Goal: Task Accomplishment & Management: Manage account settings

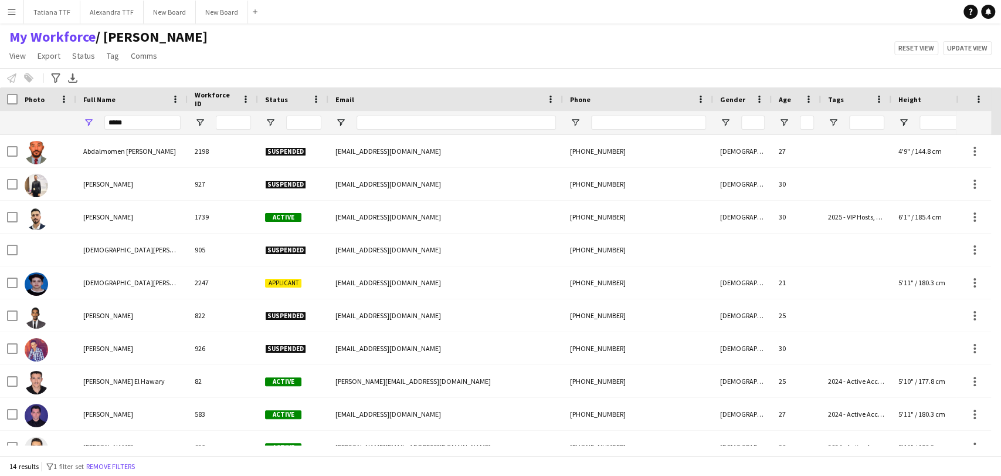
click at [155, 126] on input "*****" at bounding box center [142, 123] width 76 height 14
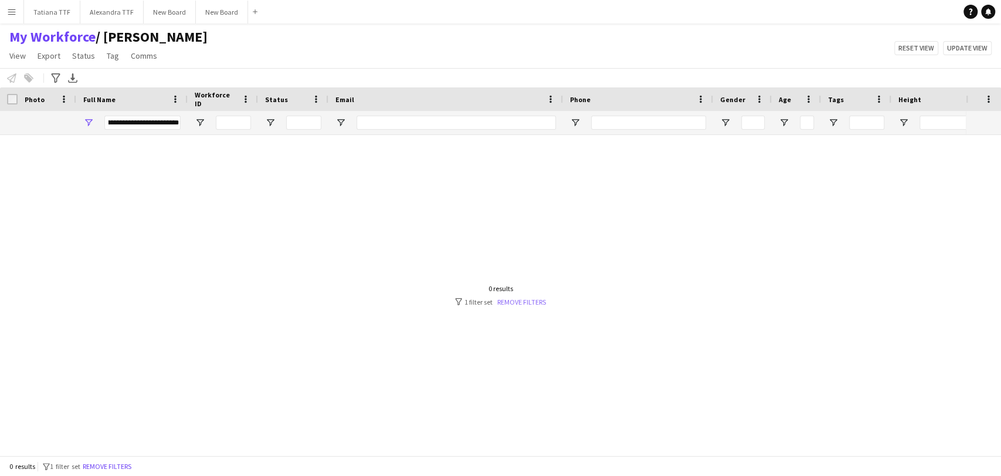
type input "**********"
click at [527, 300] on link "Remove filters" at bounding box center [521, 301] width 49 height 9
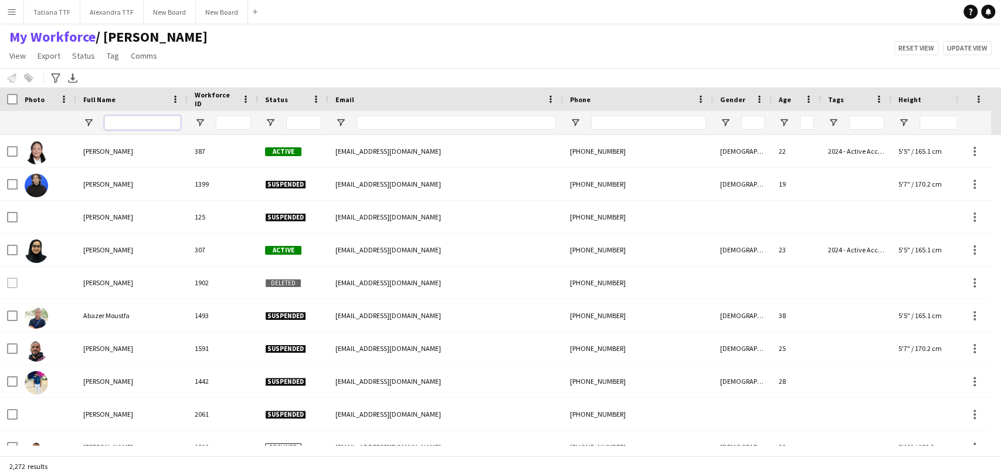
click at [123, 123] on input "Full Name Filter Input" at bounding box center [142, 123] width 76 height 14
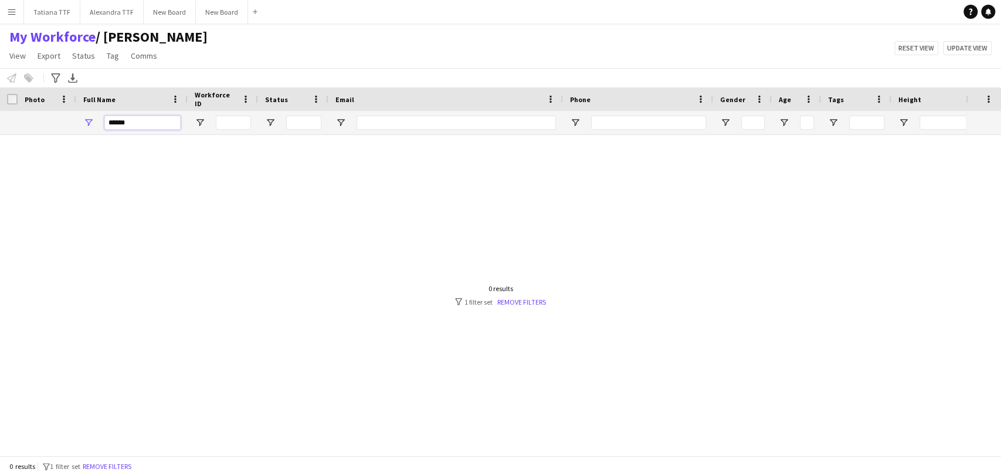
type input "****"
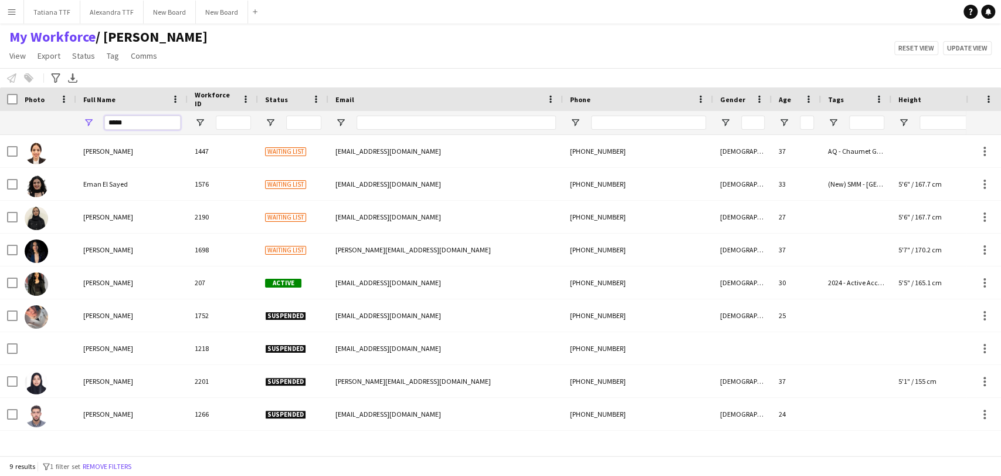
drag, startPoint x: 131, startPoint y: 123, endPoint x: 84, endPoint y: 121, distance: 46.4
click at [84, 121] on div "****" at bounding box center [131, 122] width 111 height 23
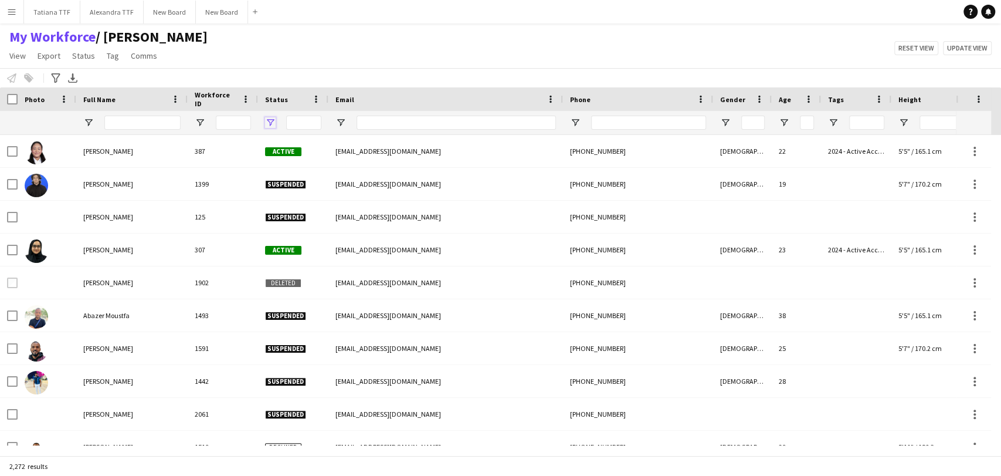
click at [268, 123] on span "Open Filter Menu" at bounding box center [270, 122] width 11 height 11
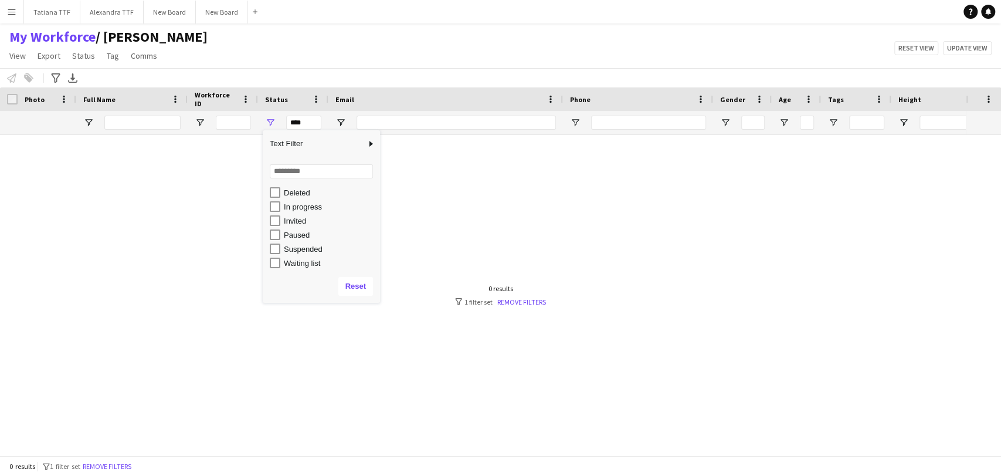
scroll to position [74, 0]
type input "**********"
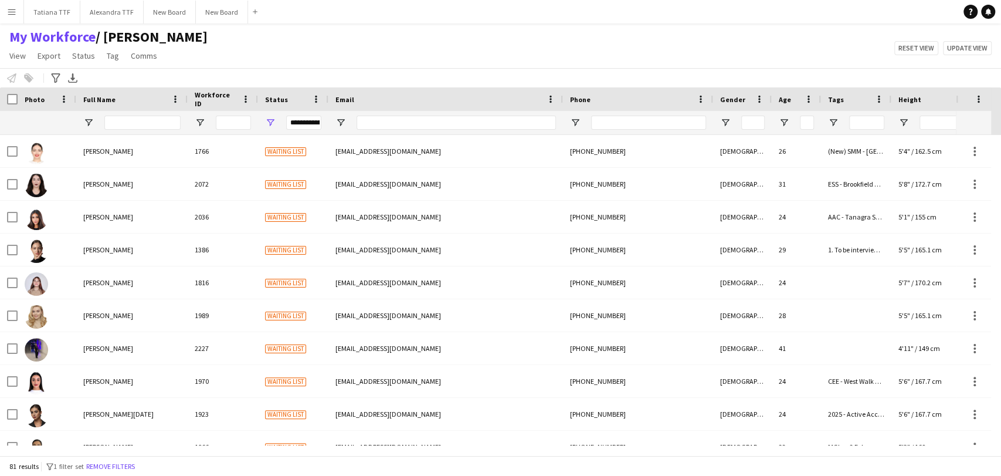
click at [367, 64] on div "My Workforce / [PERSON_NAME] View Views Default view [PERSON_NAME] View April L…" at bounding box center [500, 48] width 1001 height 40
click at [163, 124] on input "Full Name Filter Input" at bounding box center [142, 123] width 76 height 14
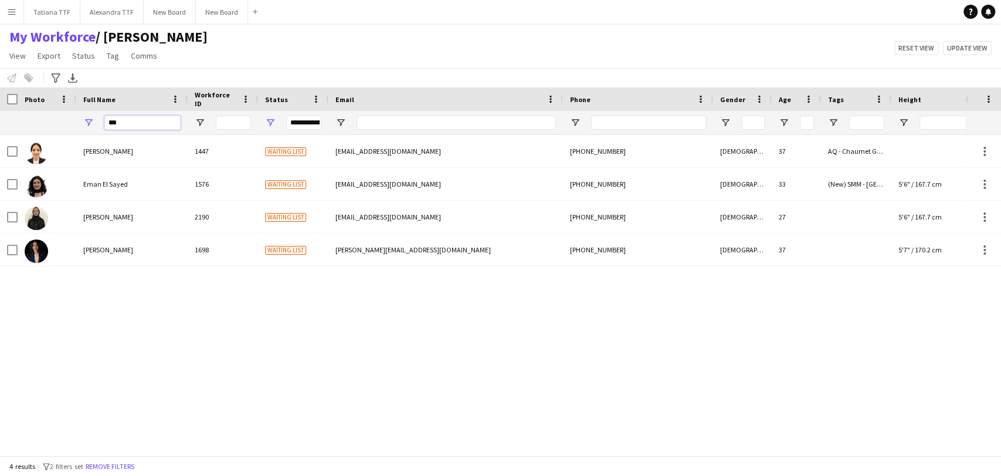
type input "***"
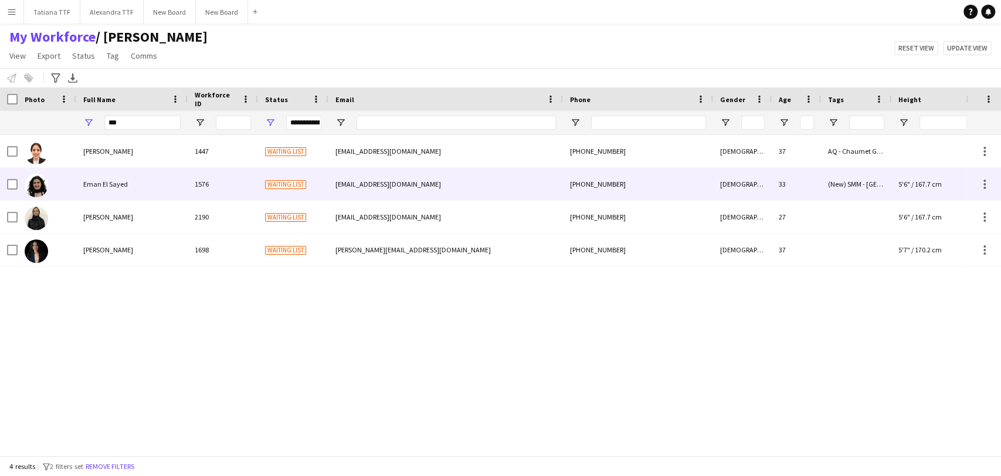
click at [42, 187] on img at bounding box center [36, 185] width 23 height 23
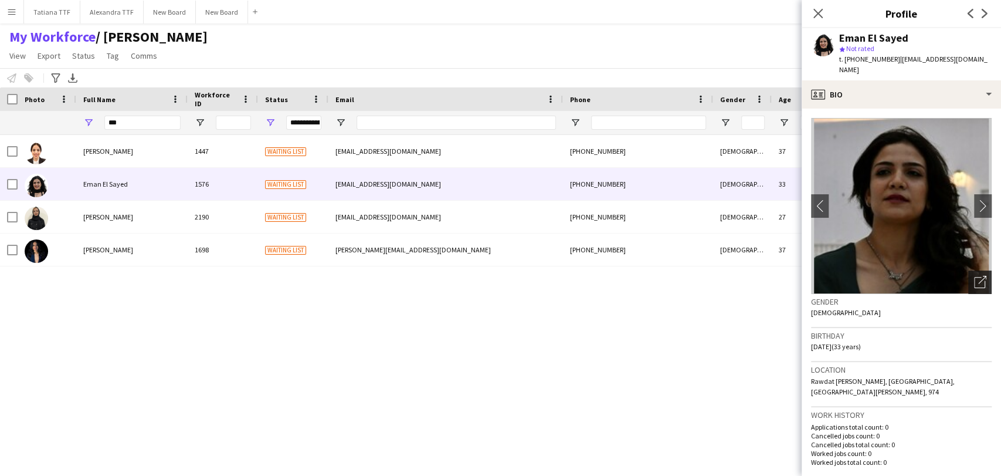
click at [969, 278] on div "Open photos pop-in" at bounding box center [980, 281] width 23 height 23
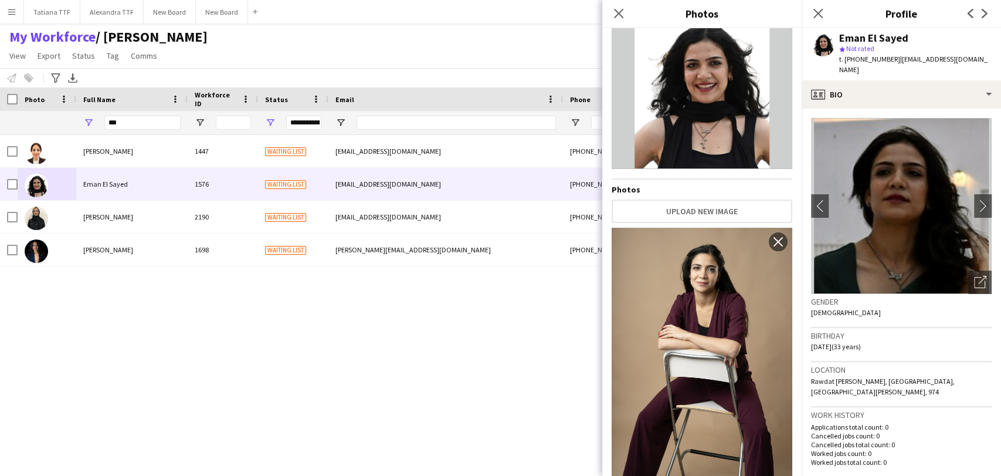
scroll to position [0, 0]
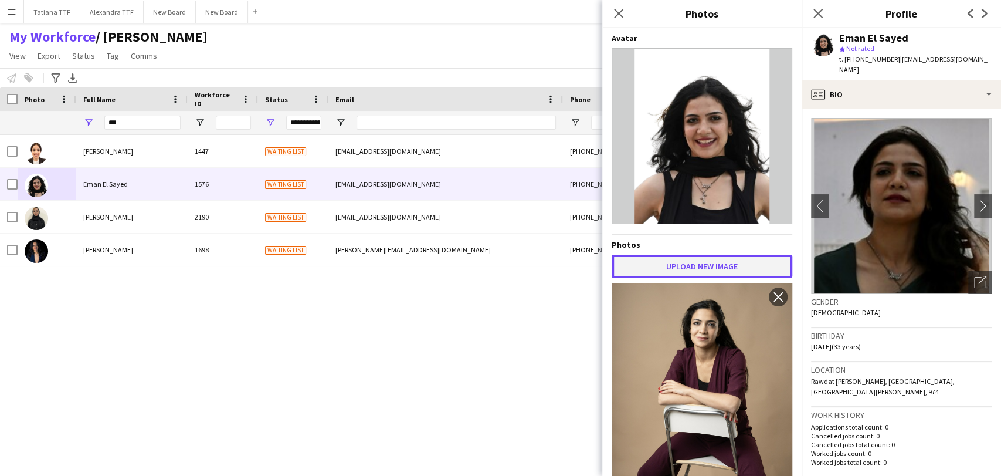
click at [699, 263] on button "Upload new image" at bounding box center [702, 266] width 181 height 23
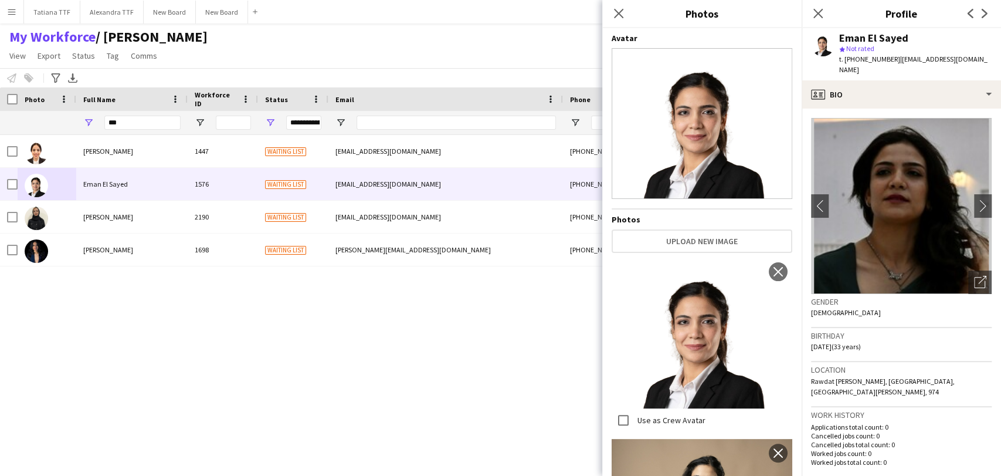
drag, startPoint x: 907, startPoint y: 36, endPoint x: 863, endPoint y: 34, distance: 44.0
click at [834, 34] on div "Eman El Sayed star Not rated t. [PHONE_NUMBER] | [EMAIL_ADDRESS][DOMAIN_NAME]" at bounding box center [901, 54] width 199 height 52
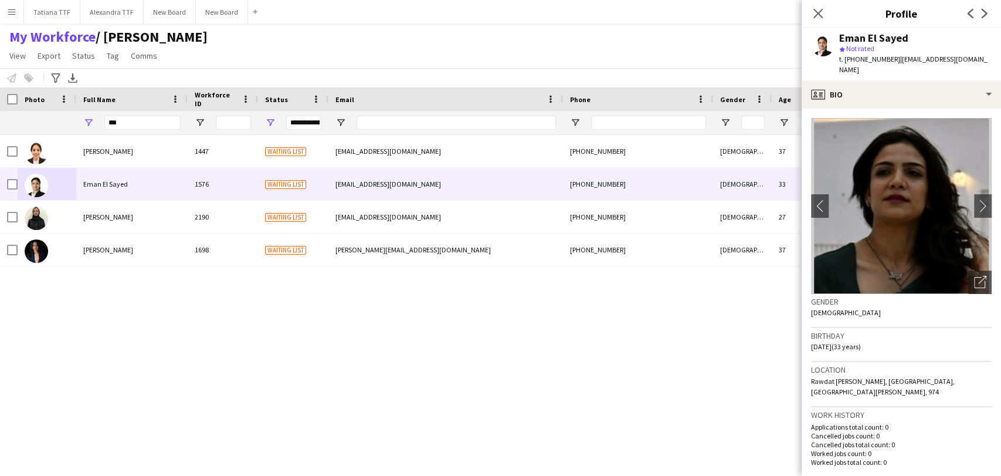
copy div "Eman El Sayed"
drag, startPoint x: 888, startPoint y: 43, endPoint x: 922, endPoint y: 37, distance: 35.2
click at [922, 37] on div "Eman El Sayed" at bounding box center [916, 38] width 153 height 11
click at [888, 35] on div "Eman El Sayed" at bounding box center [874, 38] width 69 height 11
click at [905, 34] on div "Eman El Sayed" at bounding box center [874, 38] width 69 height 11
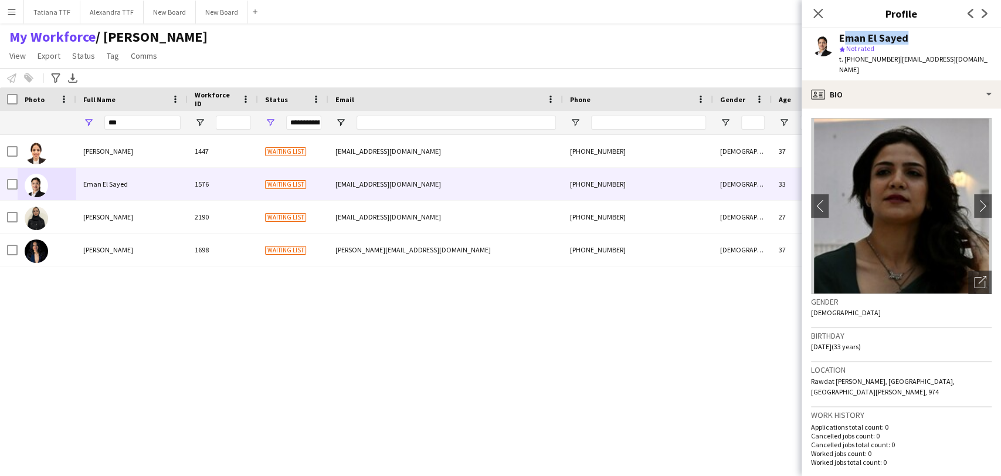
drag, startPoint x: 905, startPoint y: 34, endPoint x: 845, endPoint y: 40, distance: 59.6
click at [845, 40] on div "Eman El Sayed" at bounding box center [874, 38] width 69 height 11
copy div "Eman El Sayed"
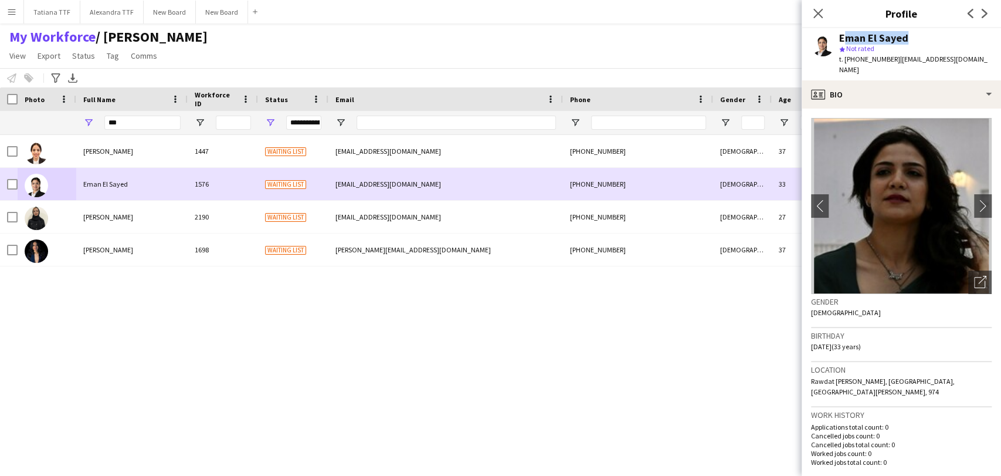
click at [100, 184] on span "Eman El Sayed" at bounding box center [105, 184] width 45 height 9
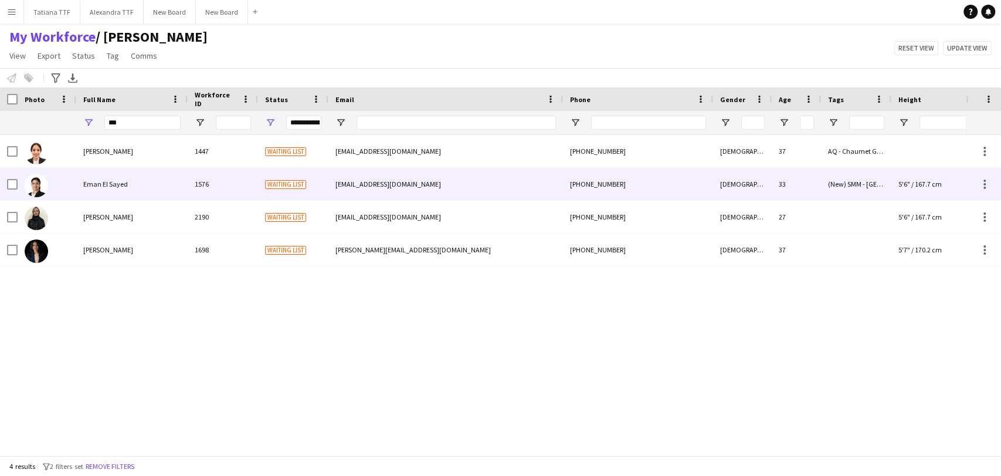
click at [100, 184] on span "Eman El Sayed" at bounding box center [105, 184] width 45 height 9
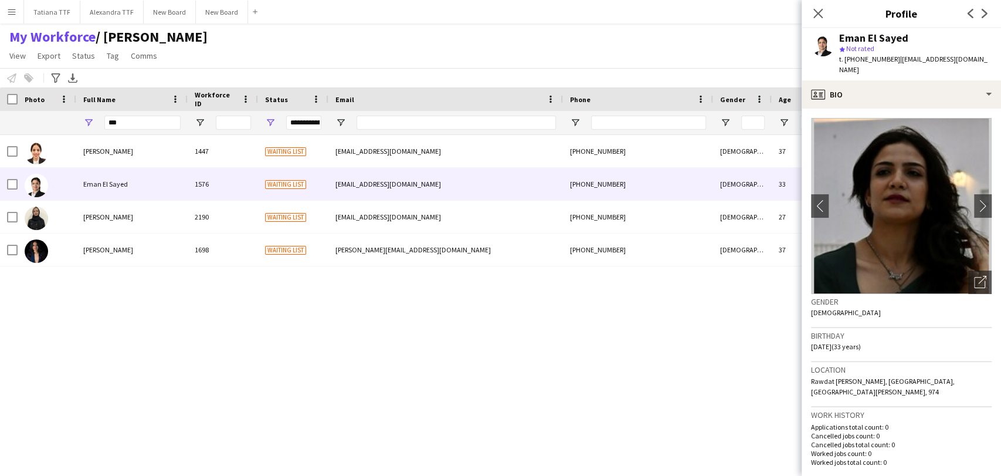
click at [871, 67] on div "Eman El Sayed star Not rated t. [PHONE_NUMBER] | [EMAIL_ADDRESS][DOMAIN_NAME]" at bounding box center [901, 54] width 199 height 52
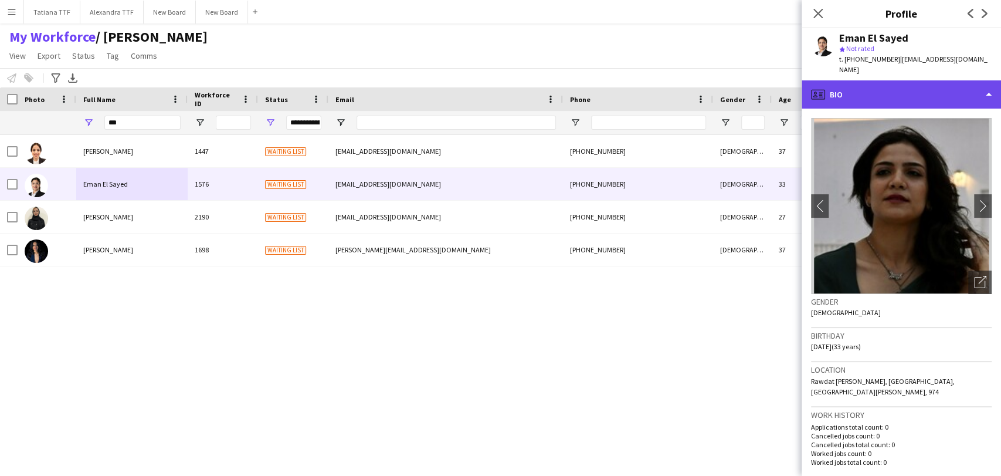
click at [872, 80] on div "profile Bio" at bounding box center [901, 94] width 199 height 28
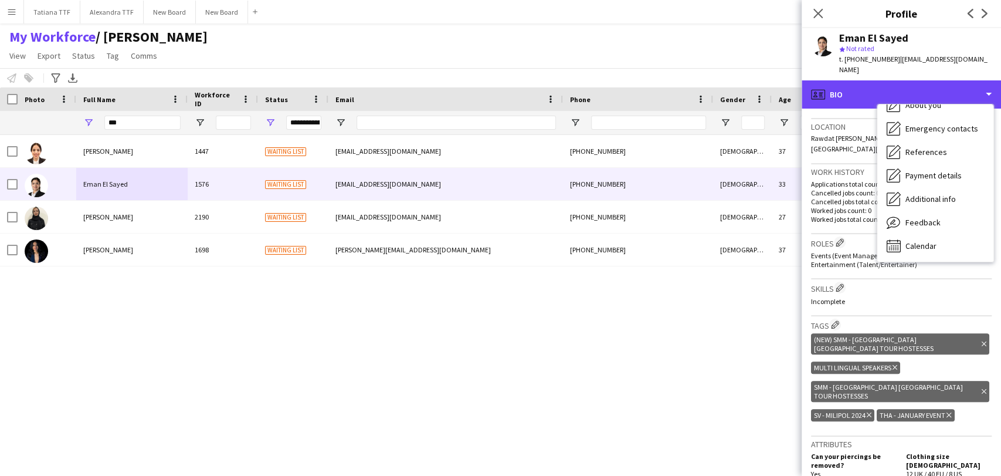
scroll to position [260, 0]
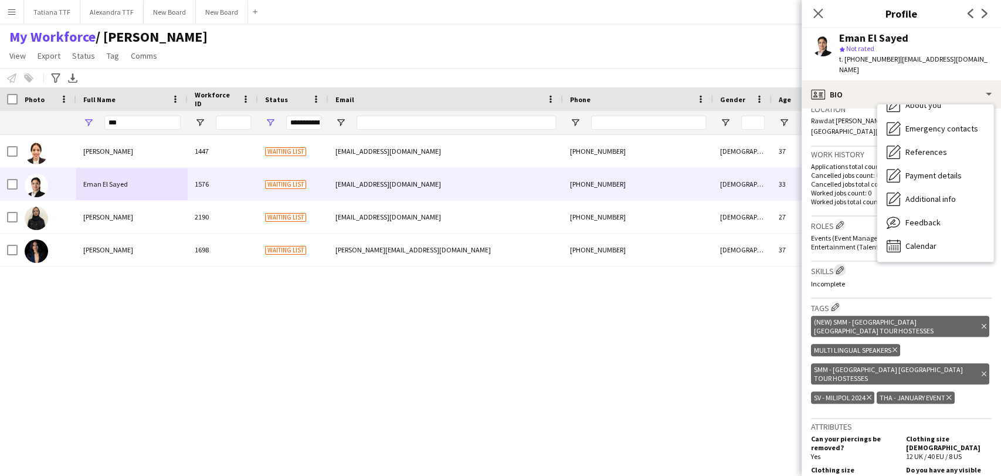
click at [840, 266] on app-icon "Edit crew company skills" at bounding box center [840, 270] width 8 height 8
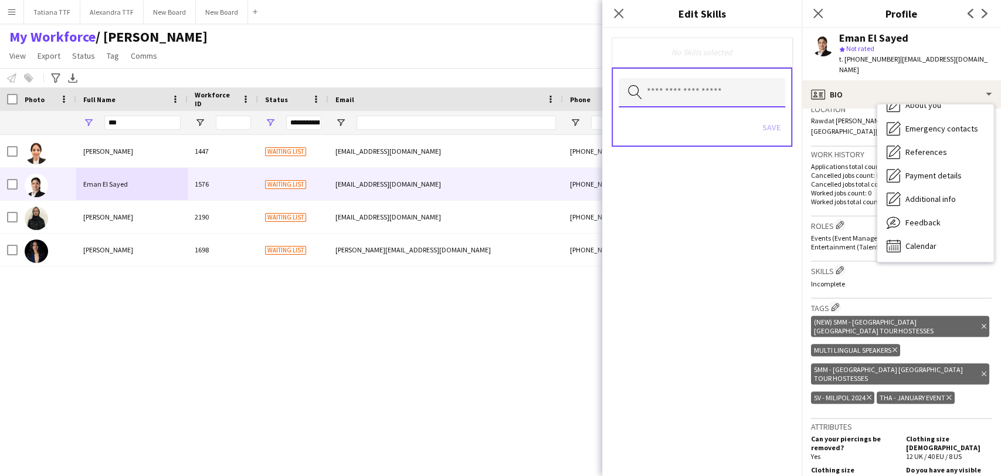
click at [699, 87] on input "text" at bounding box center [702, 92] width 167 height 29
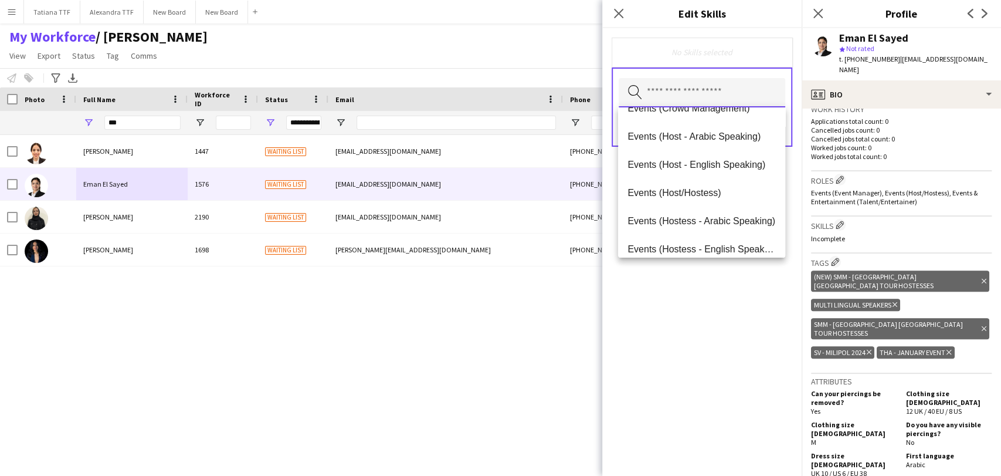
scroll to position [326, 0]
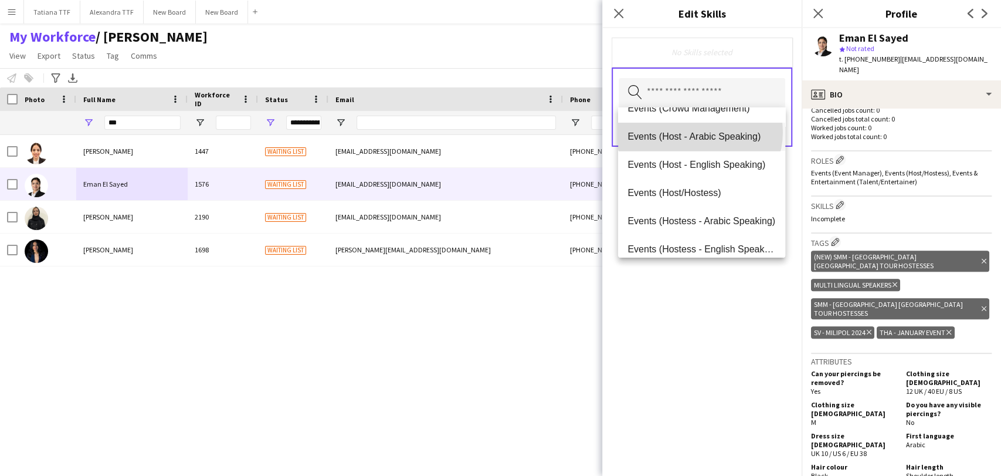
click at [700, 132] on span "Events (Host - Arabic Speaking)" at bounding box center [702, 136] width 148 height 11
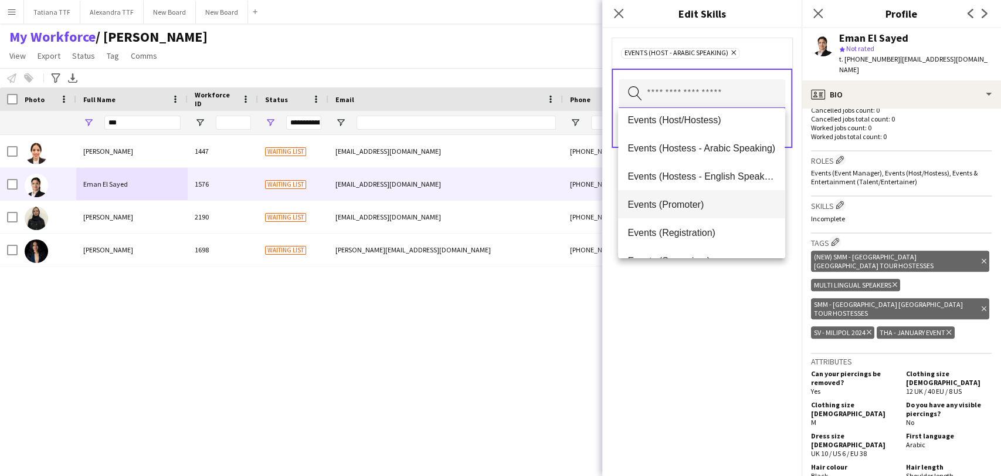
scroll to position [195, 0]
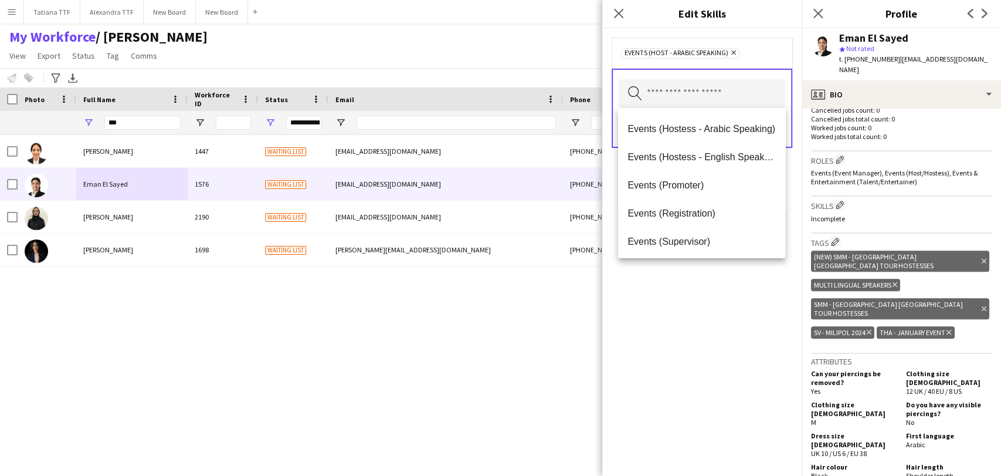
click at [742, 316] on div "Events (Host - Arabic Speaking) Remove Search by skill name Save" at bounding box center [702, 252] width 199 height 448
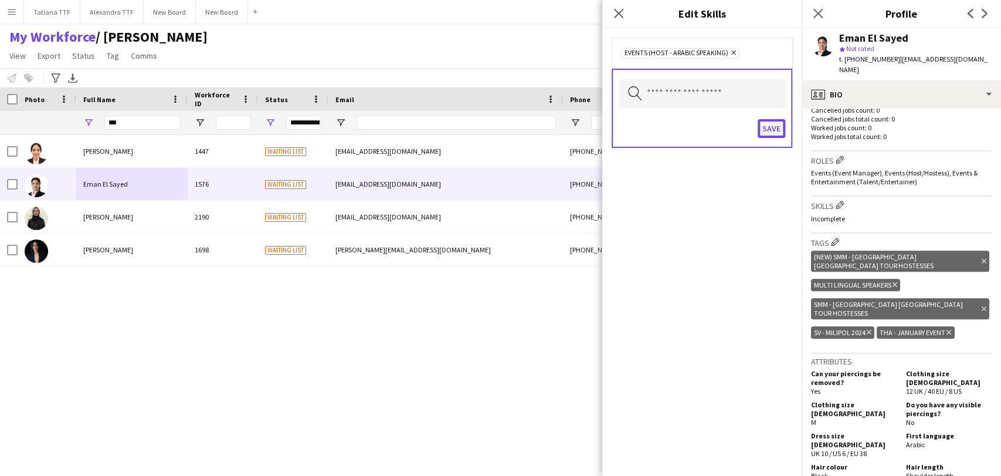
click at [770, 127] on button "Save" at bounding box center [772, 128] width 28 height 19
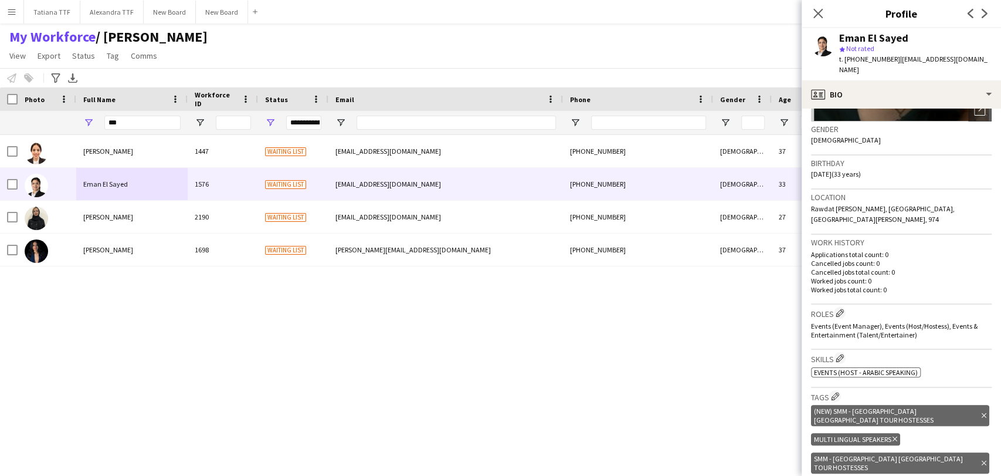
scroll to position [0, 0]
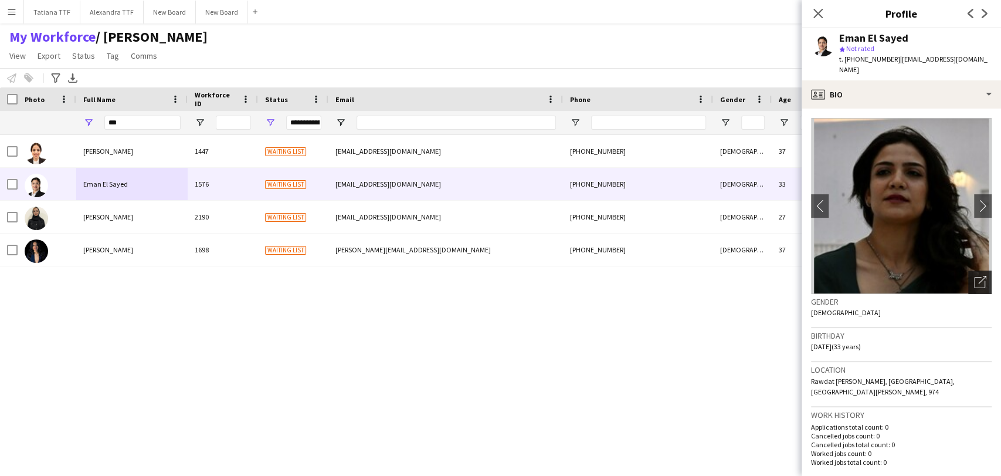
click at [974, 277] on icon at bounding box center [979, 282] width 11 height 11
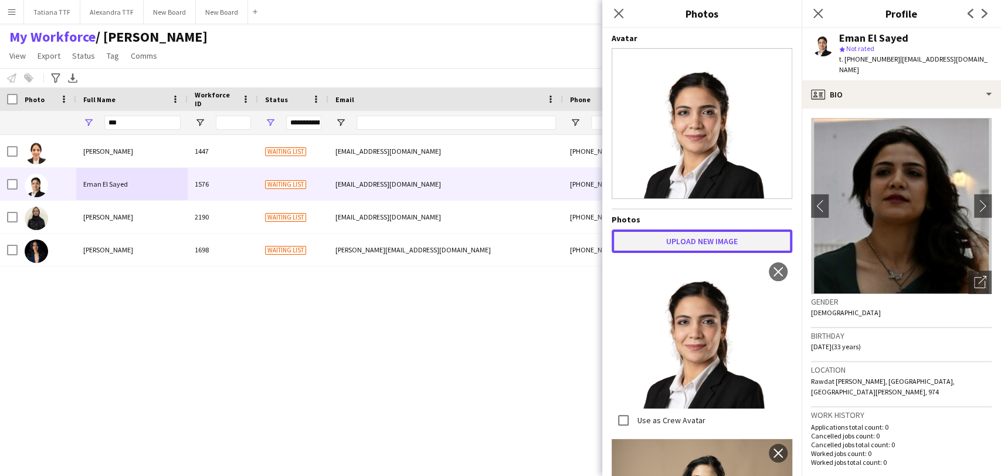
click at [708, 236] on button "Upload new image" at bounding box center [702, 240] width 181 height 23
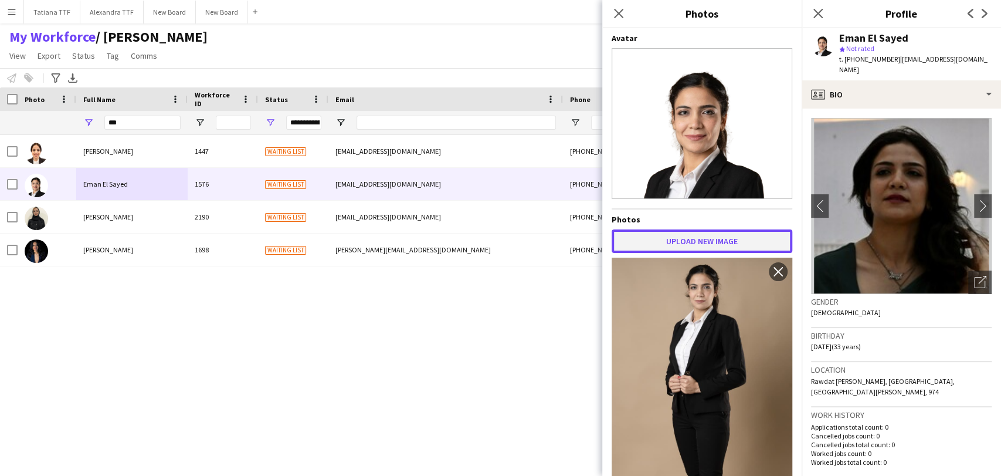
click at [707, 233] on button "Upload new image" at bounding box center [702, 240] width 181 height 23
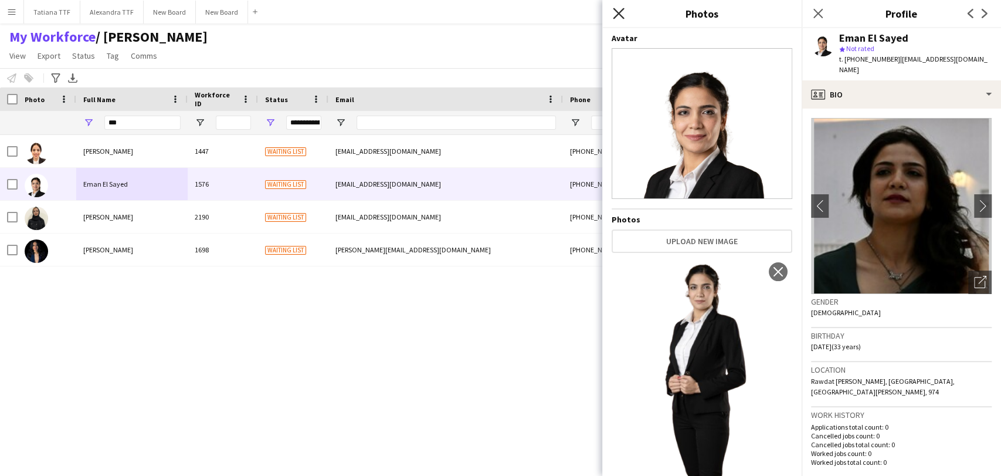
click at [619, 11] on icon "Close pop-in" at bounding box center [618, 13] width 11 height 11
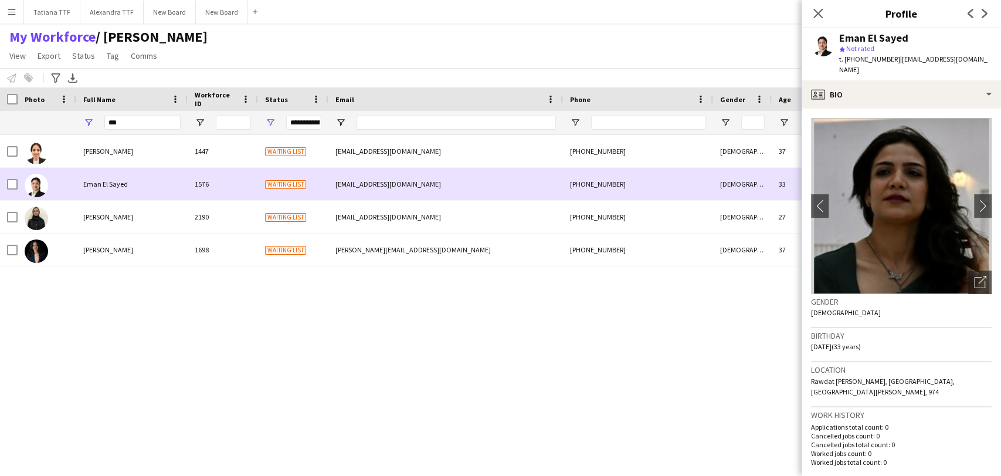
click at [287, 182] on span "Waiting list" at bounding box center [285, 184] width 41 height 9
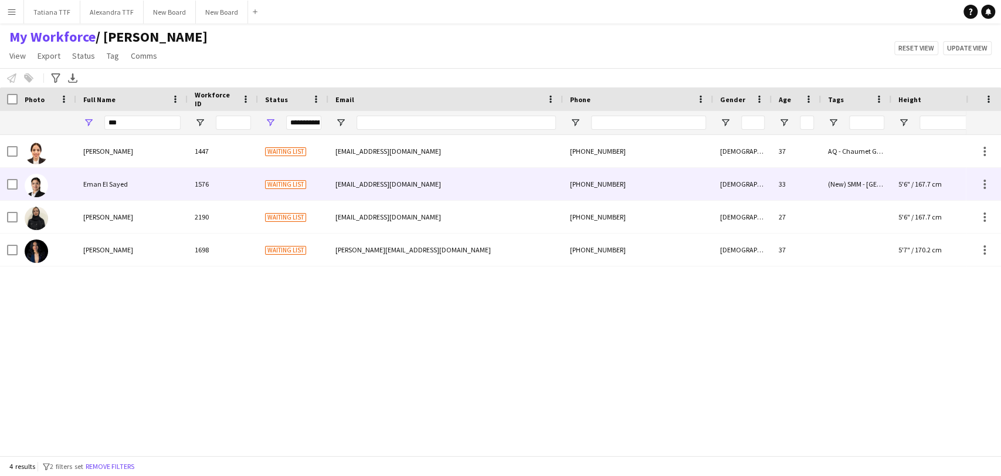
click at [287, 182] on span "Waiting list" at bounding box center [285, 184] width 41 height 9
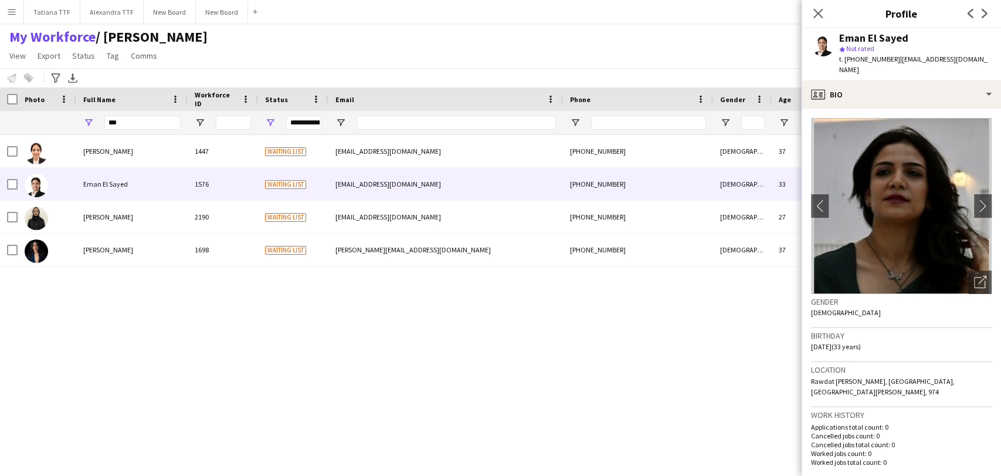
click at [302, 121] on div "**********" at bounding box center [303, 123] width 35 height 14
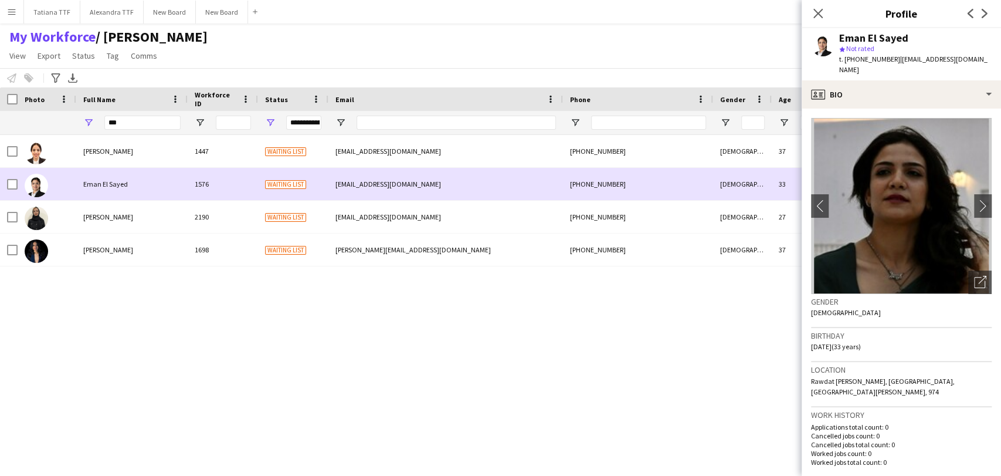
click at [104, 183] on span "Eman El Sayed" at bounding box center [105, 184] width 45 height 9
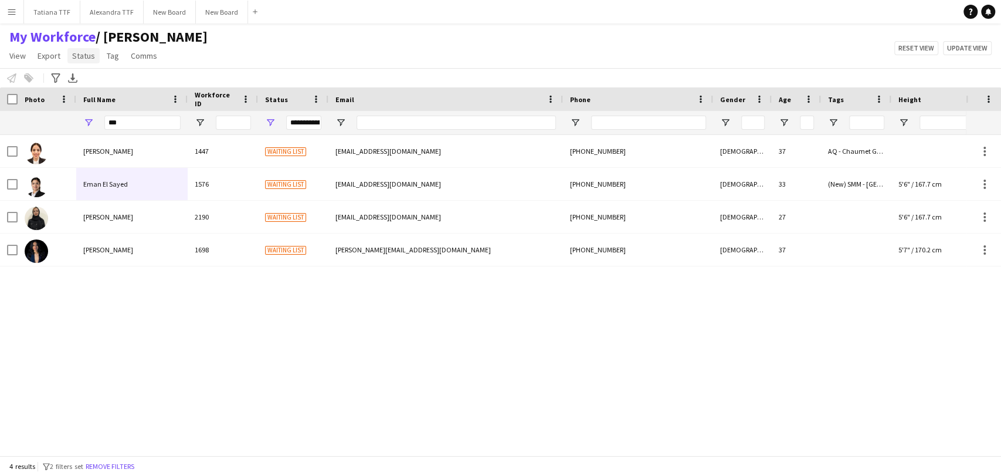
click at [77, 55] on span "Status" at bounding box center [83, 55] width 23 height 11
click at [76, 81] on div "Edit" at bounding box center [108, 81] width 82 height 25
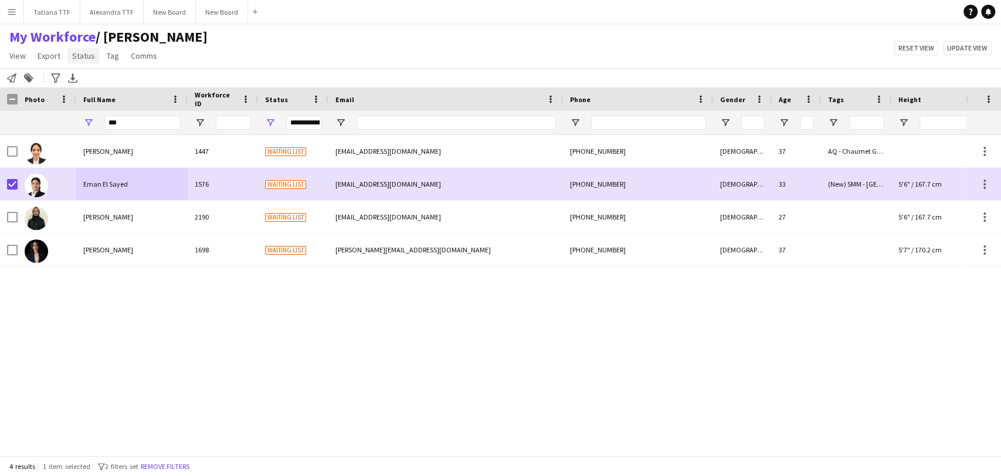
click at [89, 56] on span "Status" at bounding box center [83, 55] width 23 height 11
click at [86, 81] on span "Edit" at bounding box center [83, 81] width 13 height 11
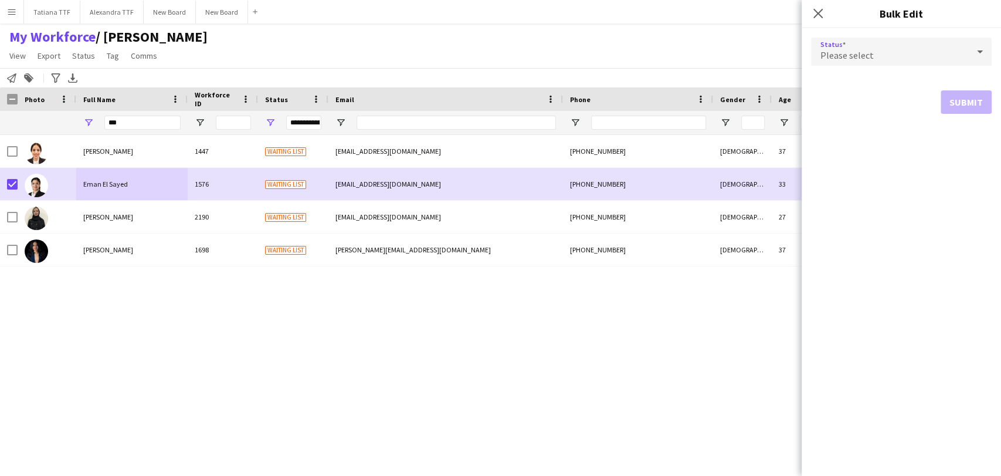
click at [979, 52] on icon at bounding box center [980, 51] width 6 height 3
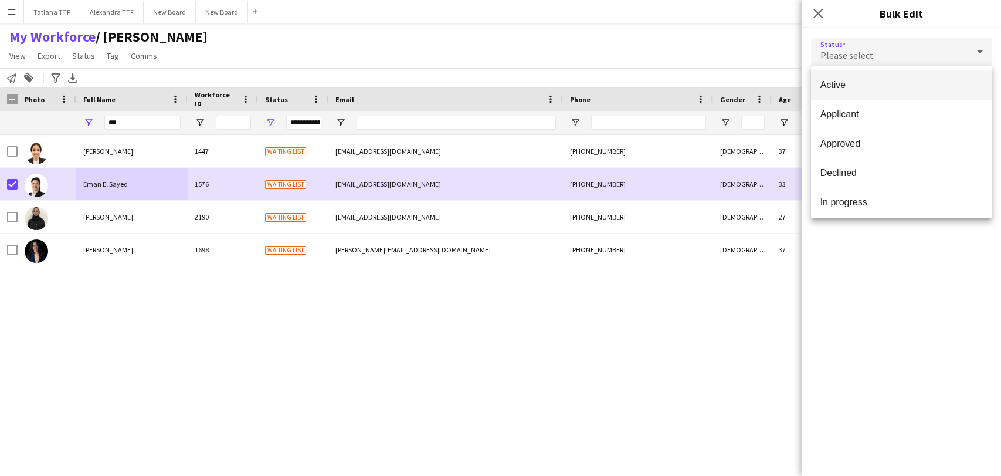
click at [864, 86] on span "Active" at bounding box center [902, 84] width 162 height 11
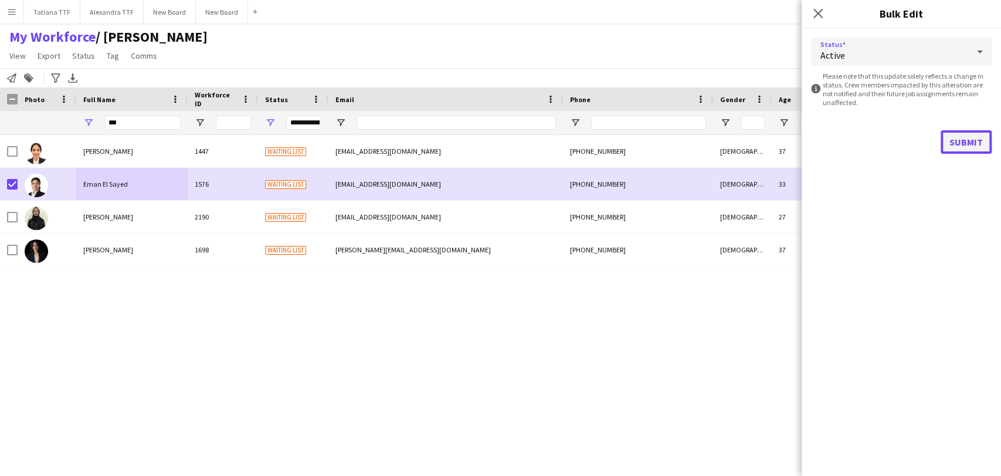
click at [969, 141] on button "Submit" at bounding box center [966, 141] width 51 height 23
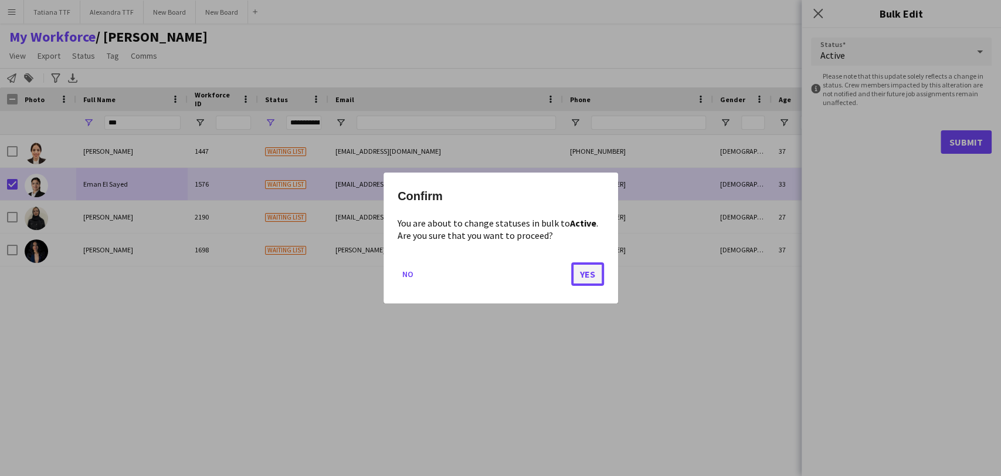
click at [581, 275] on button "Yes" at bounding box center [587, 273] width 33 height 23
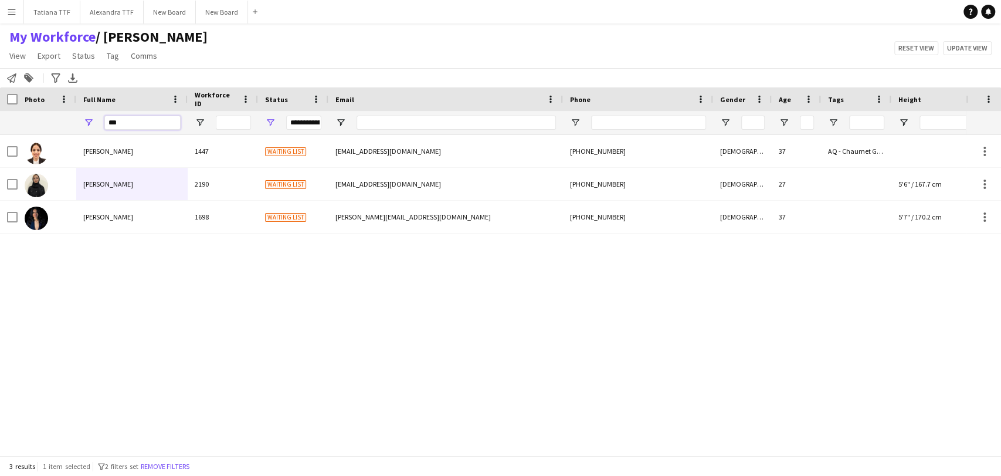
click at [136, 119] on input "***" at bounding box center [142, 123] width 76 height 14
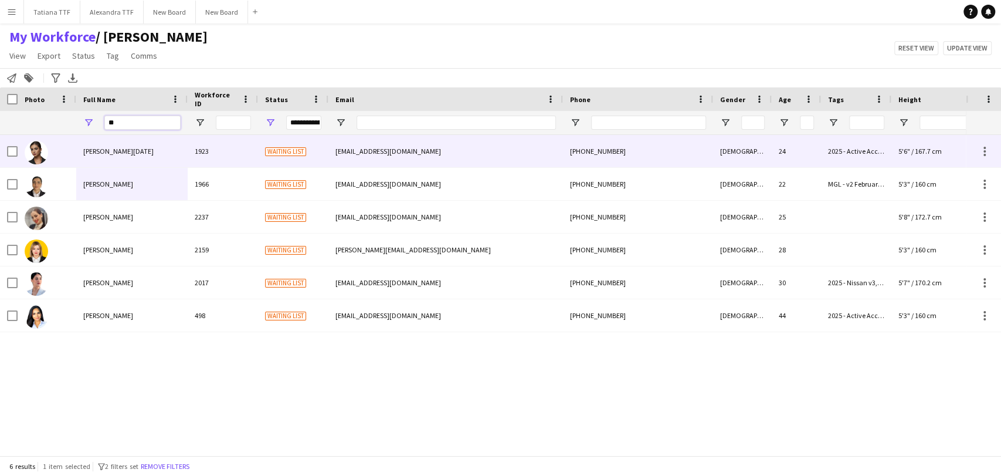
type input "**"
click at [78, 155] on div "[PERSON_NAME][DATE]" at bounding box center [131, 151] width 111 height 32
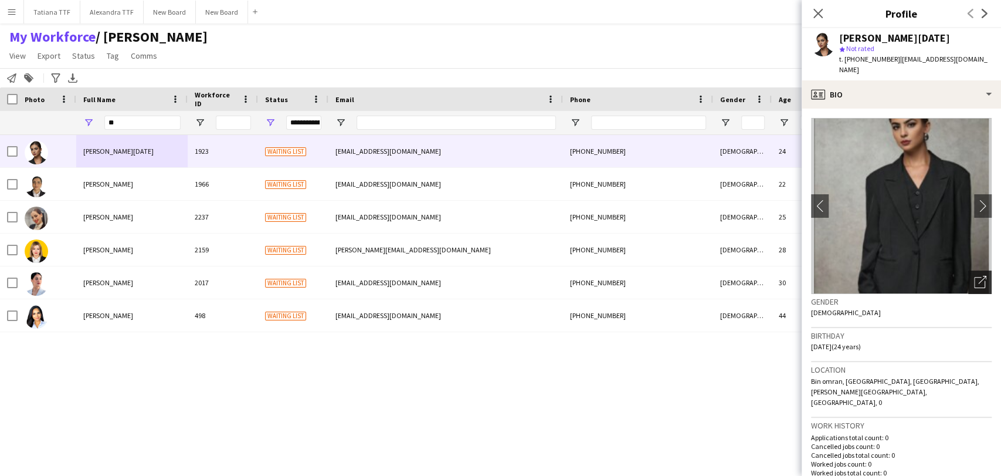
click at [974, 276] on icon "Open photos pop-in" at bounding box center [980, 282] width 12 height 12
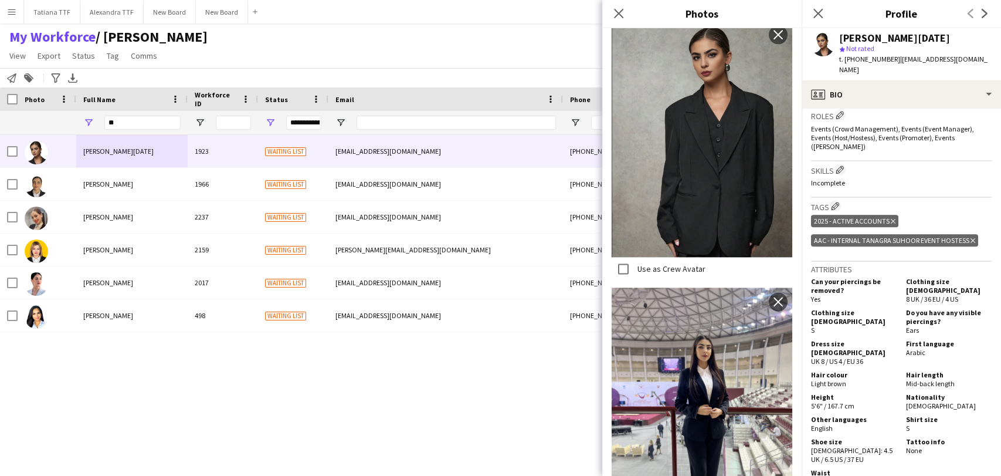
scroll to position [260, 0]
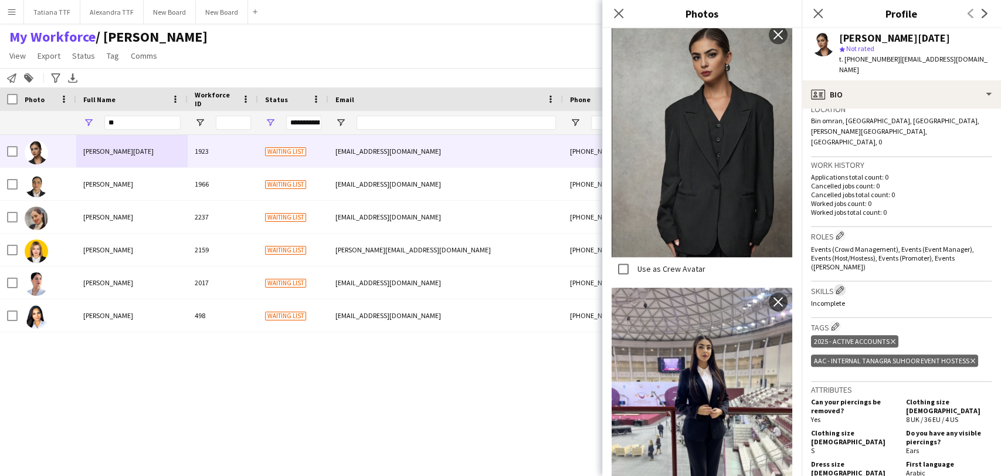
click at [842, 286] on app-icon "Edit crew company skills" at bounding box center [840, 290] width 8 height 8
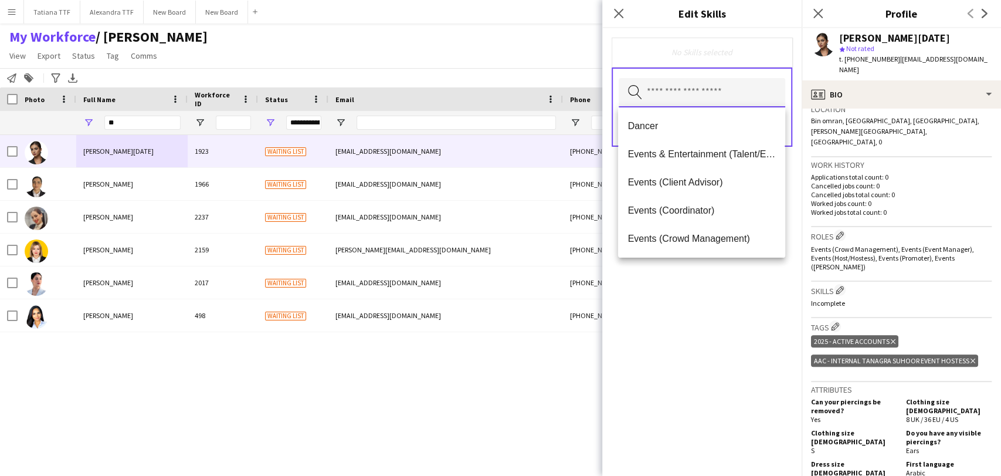
click at [735, 93] on input "text" at bounding box center [702, 92] width 167 height 29
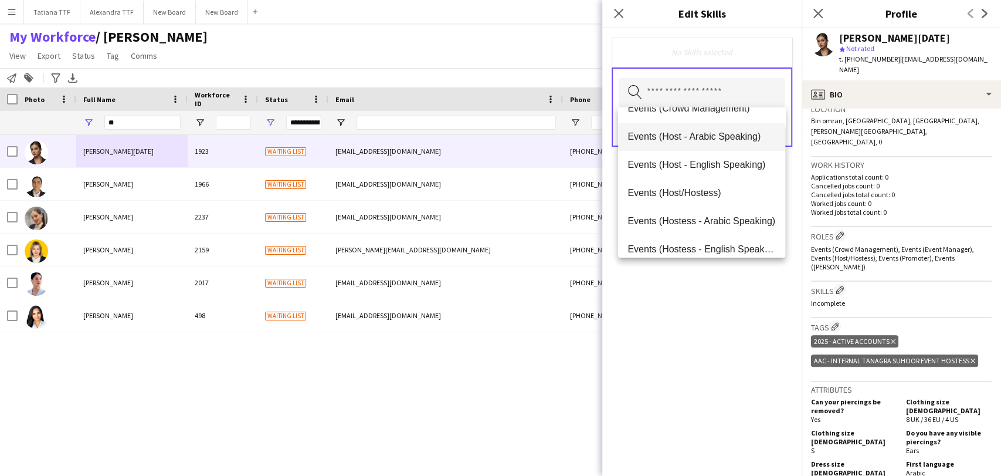
click at [717, 133] on span "Events (Host - Arabic Speaking)" at bounding box center [702, 136] width 148 height 11
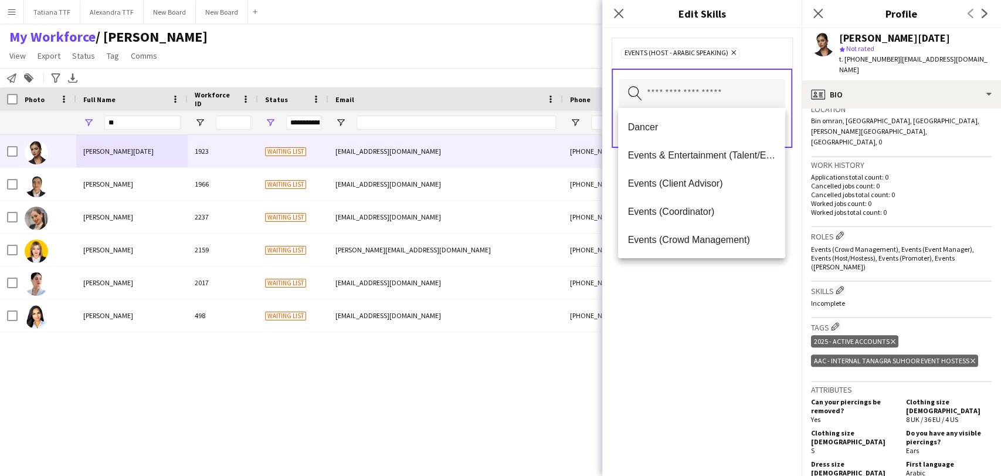
click at [740, 292] on div "Events (Host - Arabic Speaking) Remove Search by skill name Save" at bounding box center [702, 252] width 199 height 448
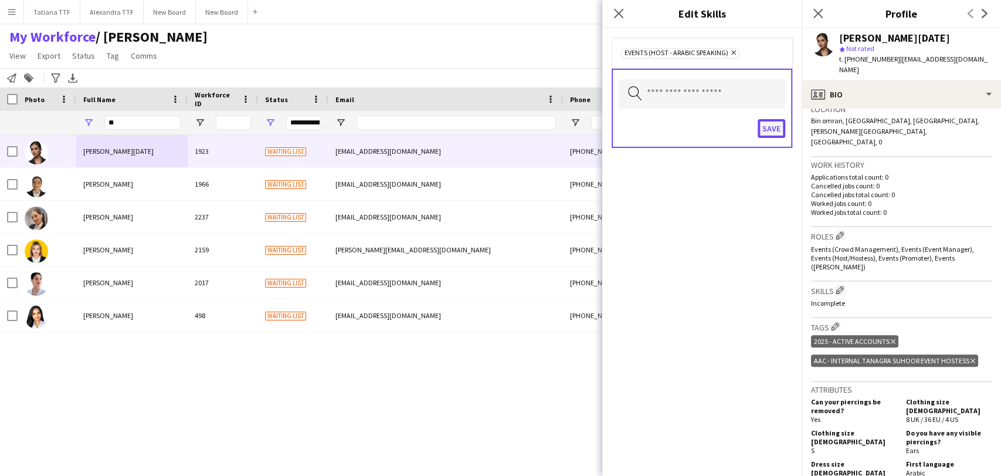
click at [773, 123] on button "Save" at bounding box center [772, 128] width 28 height 19
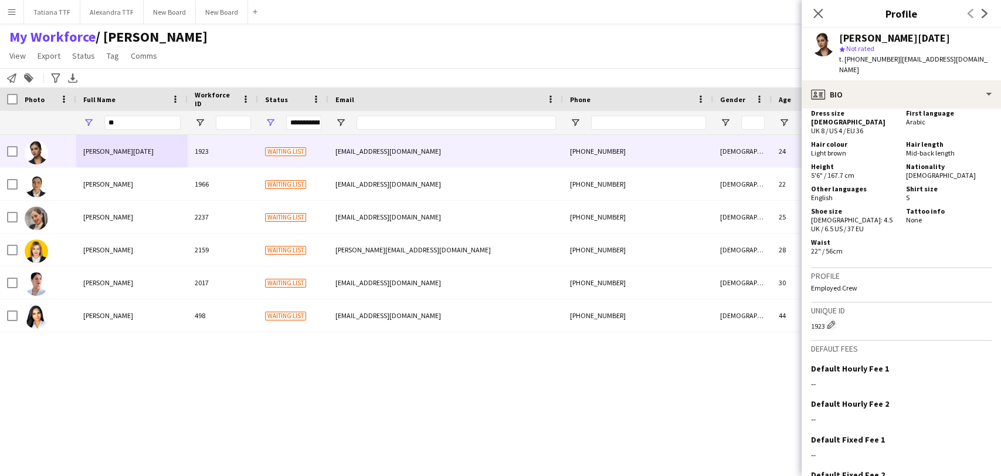
scroll to position [635, 0]
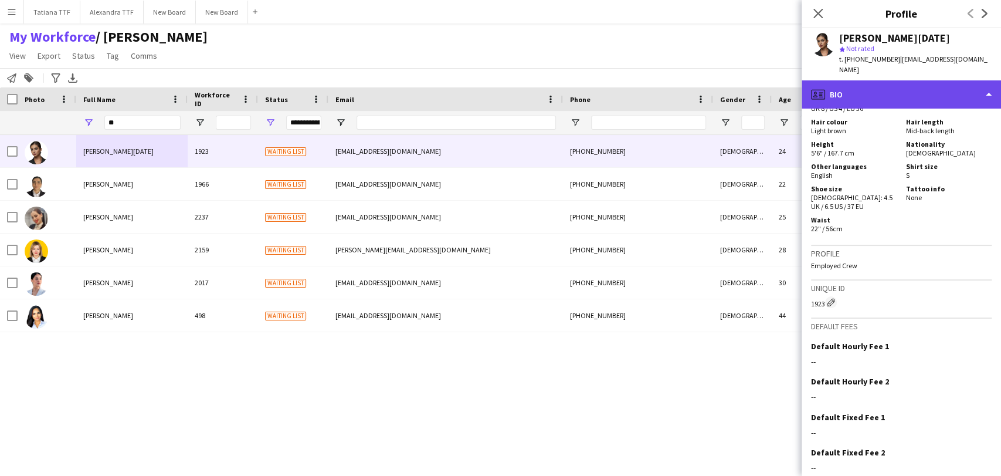
click at [886, 93] on div "profile Bio" at bounding box center [901, 94] width 199 height 28
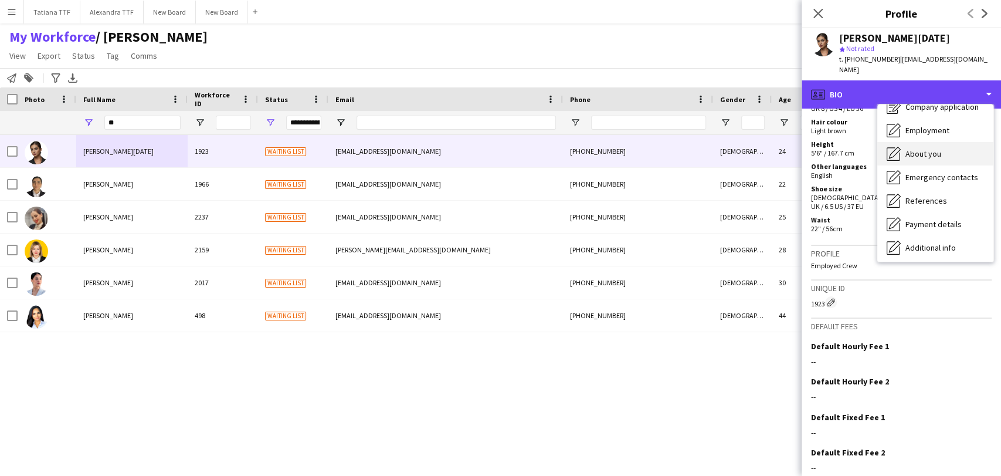
scroll to position [0, 0]
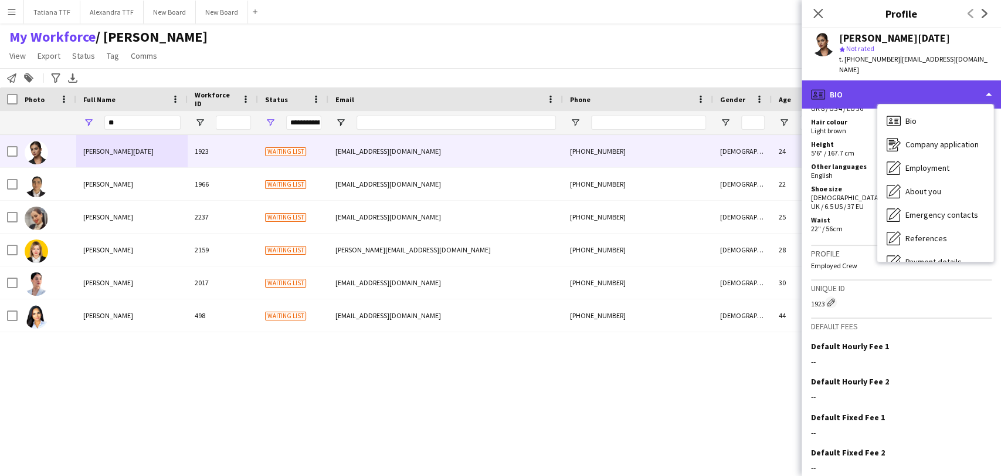
click at [844, 83] on div "profile Bio" at bounding box center [901, 94] width 199 height 28
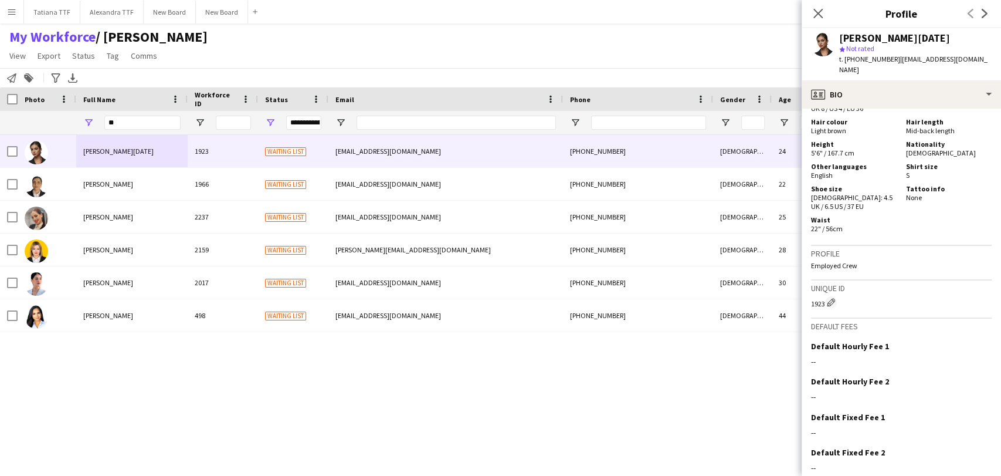
click at [827, 43] on app-user-avatar at bounding box center [822, 44] width 23 height 23
click at [828, 42] on app-user-avatar at bounding box center [822, 44] width 23 height 23
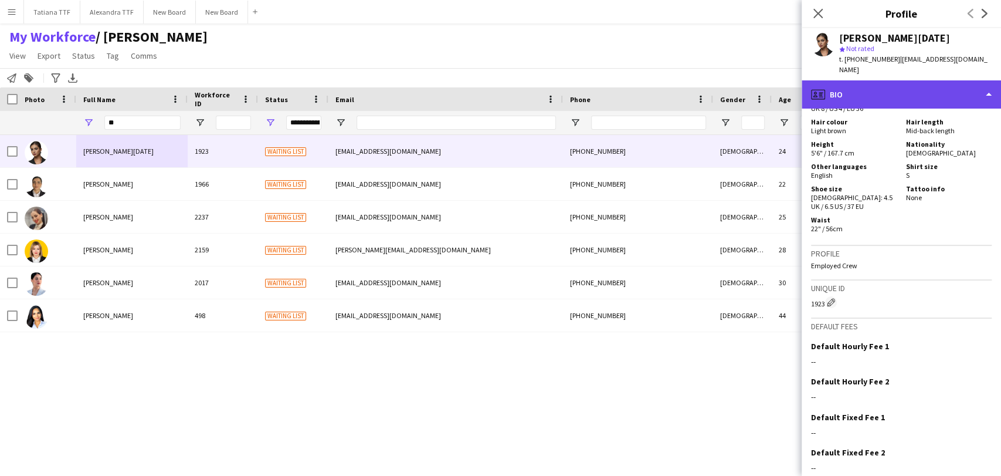
click at [868, 83] on div "profile Bio" at bounding box center [901, 94] width 199 height 28
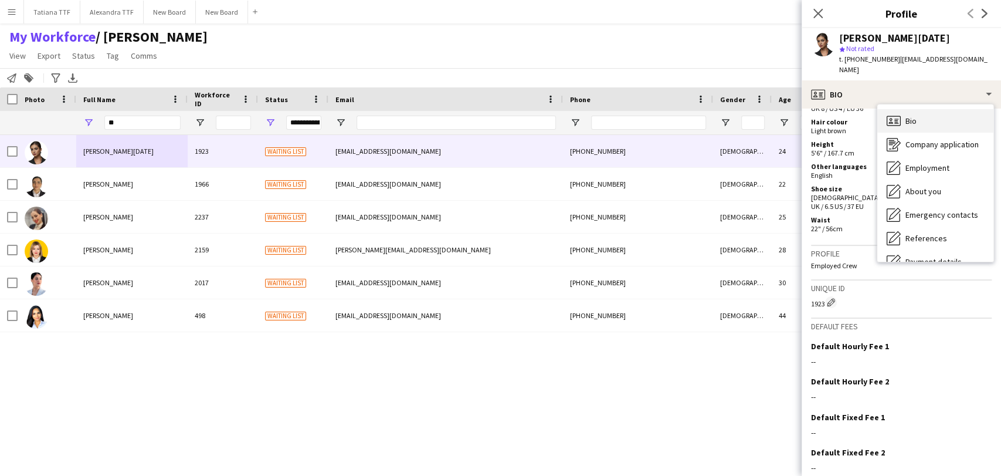
click at [903, 109] on div "Bio Bio" at bounding box center [936, 120] width 116 height 23
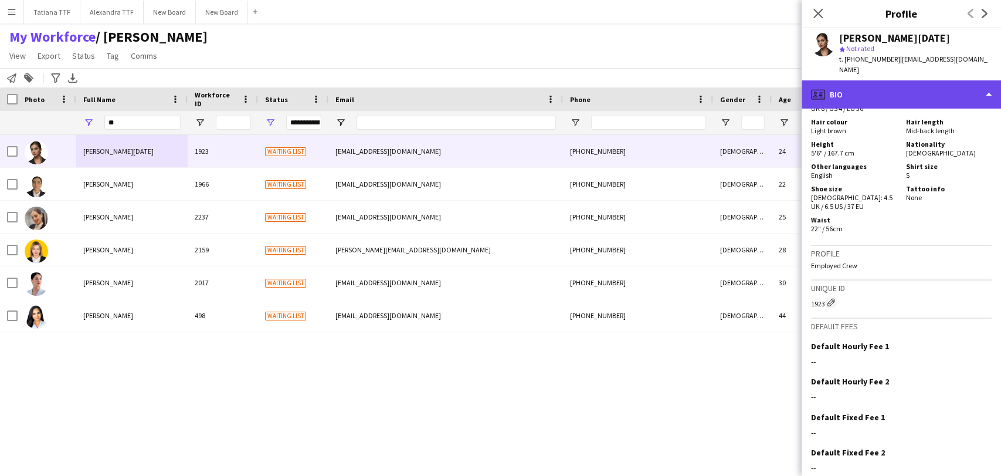
click at [989, 82] on div "profile Bio" at bounding box center [901, 94] width 199 height 28
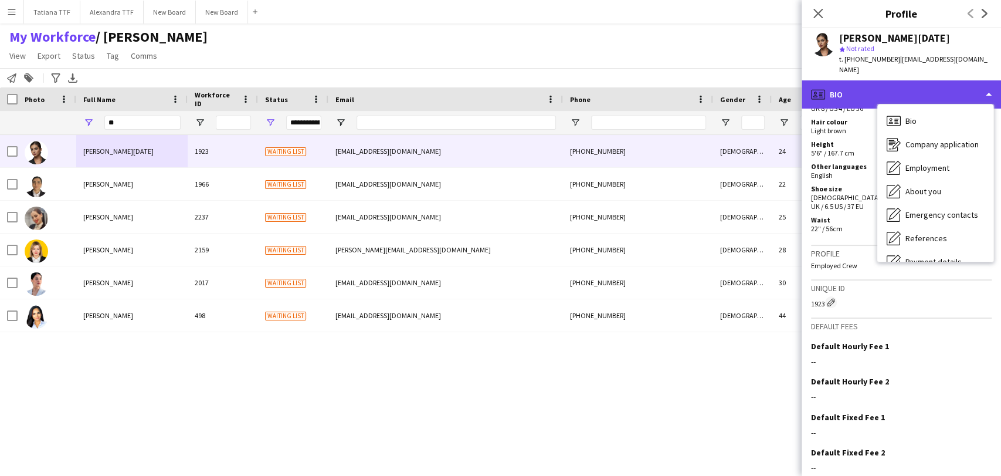
click at [989, 82] on div "profile Bio" at bounding box center [901, 94] width 199 height 28
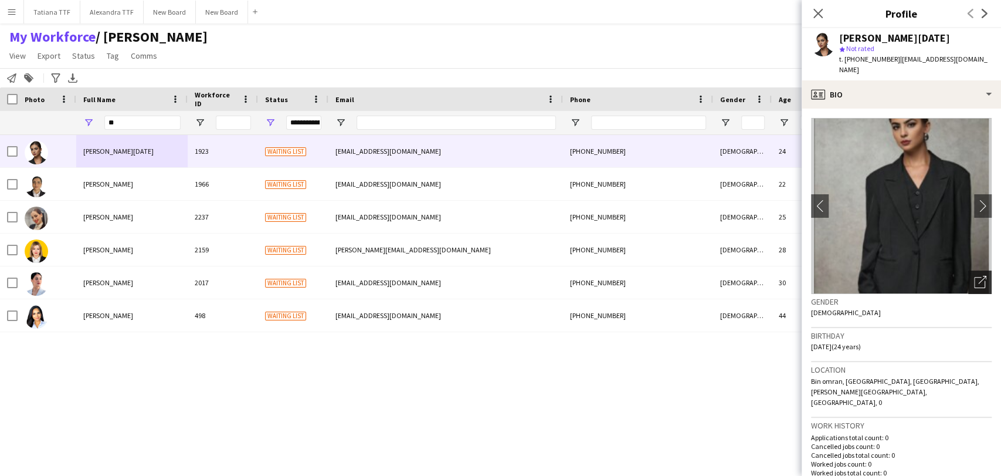
click at [974, 276] on icon "Open photos pop-in" at bounding box center [980, 282] width 12 height 12
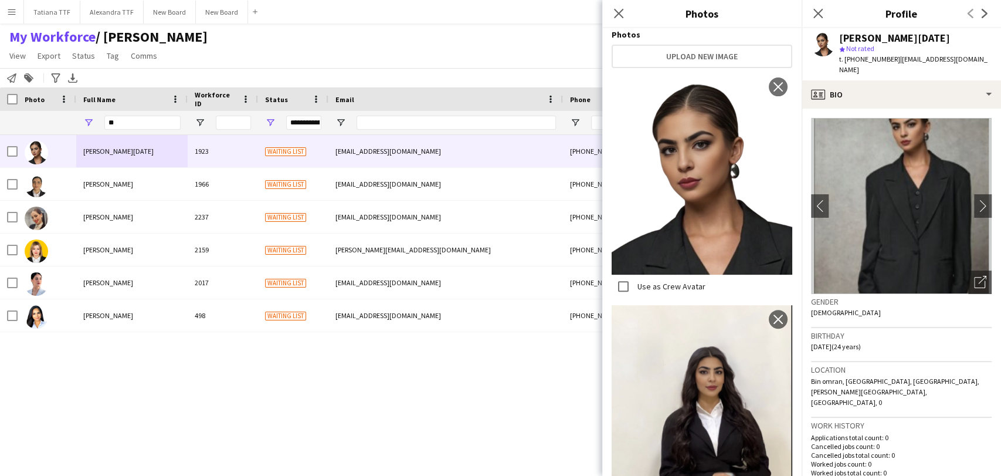
scroll to position [65, 0]
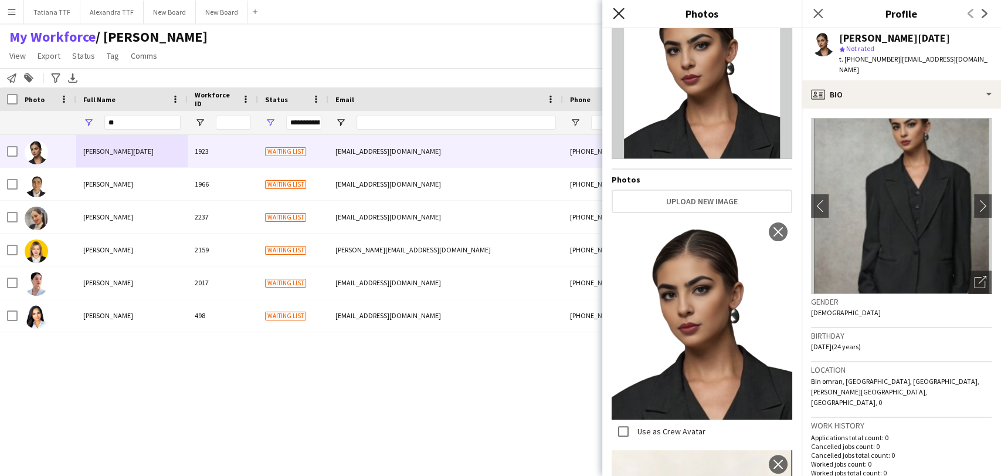
click at [624, 15] on icon "Close pop-in" at bounding box center [618, 13] width 11 height 11
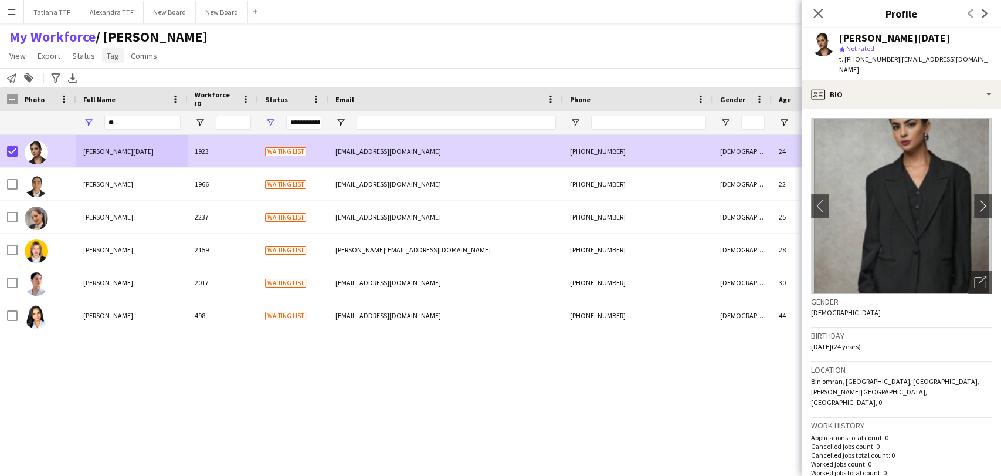
click at [113, 57] on span "Tag" at bounding box center [113, 55] width 12 height 11
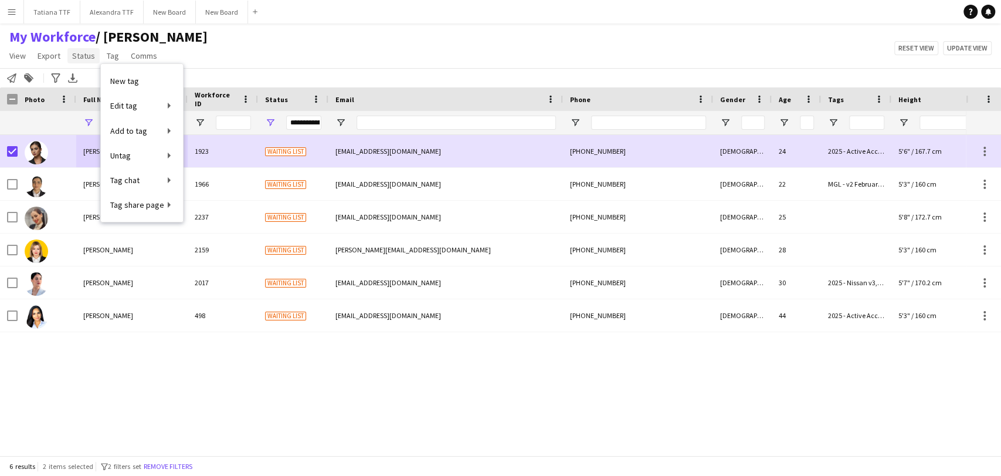
click at [79, 55] on span "Status" at bounding box center [83, 55] width 23 height 11
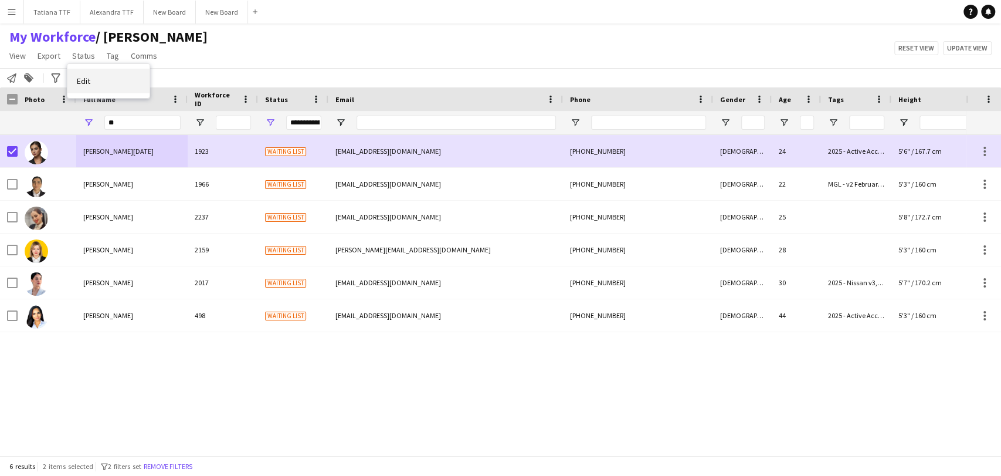
click at [80, 80] on span "Edit" at bounding box center [83, 81] width 13 height 11
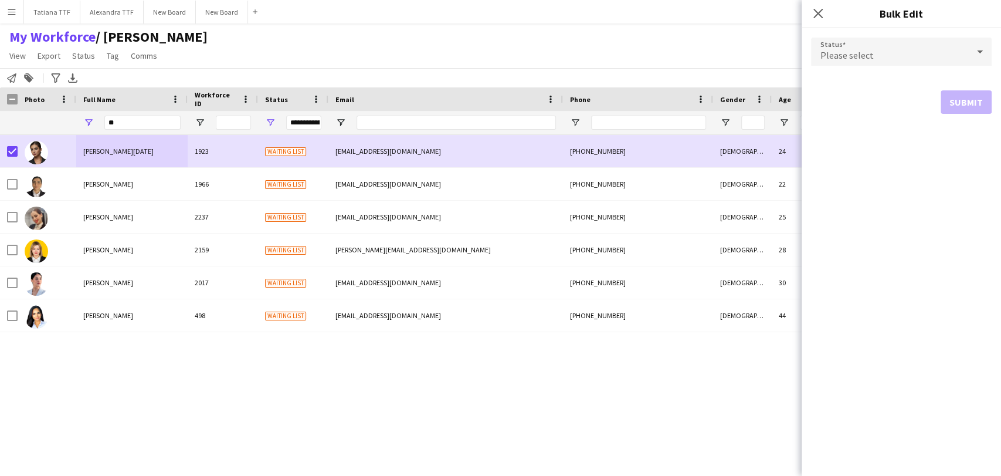
click at [980, 52] on icon at bounding box center [980, 51] width 6 height 3
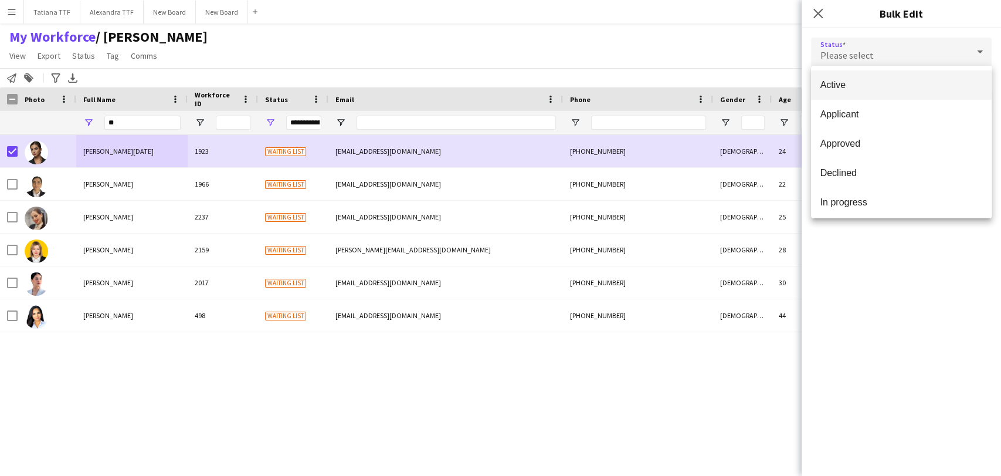
click at [895, 82] on span "Active" at bounding box center [902, 84] width 162 height 11
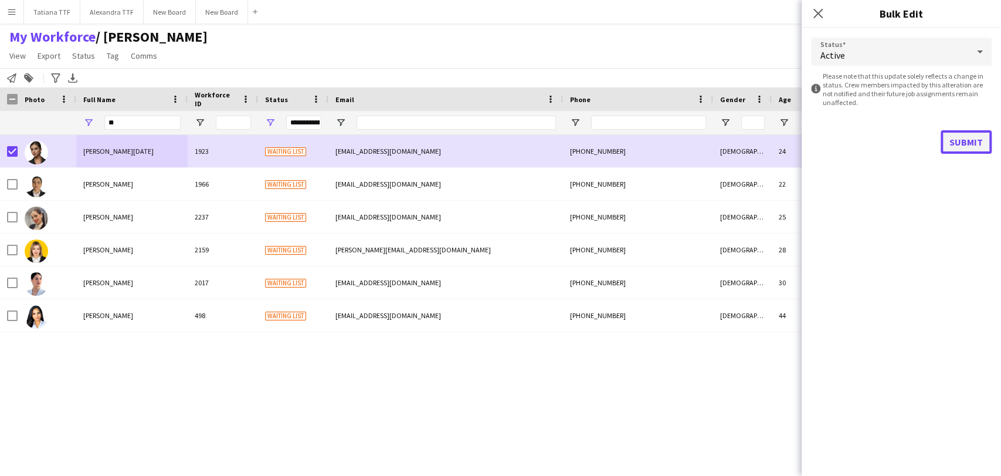
click at [972, 140] on button "Submit" at bounding box center [966, 141] width 51 height 23
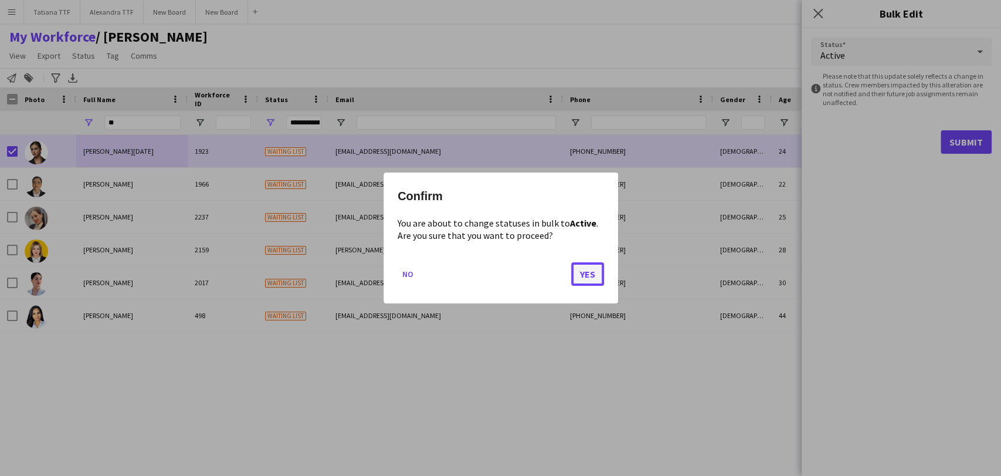
click at [591, 274] on button "Yes" at bounding box center [587, 273] width 33 height 23
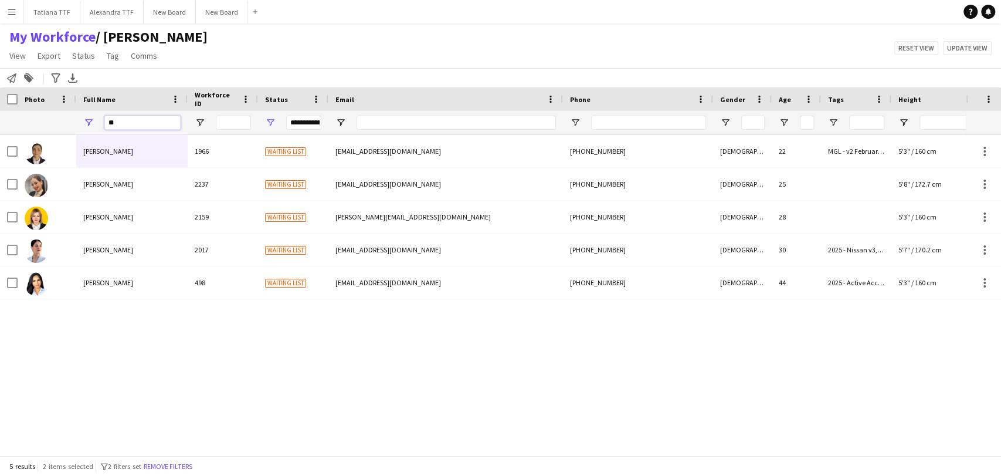
click at [147, 120] on input "**" at bounding box center [142, 123] width 76 height 14
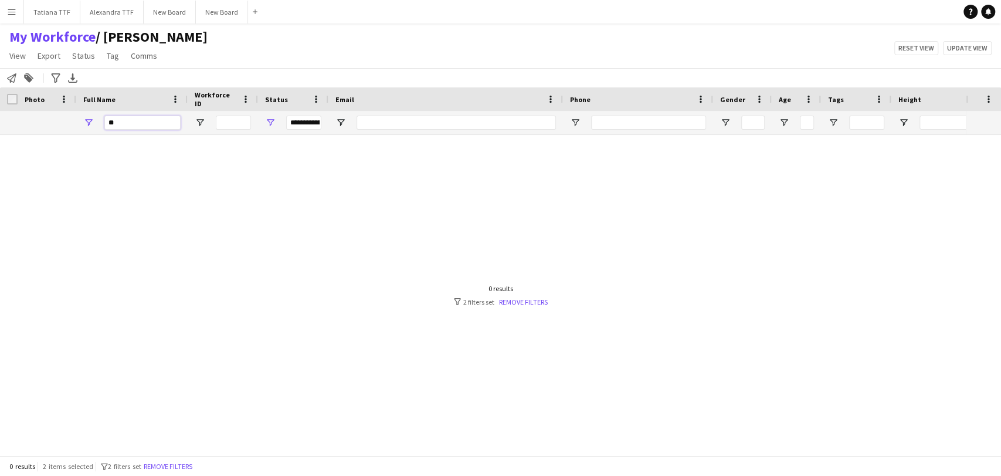
type input "*"
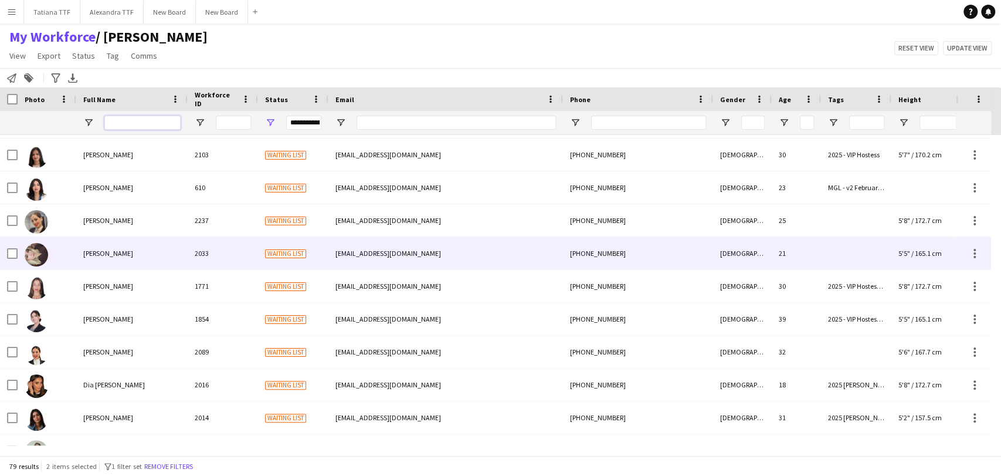
scroll to position [0, 0]
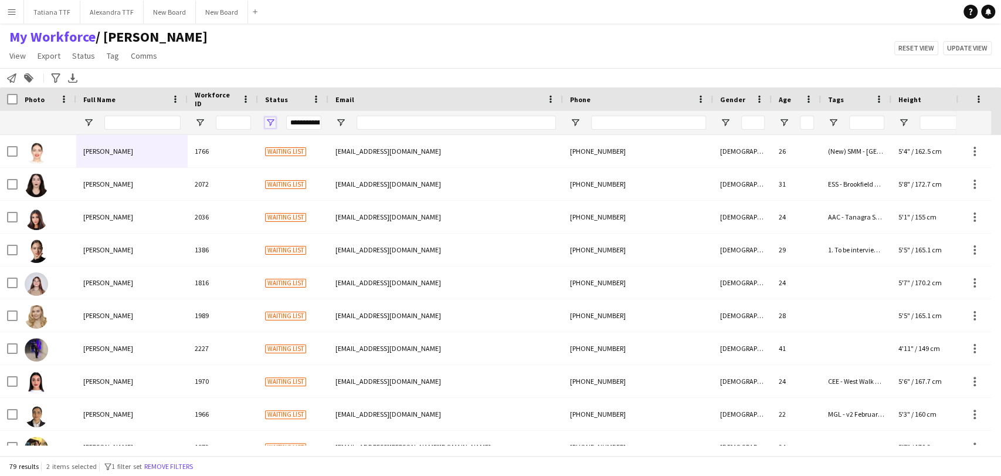
click at [268, 122] on span "Open Filter Menu" at bounding box center [270, 122] width 11 height 11
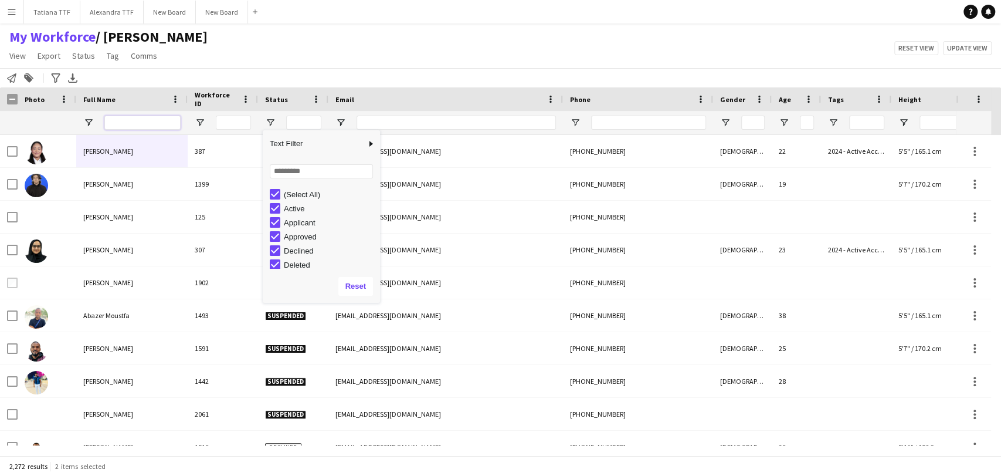
click at [127, 120] on input "Full Name Filter Input" at bounding box center [142, 123] width 76 height 14
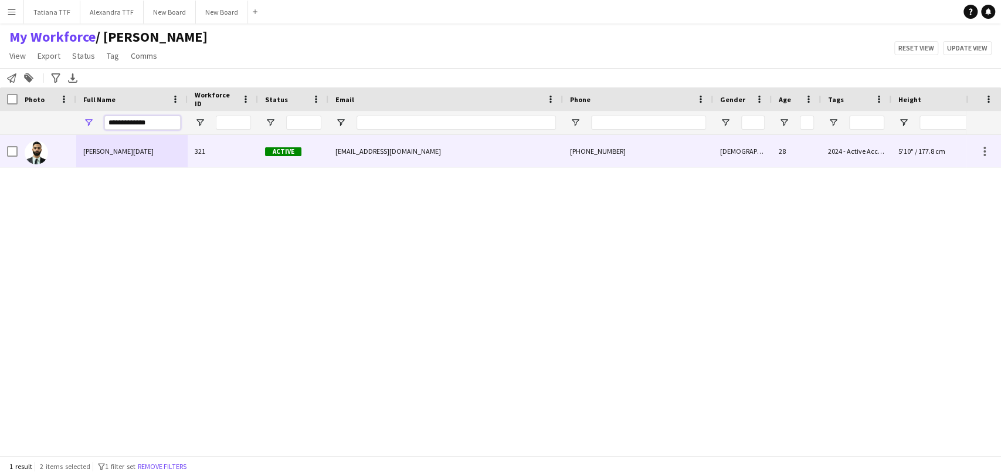
type input "**********"
click at [83, 144] on div "[PERSON_NAME][DATE]" at bounding box center [131, 151] width 111 height 32
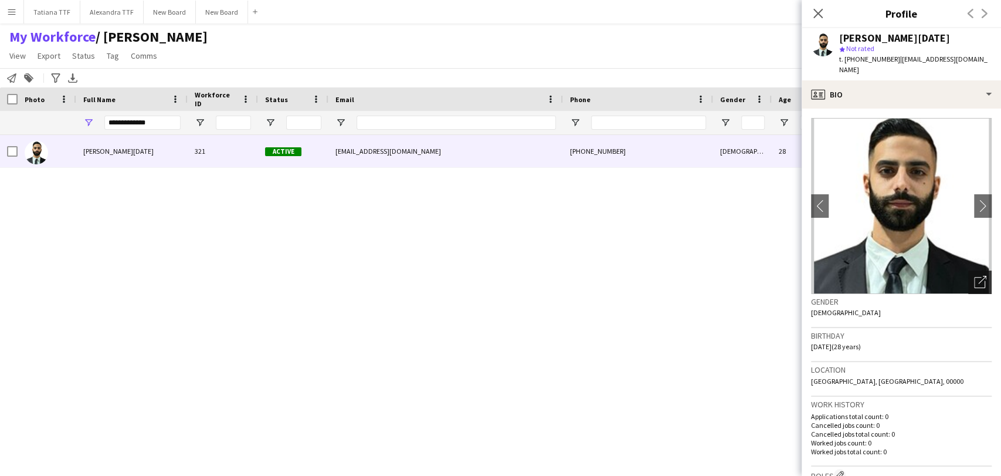
click at [974, 276] on icon "Open photos pop-in" at bounding box center [980, 282] width 12 height 12
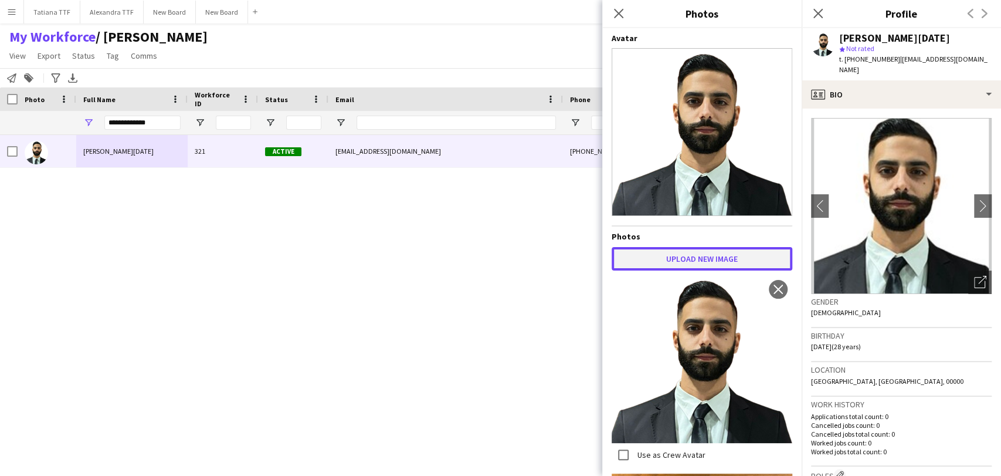
click at [695, 252] on button "Upload new image" at bounding box center [702, 258] width 181 height 23
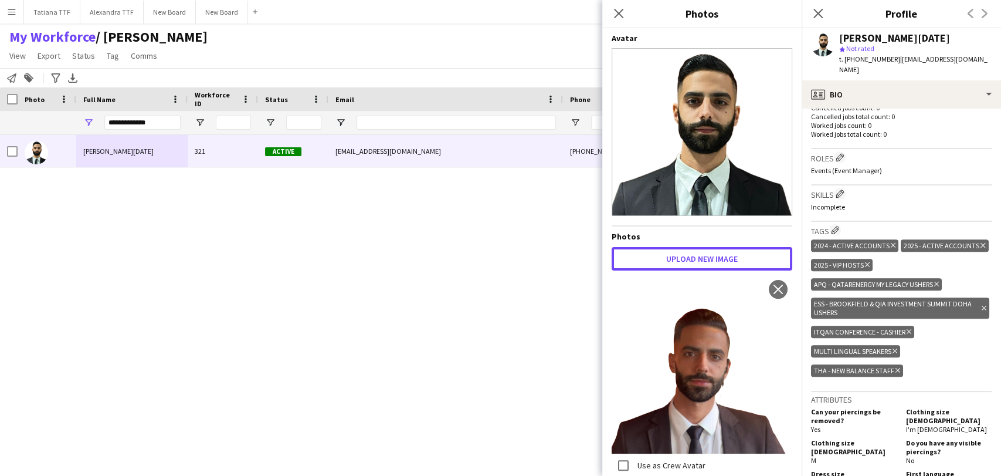
scroll to position [326, 0]
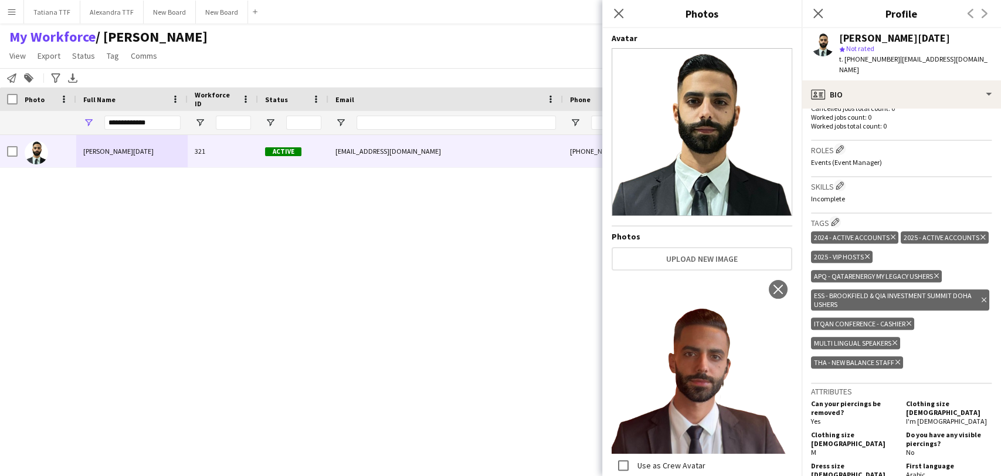
click at [835, 162] on div "Roles Edit crew company roles Events (Event Manager)" at bounding box center [901, 159] width 181 height 36
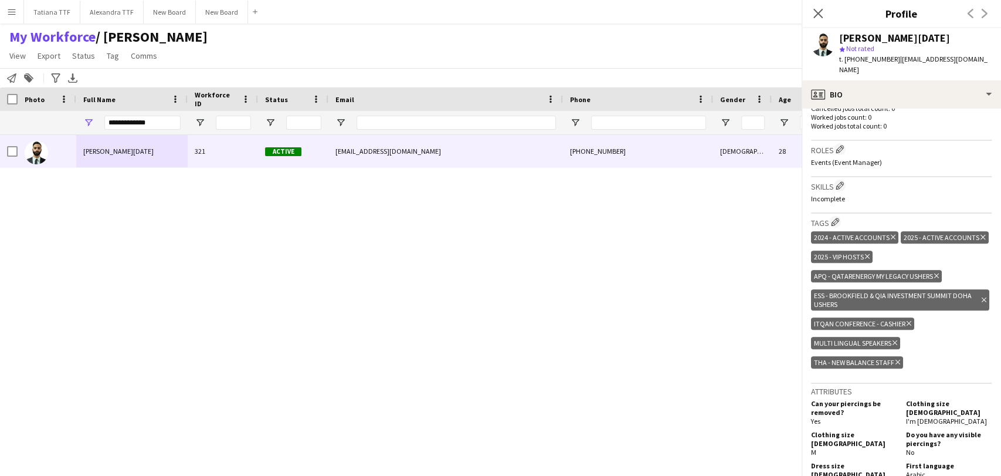
click at [837, 194] on p "Incomplete" at bounding box center [901, 198] width 181 height 9
click at [841, 181] on app-icon "Edit crew company skills" at bounding box center [840, 185] width 8 height 8
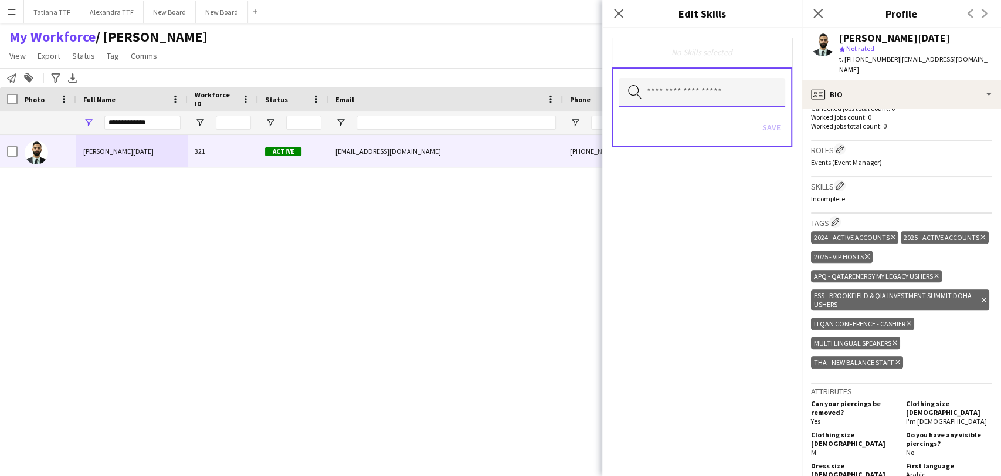
click at [735, 86] on input "text" at bounding box center [702, 92] width 167 height 29
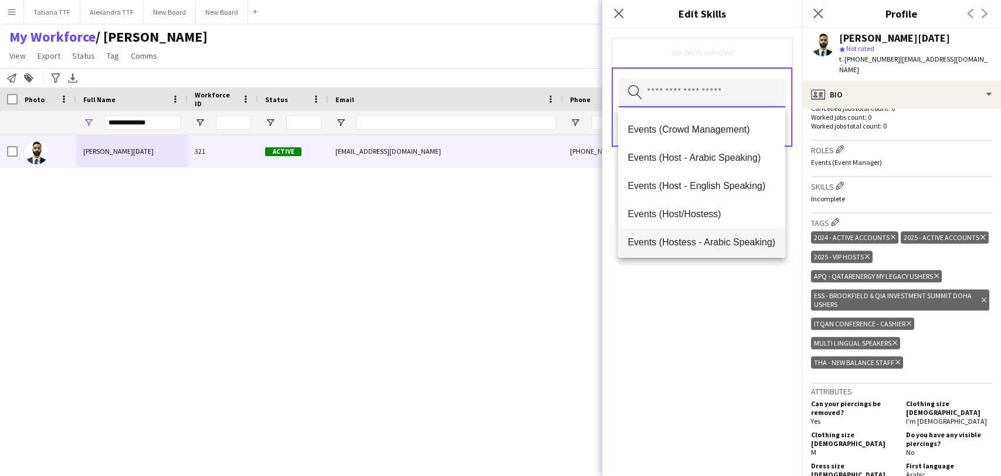
scroll to position [130, 0]
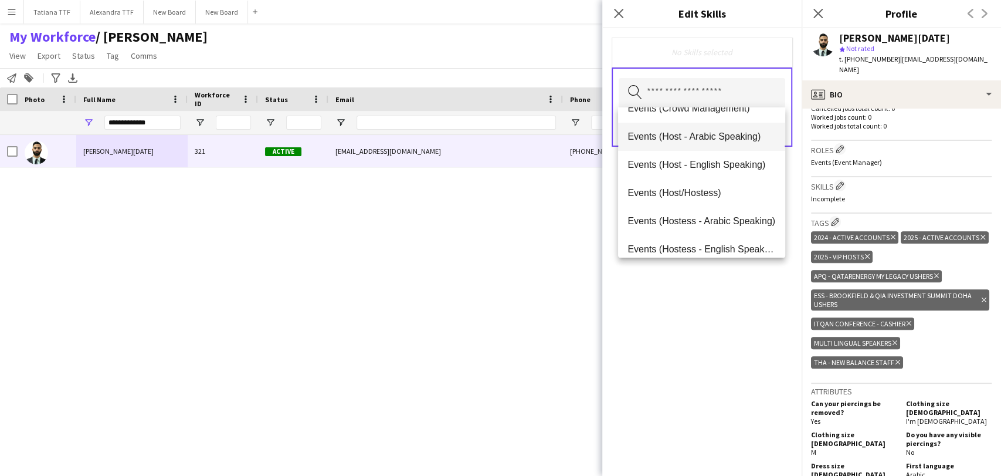
click at [696, 133] on span "Events (Host - Arabic Speaking)" at bounding box center [702, 136] width 148 height 11
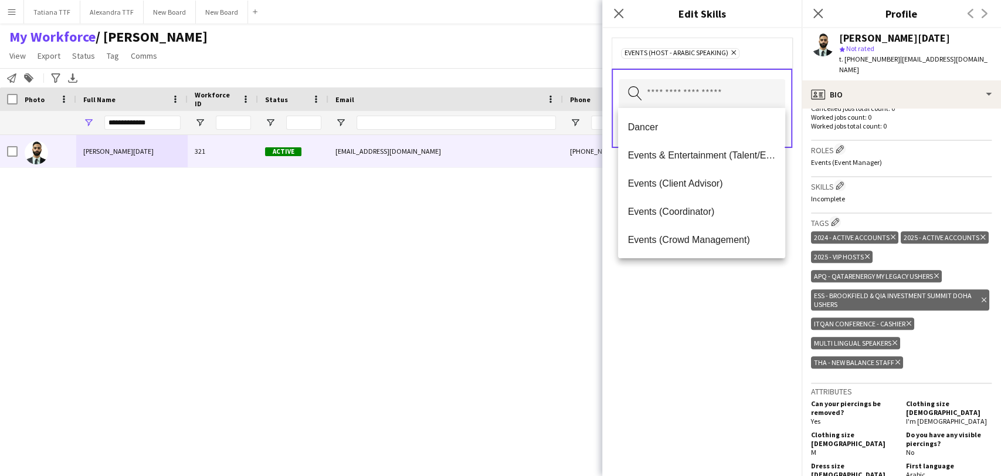
drag, startPoint x: 708, startPoint y: 313, endPoint x: 710, endPoint y: 243, distance: 70.5
click at [706, 306] on div "Events (Host - Arabic Speaking) Remove Search by skill name Save" at bounding box center [702, 252] width 199 height 448
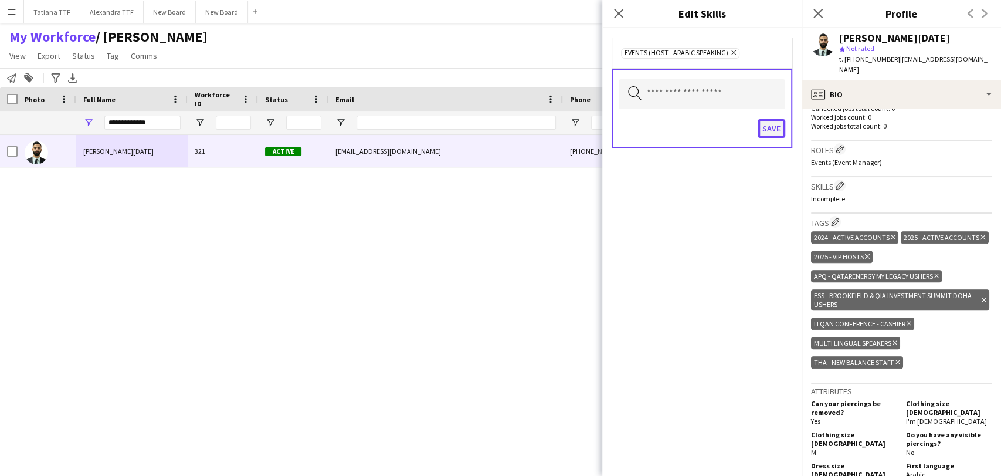
click at [774, 126] on button "Save" at bounding box center [772, 128] width 28 height 19
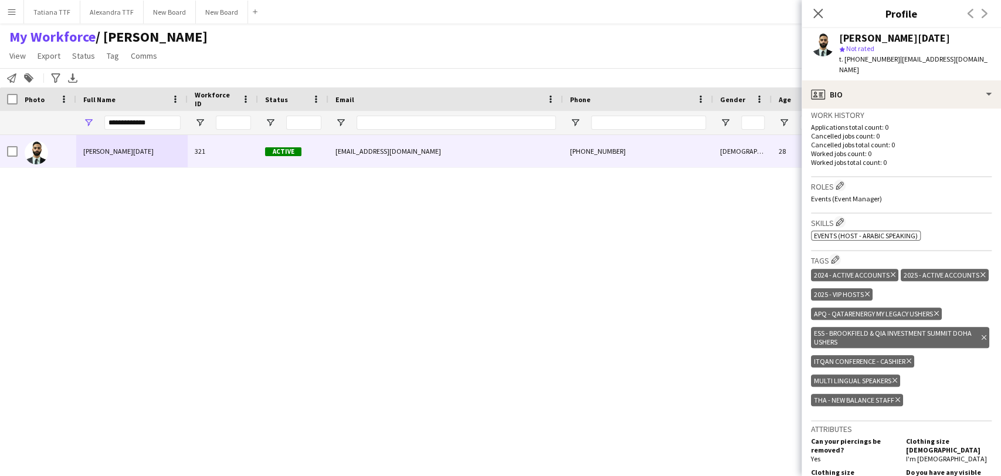
scroll to position [0, 0]
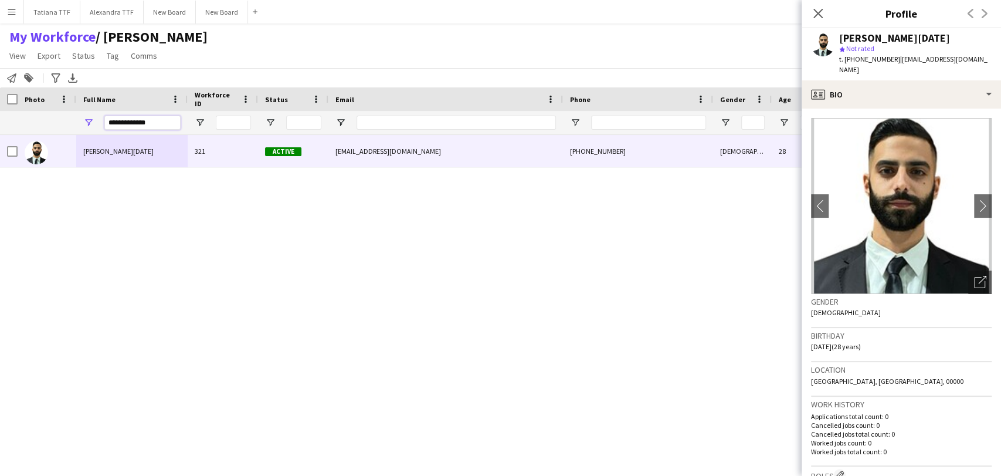
drag, startPoint x: 167, startPoint y: 120, endPoint x: 86, endPoint y: 116, distance: 81.1
click at [86, 116] on div "**********" at bounding box center [131, 122] width 111 height 23
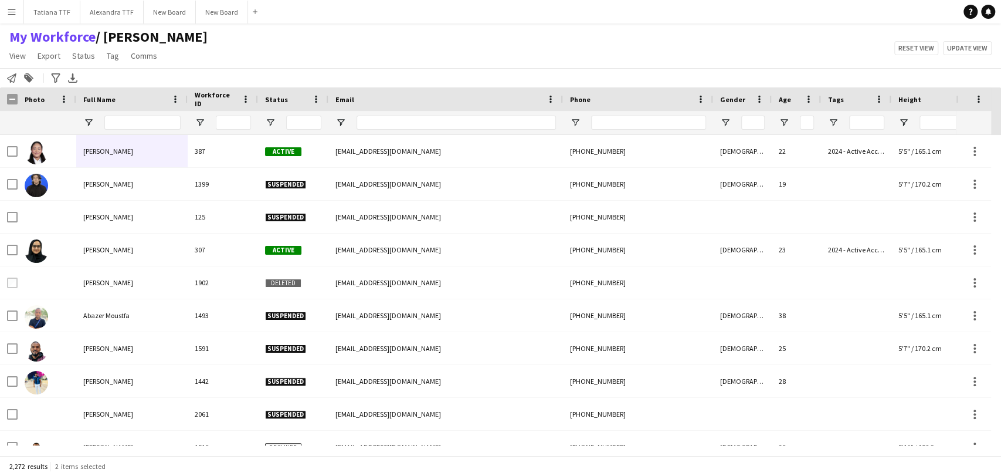
click at [270, 115] on div at bounding box center [293, 122] width 70 height 23
click at [273, 125] on span "Open Filter Menu" at bounding box center [270, 122] width 11 height 11
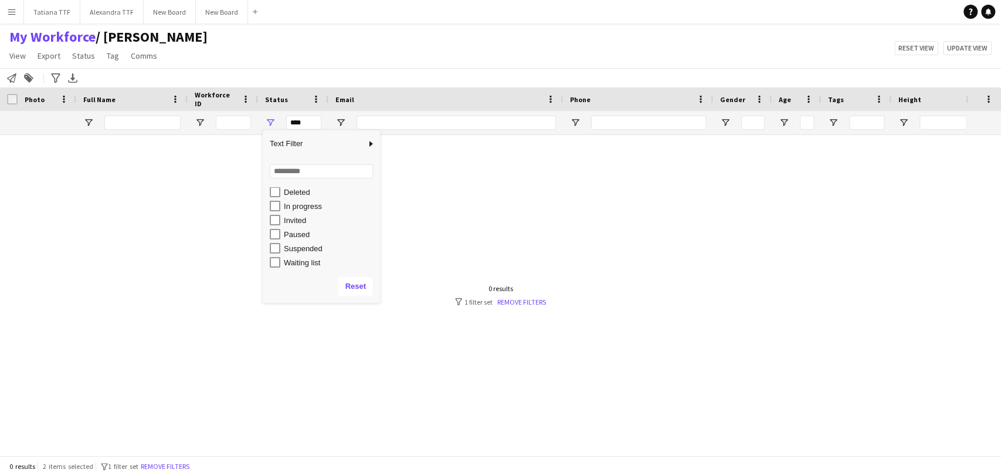
scroll to position [74, 0]
click at [280, 259] on div "Waiting list" at bounding box center [325, 261] width 110 height 14
type input "**********"
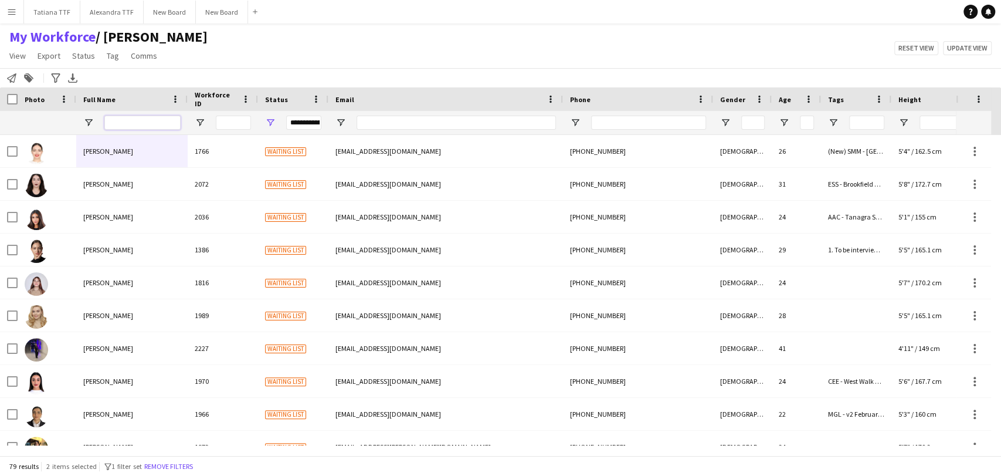
click at [160, 124] on input "Full Name Filter Input" at bounding box center [142, 123] width 76 height 14
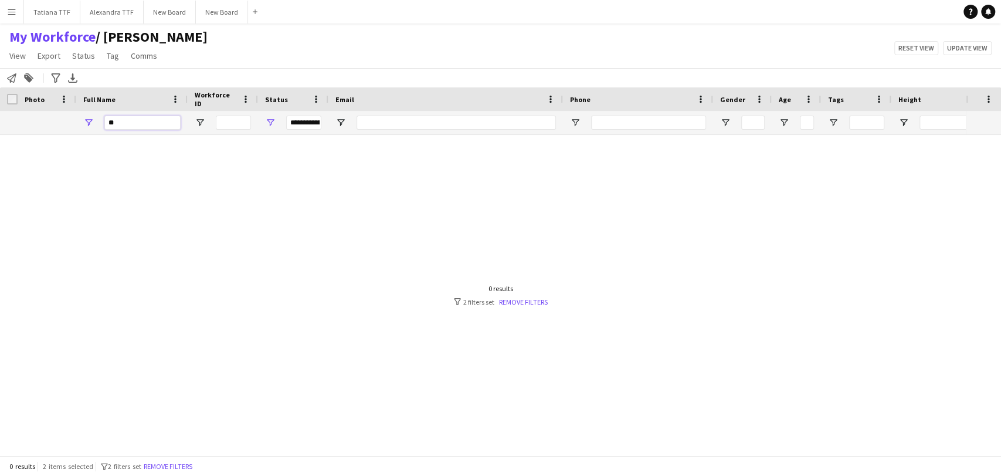
type input "*"
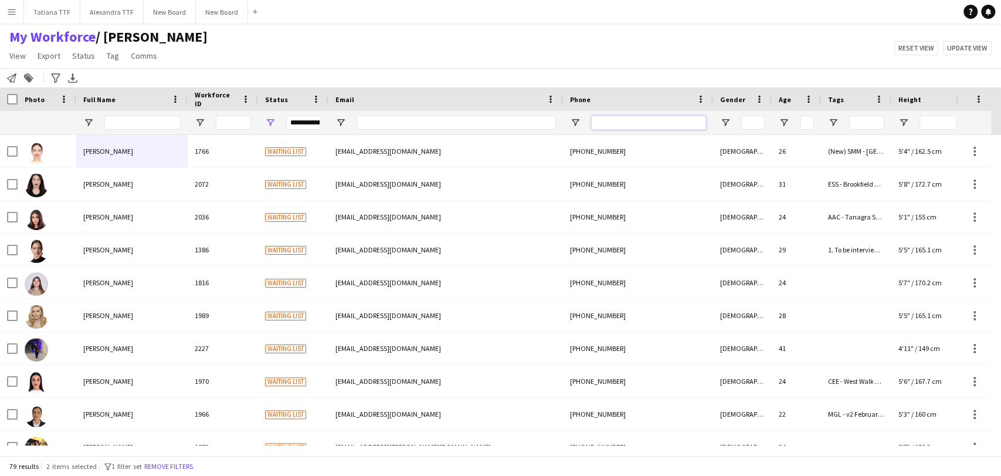
click at [620, 120] on input "Phone Filter Input" at bounding box center [648, 123] width 115 height 14
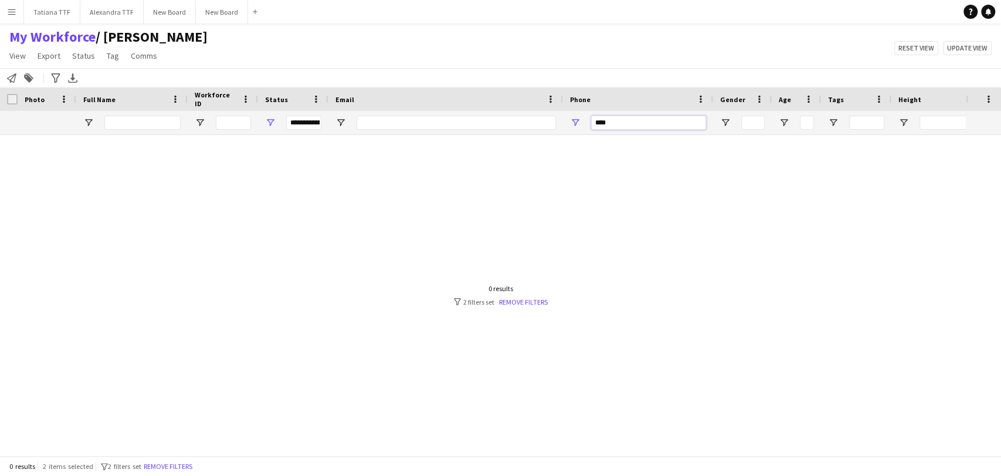
type input "*****"
drag, startPoint x: 625, startPoint y: 123, endPoint x: 513, endPoint y: 129, distance: 112.2
click at [513, 129] on div "**********" at bounding box center [622, 122] width 1244 height 23
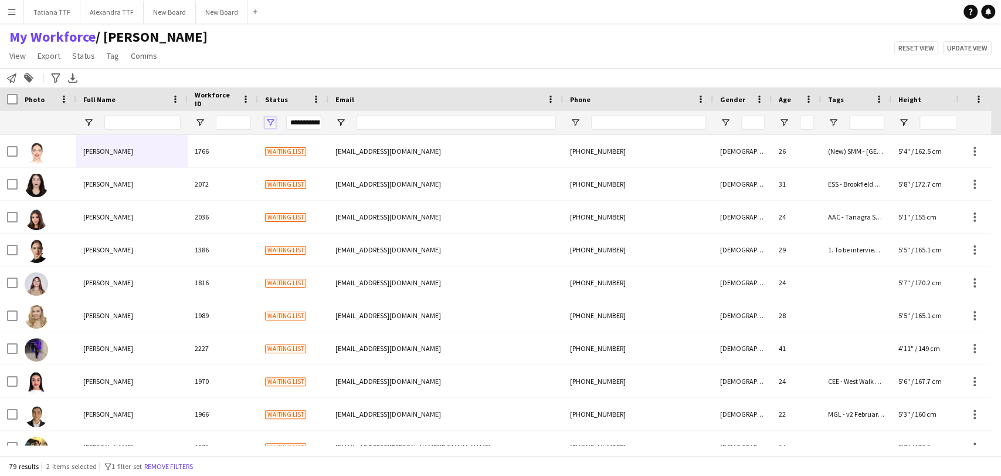
click at [270, 126] on span "Open Filter Menu" at bounding box center [270, 122] width 11 height 11
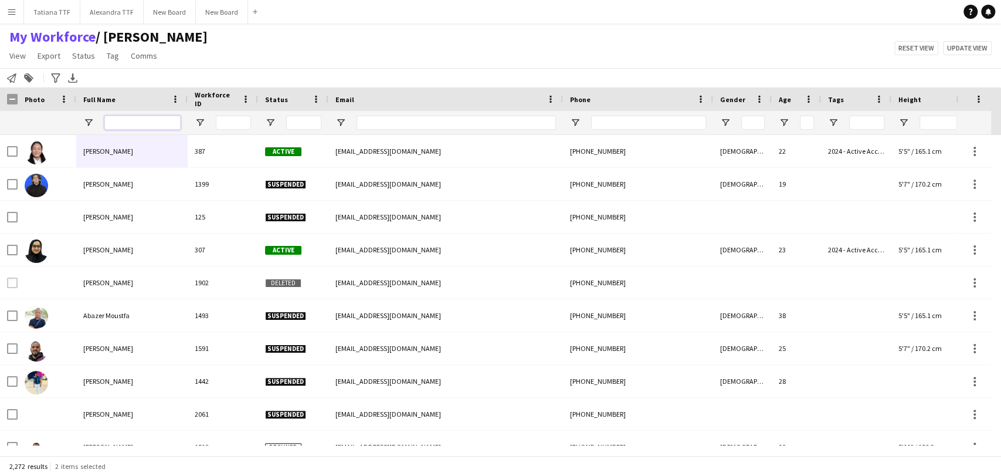
click at [165, 122] on input "Full Name Filter Input" at bounding box center [142, 123] width 76 height 14
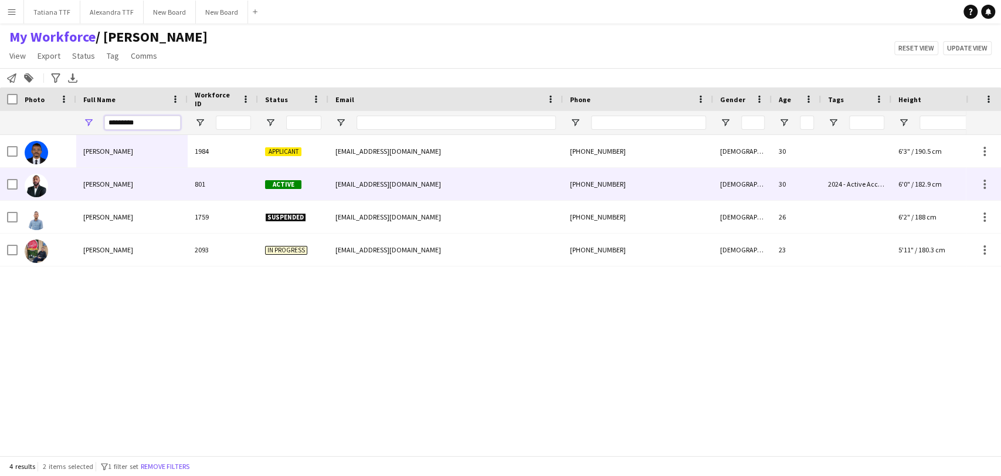
type input "*******"
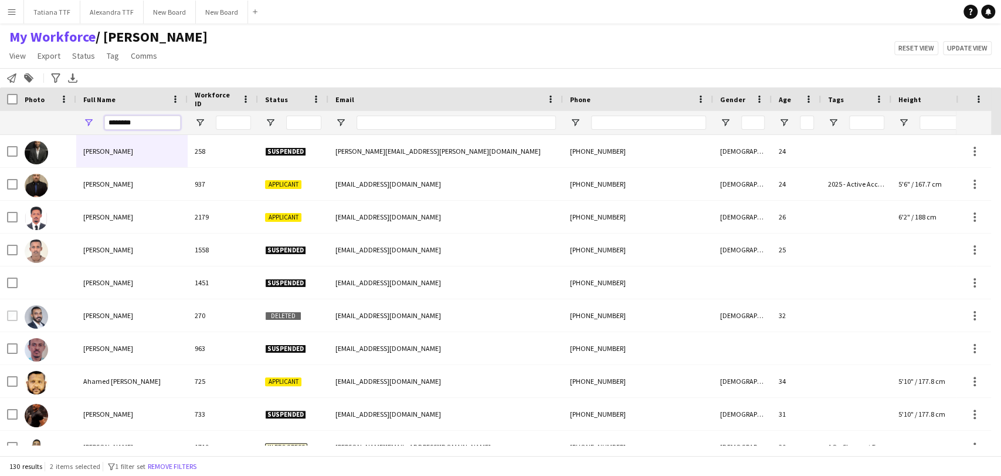
drag, startPoint x: 151, startPoint y: 121, endPoint x: 80, endPoint y: 116, distance: 71.2
click at [80, 116] on div "*******" at bounding box center [131, 122] width 111 height 23
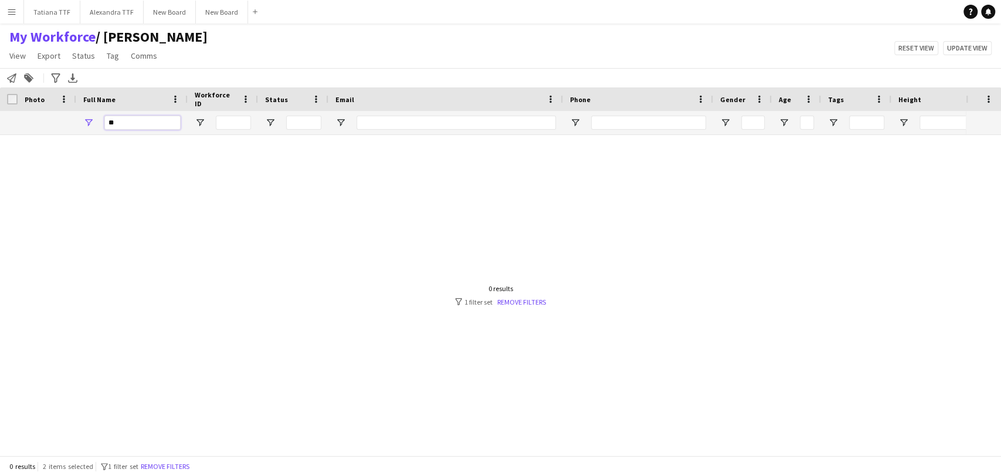
type input "*"
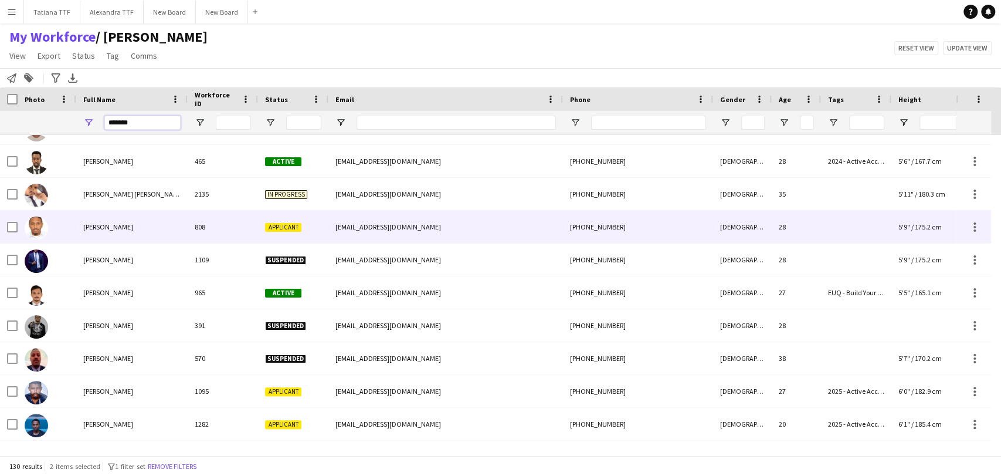
scroll to position [0, 0]
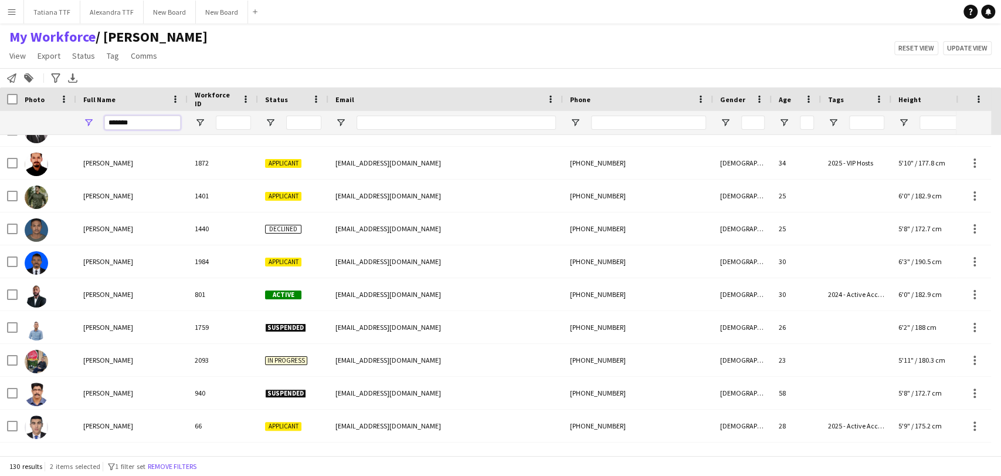
click at [164, 120] on input "*******" at bounding box center [142, 123] width 76 height 14
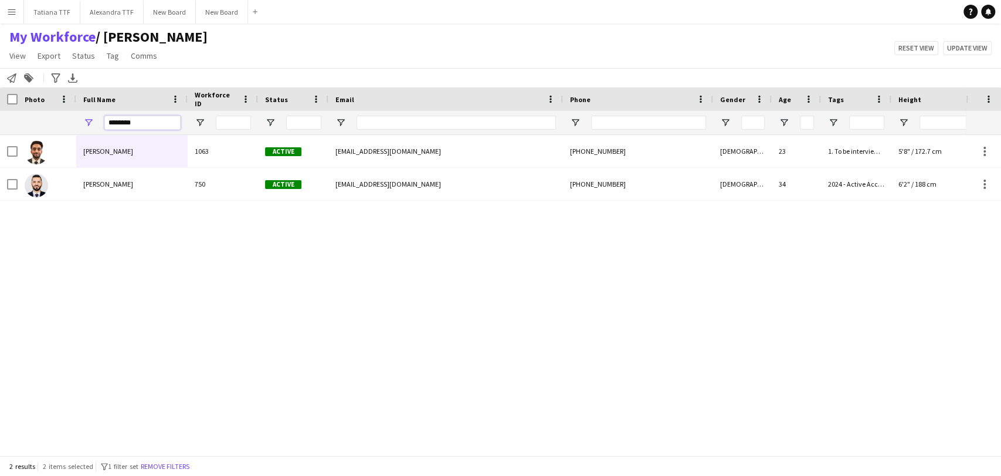
click at [135, 120] on input "********" at bounding box center [142, 123] width 76 height 14
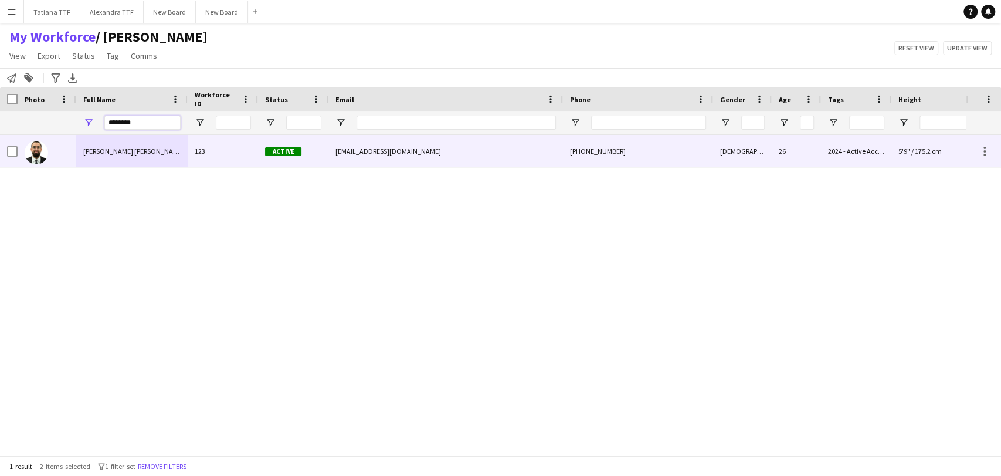
type input "********"
click at [33, 150] on img at bounding box center [36, 152] width 23 height 23
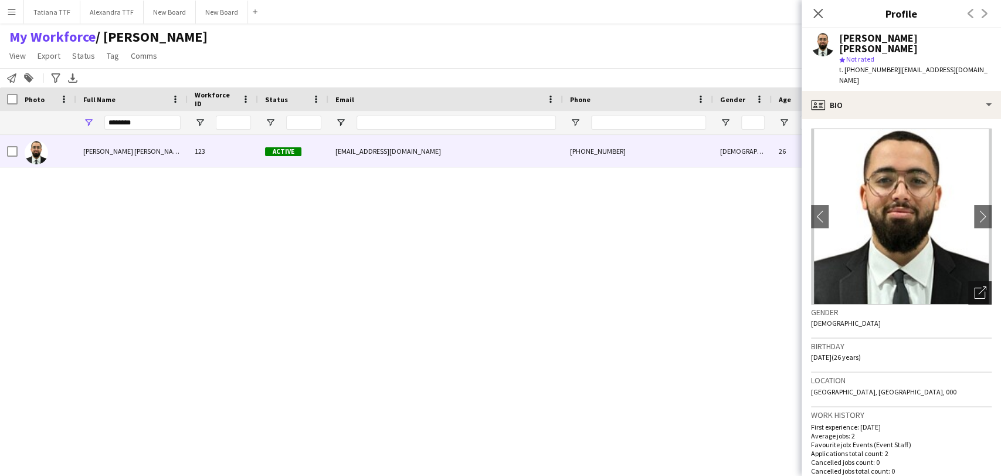
click at [978, 281] on div "Open photos pop-in" at bounding box center [980, 292] width 23 height 23
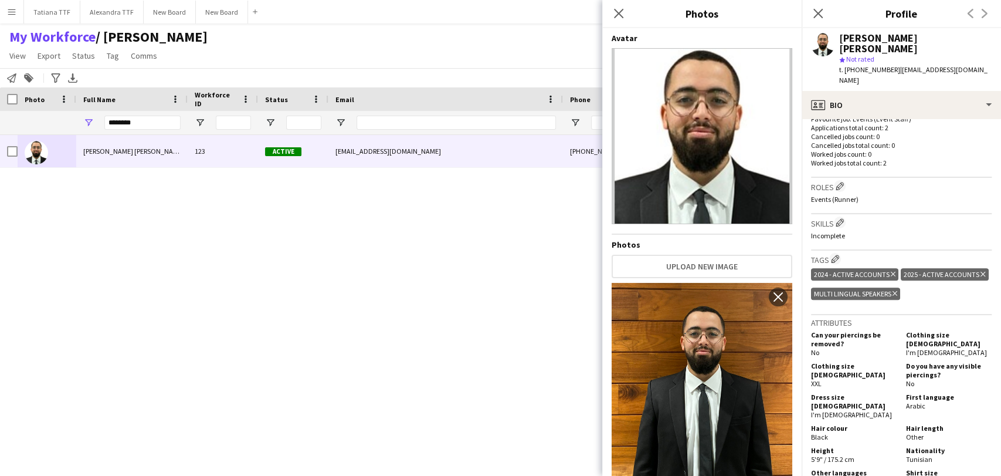
scroll to position [391, 0]
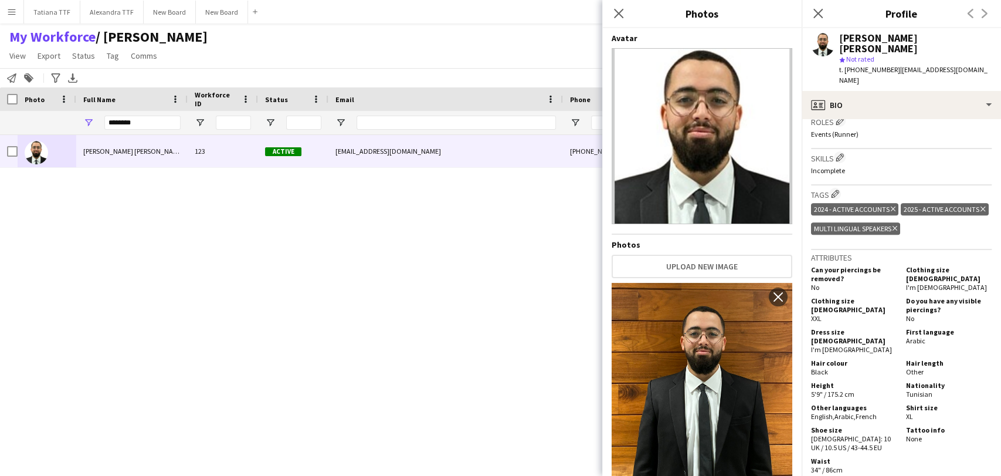
click at [830, 151] on h3 "Skills Edit crew company skills" at bounding box center [901, 157] width 181 height 12
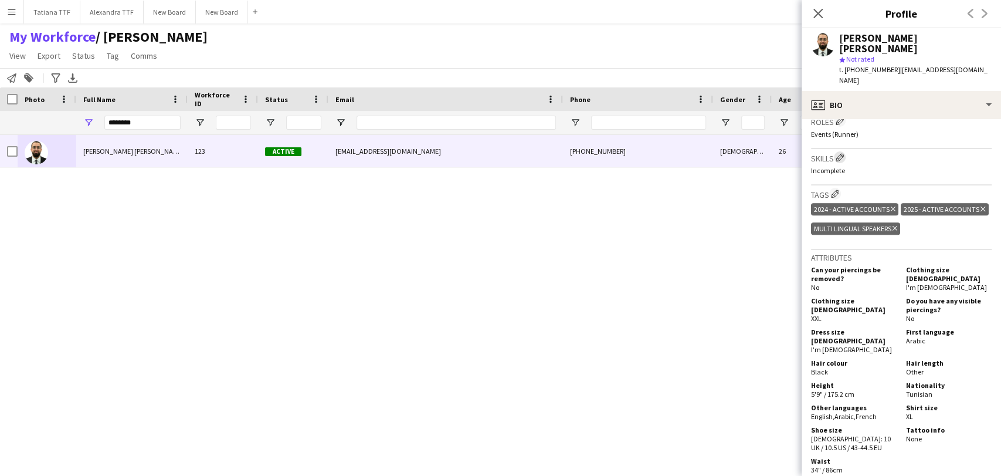
click at [838, 153] on app-icon "Edit crew company skills" at bounding box center [840, 157] width 8 height 8
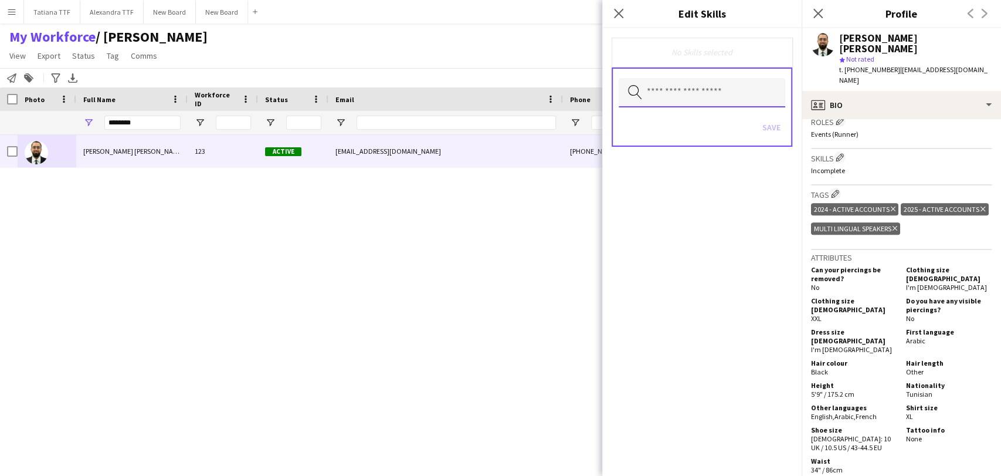
click at [712, 95] on input "text" at bounding box center [702, 92] width 167 height 29
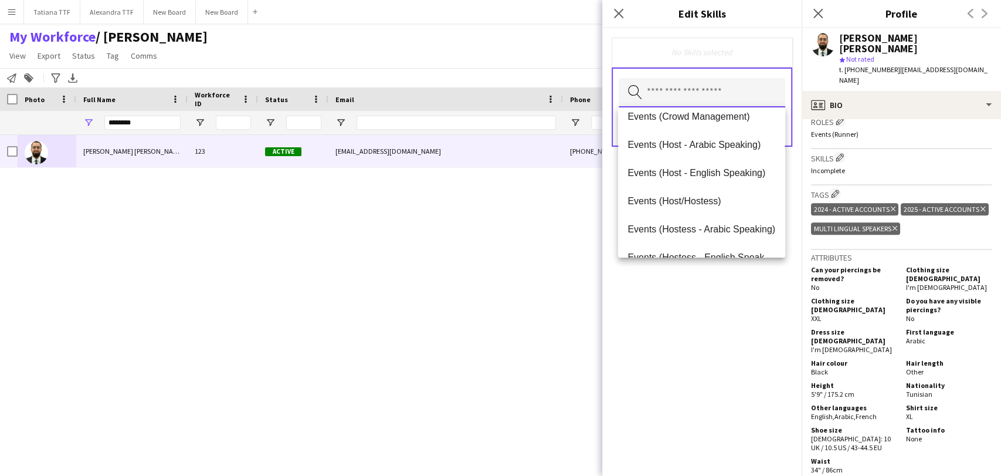
scroll to position [130, 0]
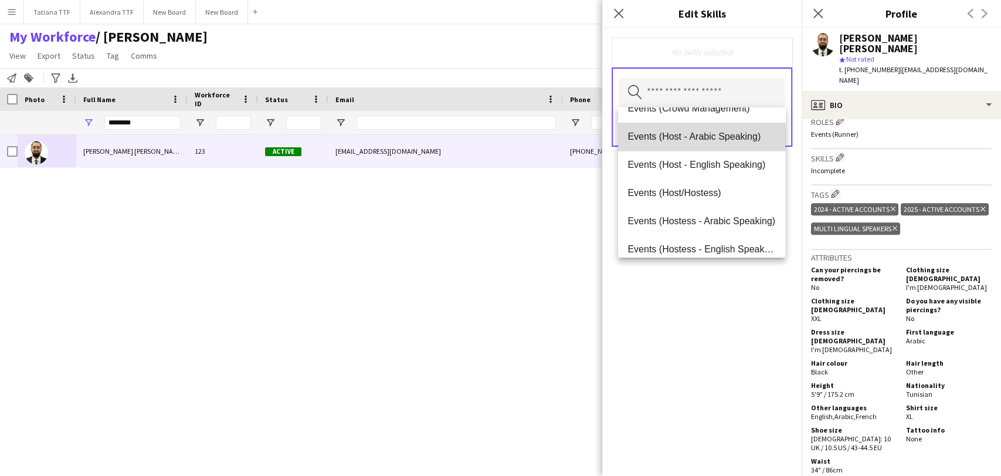
click at [709, 137] on span "Events (Host - Arabic Speaking)" at bounding box center [702, 136] width 148 height 11
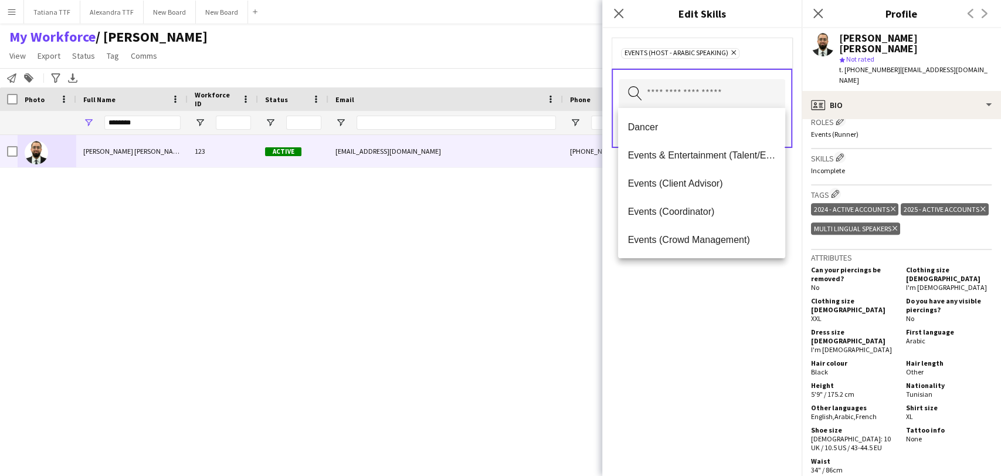
drag, startPoint x: 754, startPoint y: 300, endPoint x: 750, endPoint y: 177, distance: 123.3
click at [754, 298] on div "Events (Host - Arabic Speaking) Remove Search by skill name Save" at bounding box center [702, 252] width 199 height 448
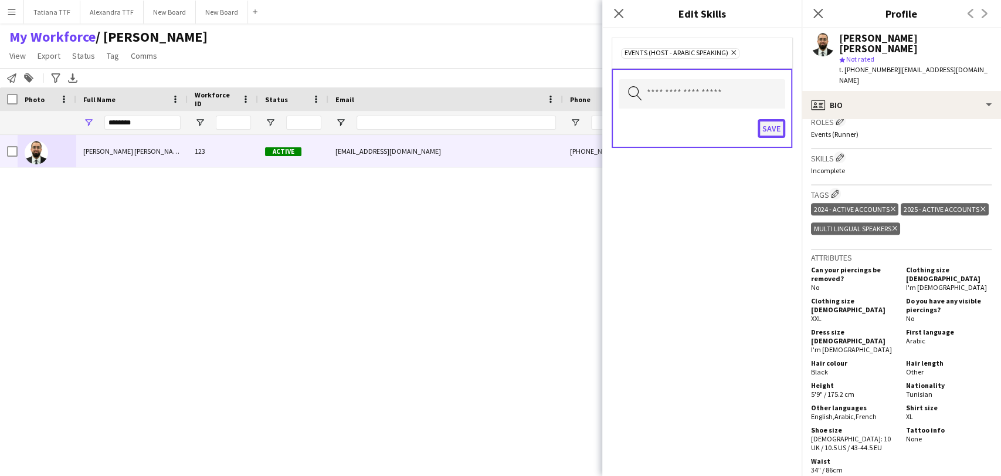
click at [760, 131] on button "Save" at bounding box center [772, 128] width 28 height 19
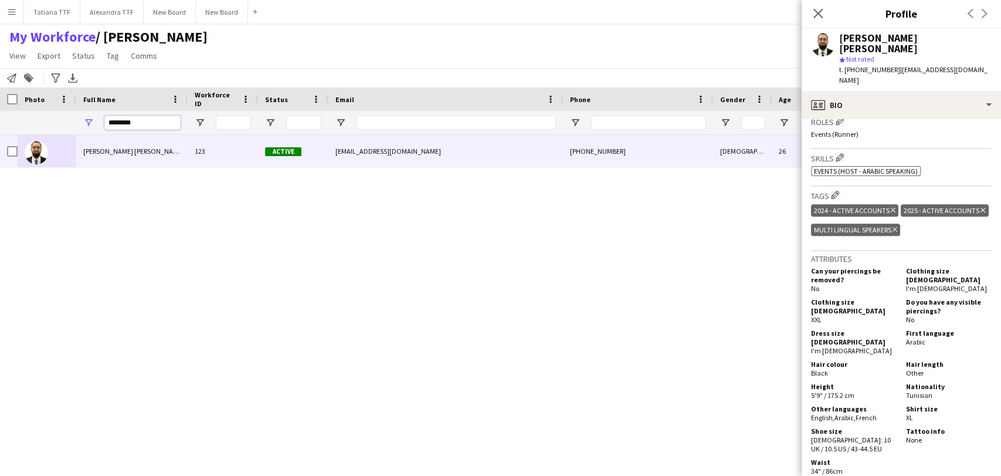
click at [145, 119] on input "********" at bounding box center [142, 123] width 76 height 14
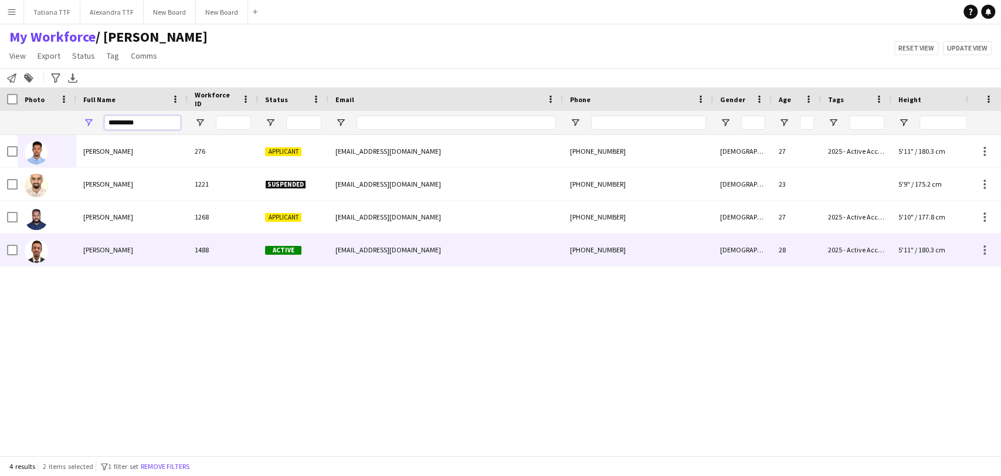
type input "*********"
click at [94, 248] on span "[PERSON_NAME]" at bounding box center [108, 249] width 50 height 9
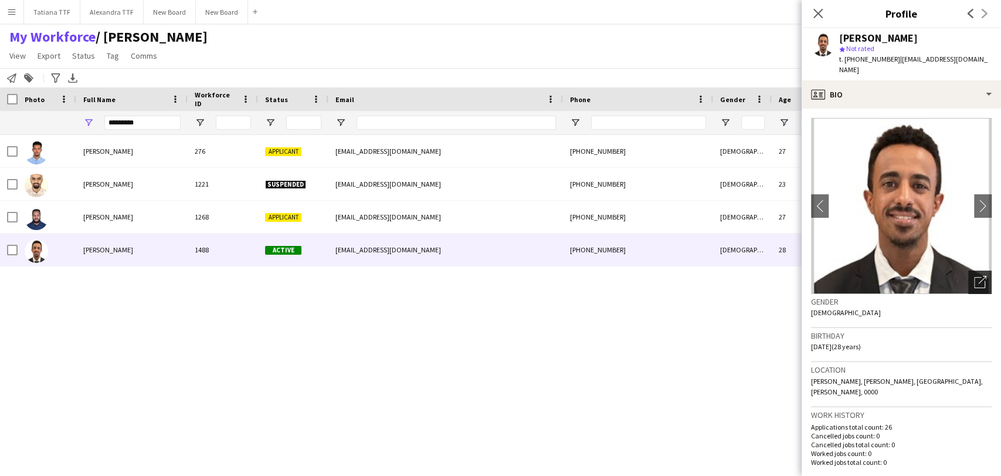
click at [974, 276] on icon "Open photos pop-in" at bounding box center [980, 282] width 12 height 12
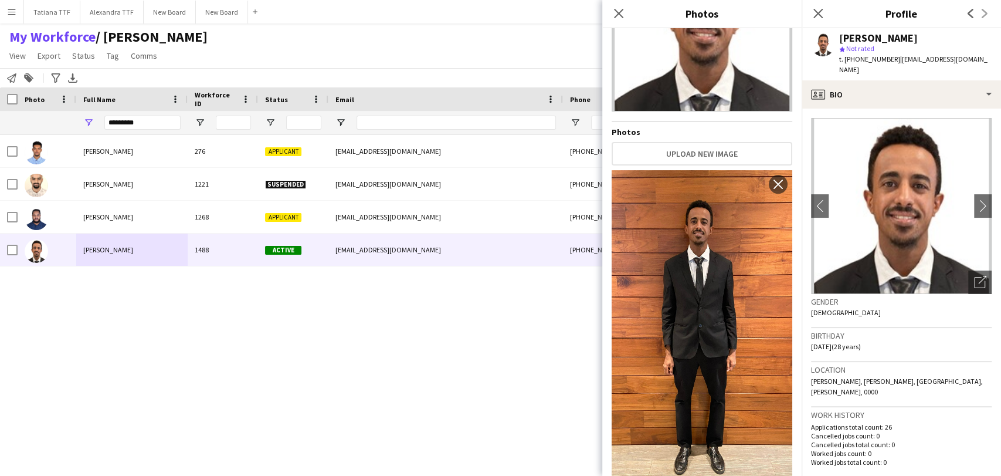
scroll to position [75, 0]
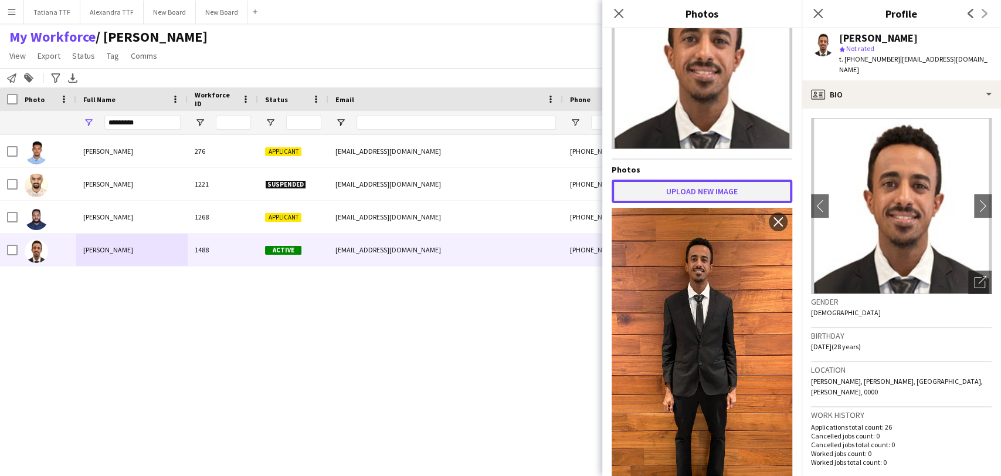
click at [718, 195] on button "Upload new image" at bounding box center [702, 191] width 181 height 23
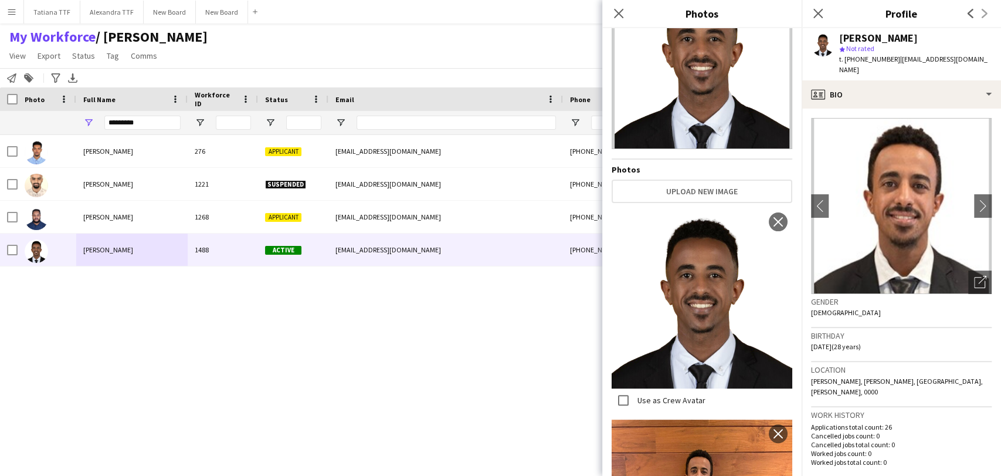
click at [700, 297] on img at bounding box center [702, 298] width 181 height 181
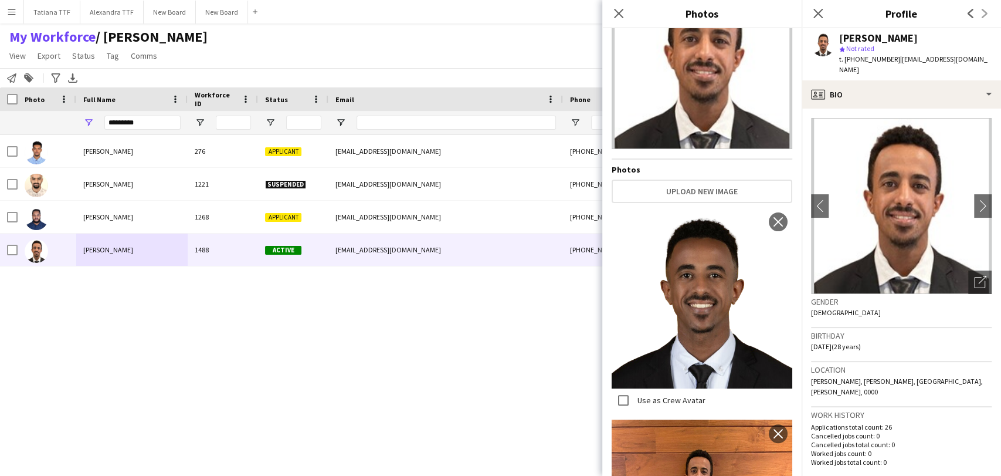
click at [700, 297] on img at bounding box center [702, 298] width 181 height 181
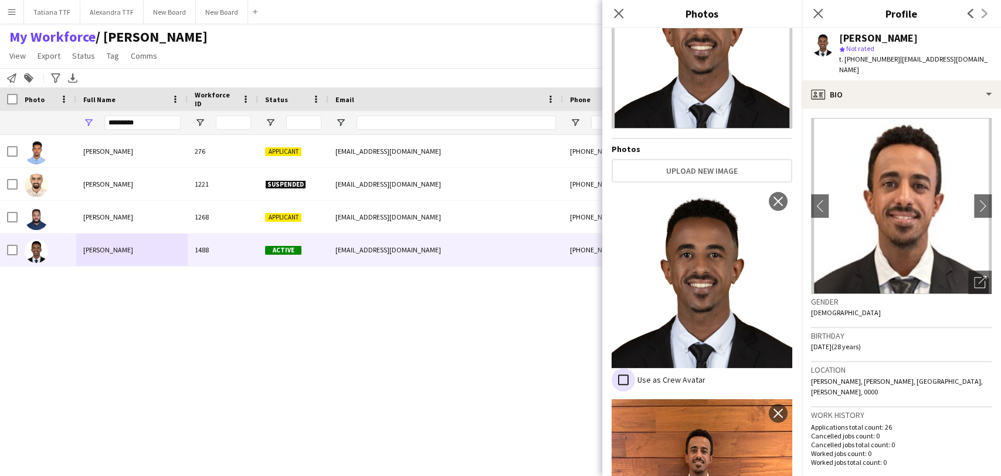
scroll to position [0, 0]
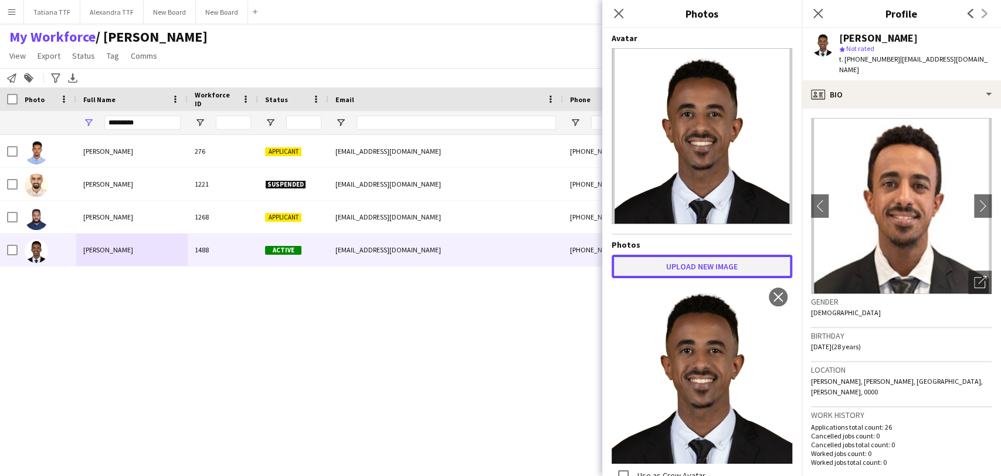
click at [695, 264] on button "Upload new image" at bounding box center [702, 266] width 181 height 23
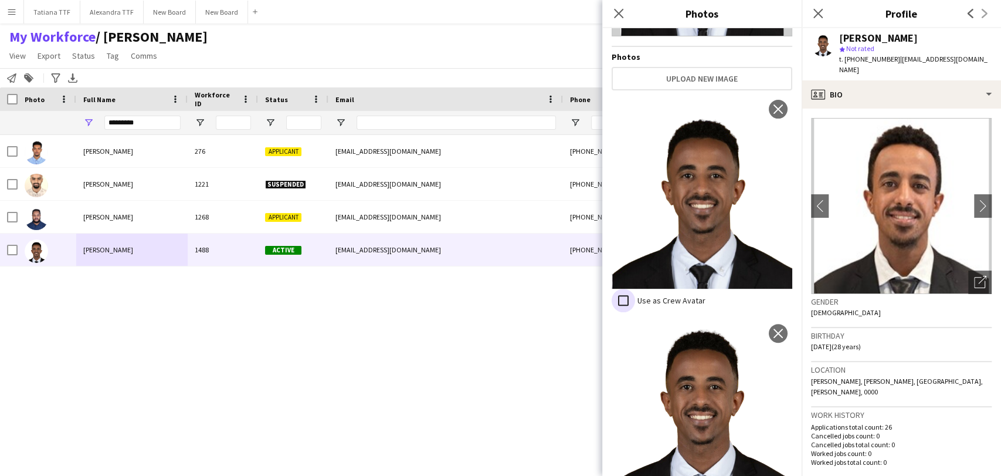
scroll to position [104, 0]
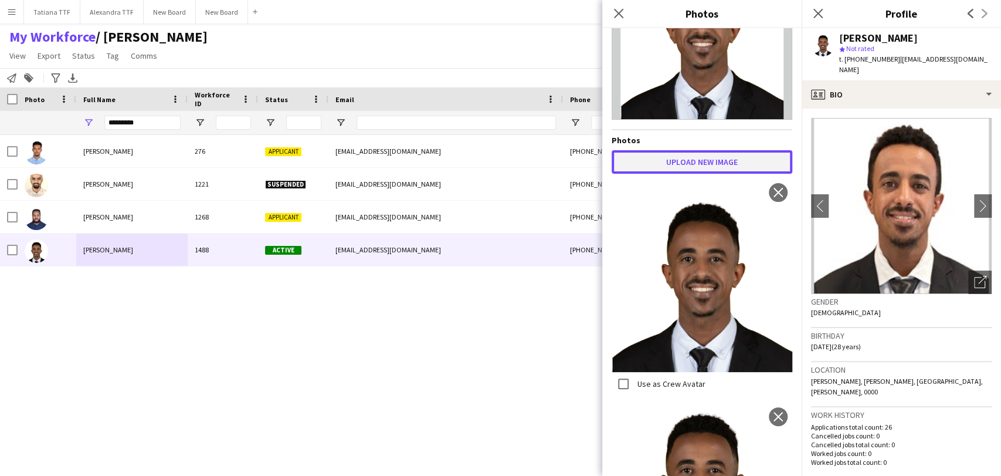
click at [704, 171] on button "Upload new image" at bounding box center [702, 161] width 181 height 23
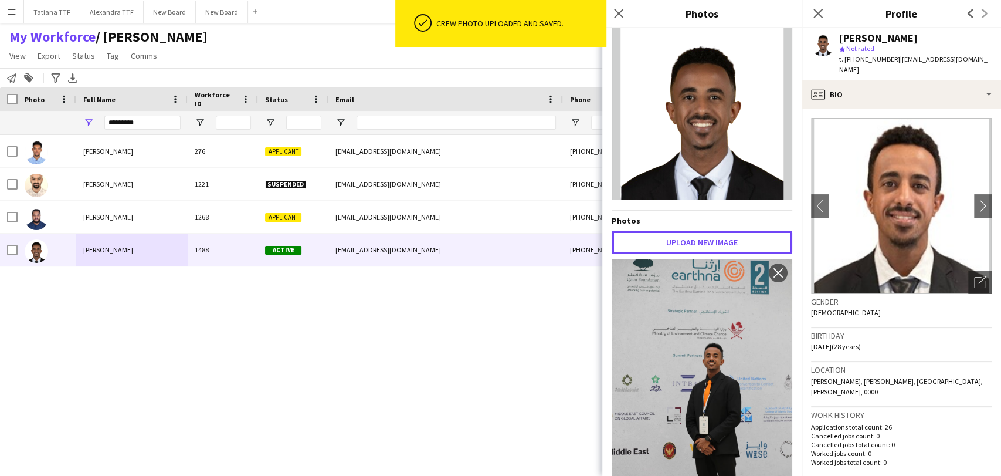
scroll to position [0, 0]
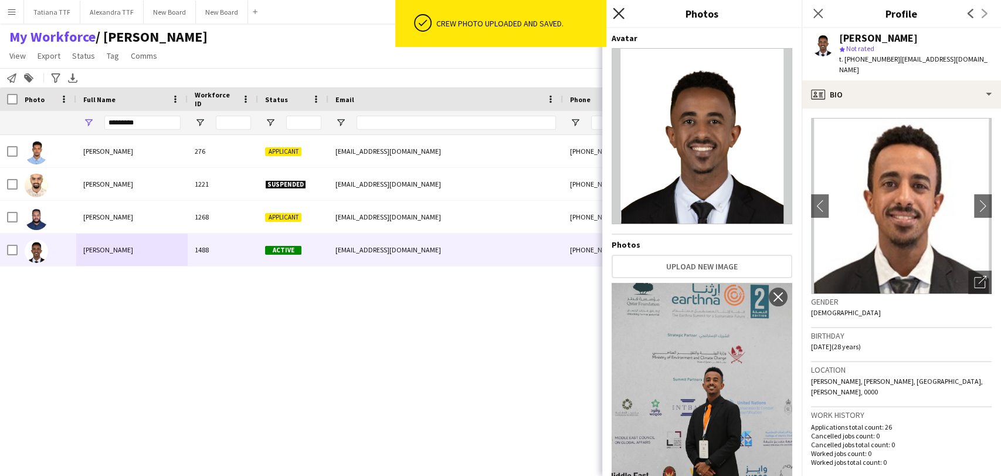
click at [619, 18] on icon "Close pop-in" at bounding box center [618, 13] width 11 height 11
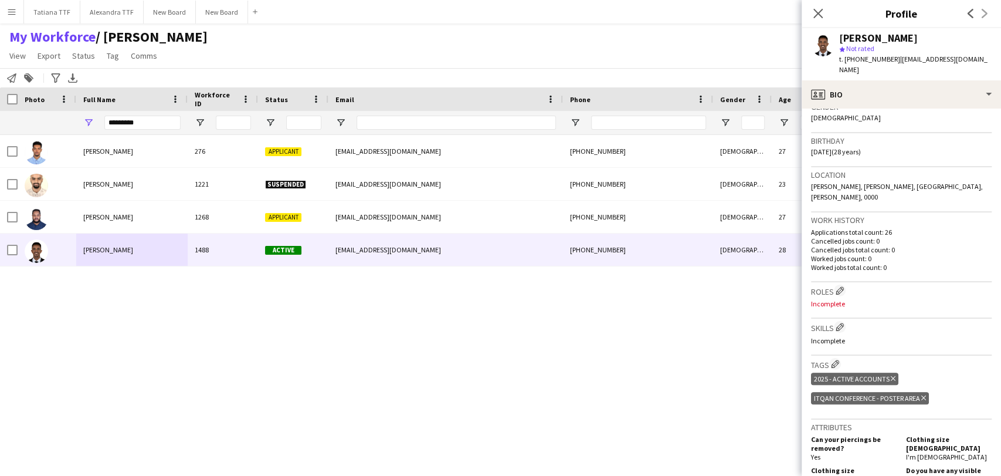
scroll to position [195, 0]
click at [835, 299] on p "Incomplete" at bounding box center [901, 303] width 181 height 9
click at [838, 286] on app-icon "Edit crew company roles" at bounding box center [840, 290] width 8 height 8
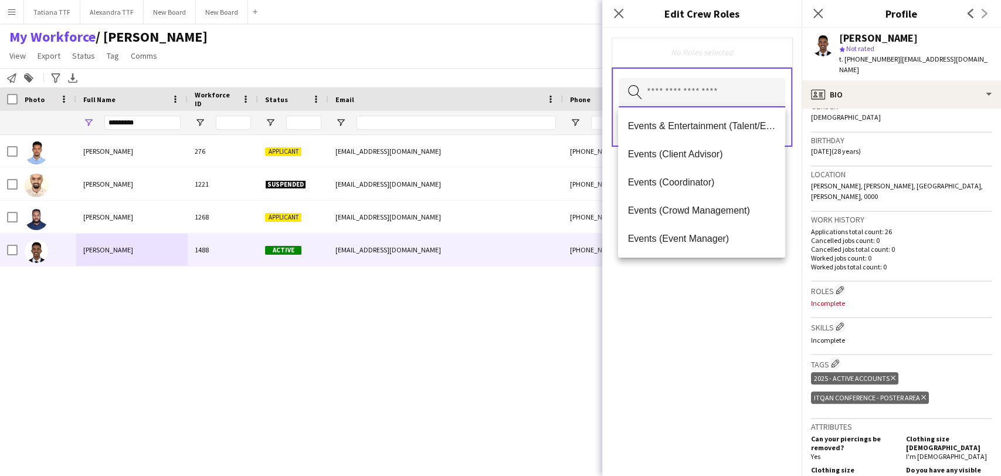
click at [737, 97] on input "text" at bounding box center [702, 92] width 167 height 29
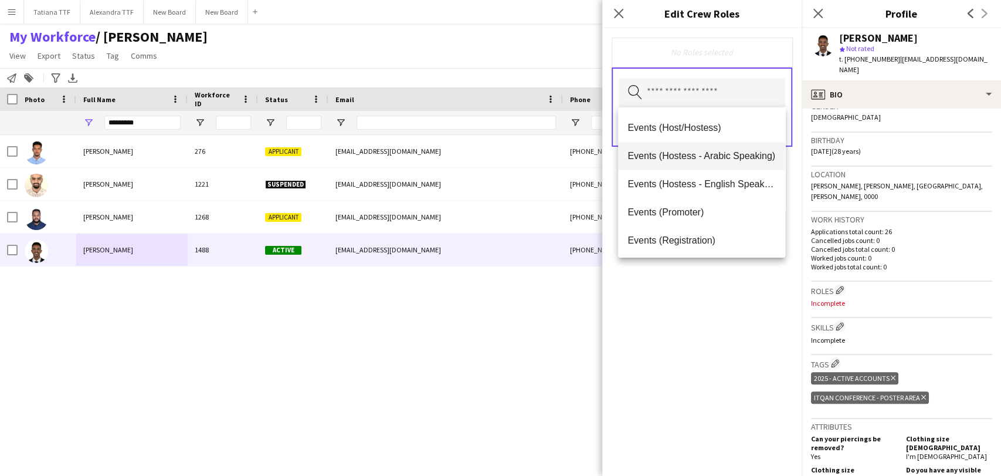
click at [730, 154] on span "Events (Hostess - Arabic Speaking)" at bounding box center [702, 155] width 148 height 11
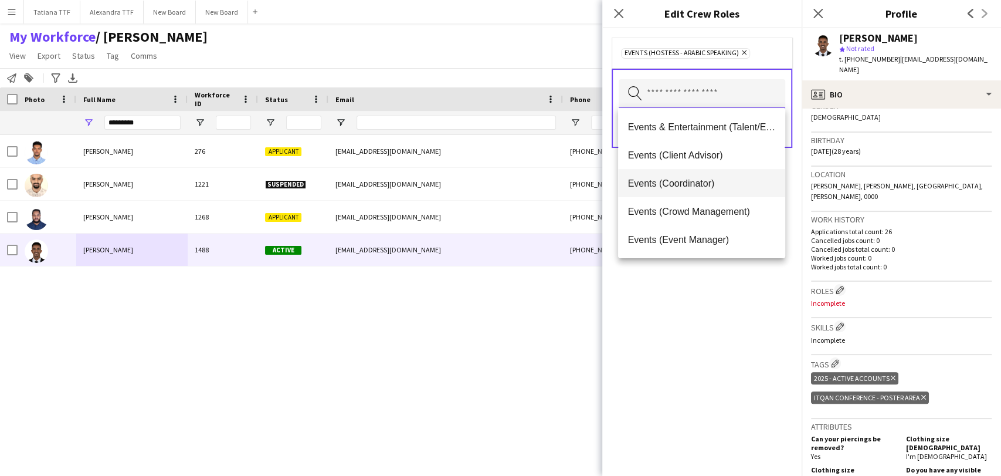
scroll to position [0, 0]
click at [737, 280] on div "Events (Hostess - Arabic Speaking) Remove Search by role type Save" at bounding box center [702, 252] width 199 height 448
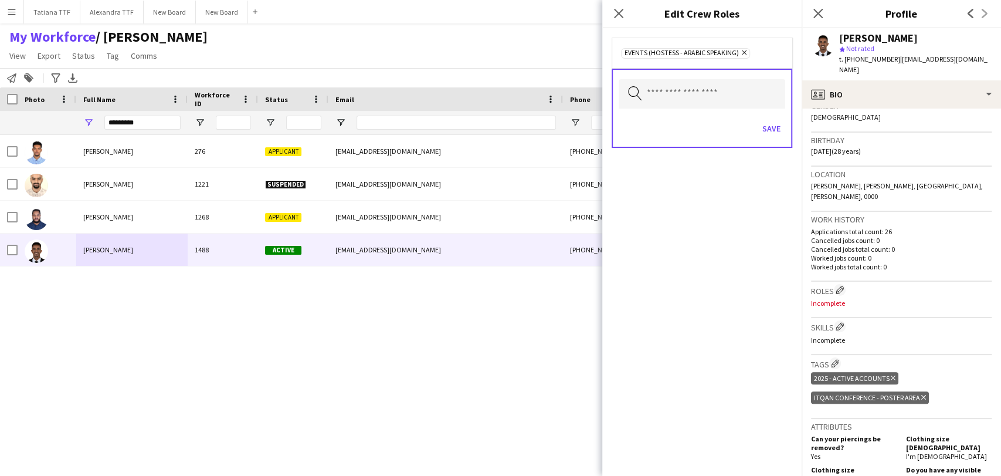
click at [744, 50] on icon "Remove" at bounding box center [743, 53] width 8 height 8
click at [699, 95] on input "text" at bounding box center [702, 92] width 167 height 29
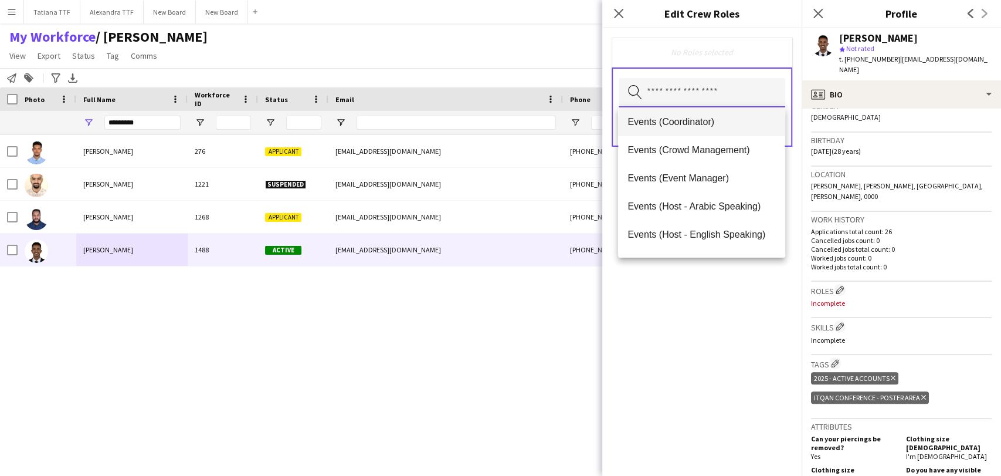
scroll to position [130, 0]
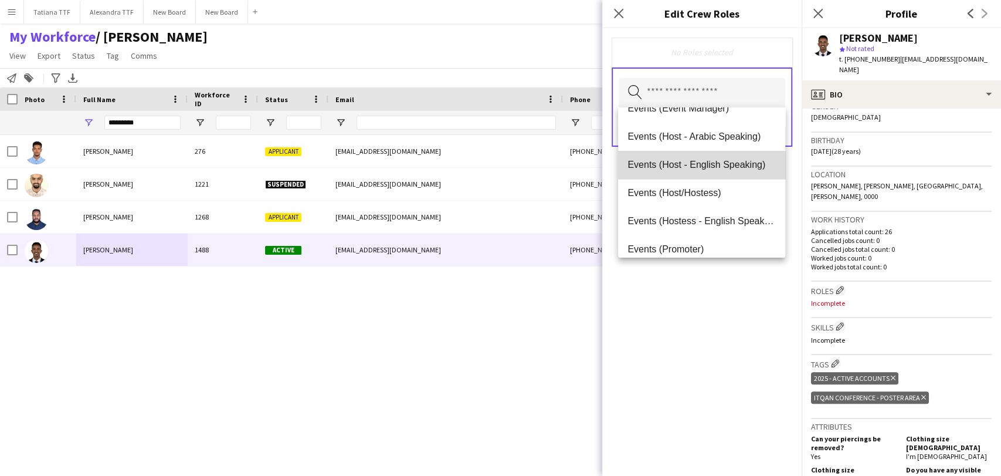
click at [703, 164] on span "Events (Host - English Speaking)" at bounding box center [702, 164] width 148 height 11
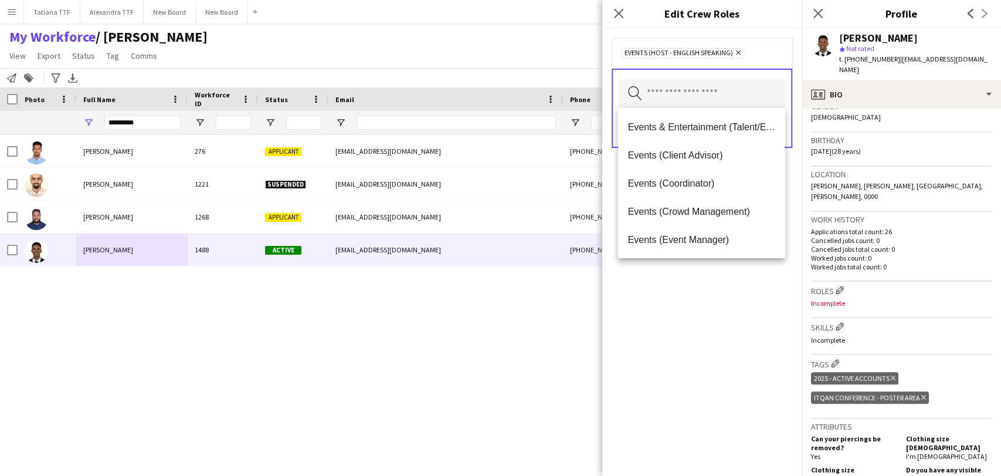
drag, startPoint x: 662, startPoint y: 316, endPoint x: 699, endPoint y: 223, distance: 99.8
click at [662, 316] on div "Events (Host - English Speaking) Remove Search by role type Save" at bounding box center [702, 252] width 199 height 448
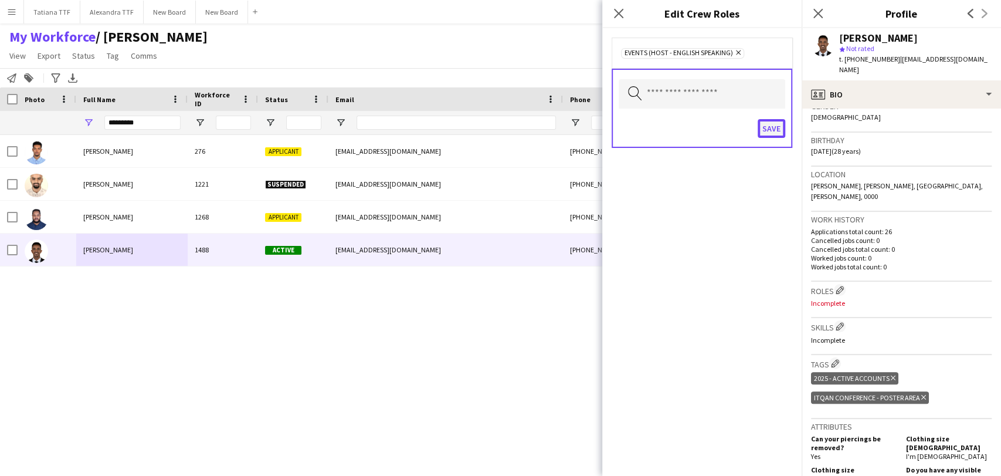
click at [770, 130] on button "Save" at bounding box center [772, 128] width 28 height 19
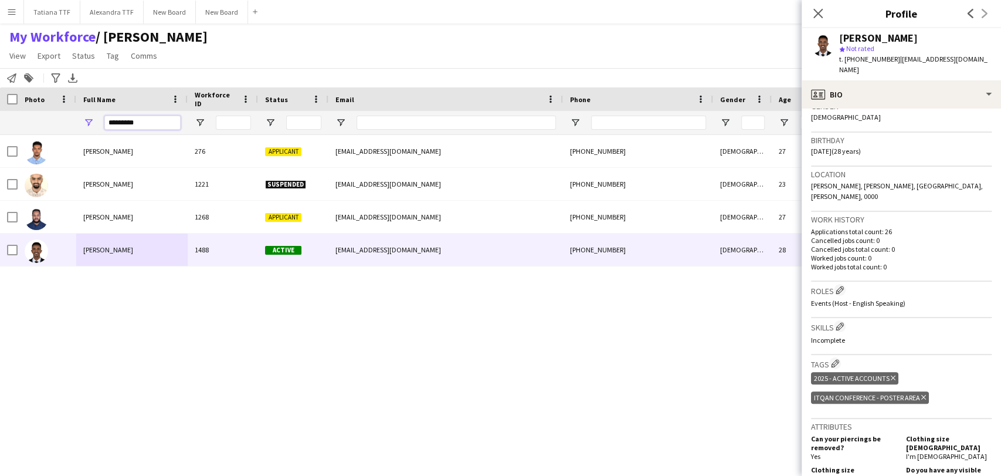
click at [151, 120] on input "*********" at bounding box center [142, 123] width 76 height 14
click at [150, 120] on input "*********" at bounding box center [142, 123] width 76 height 14
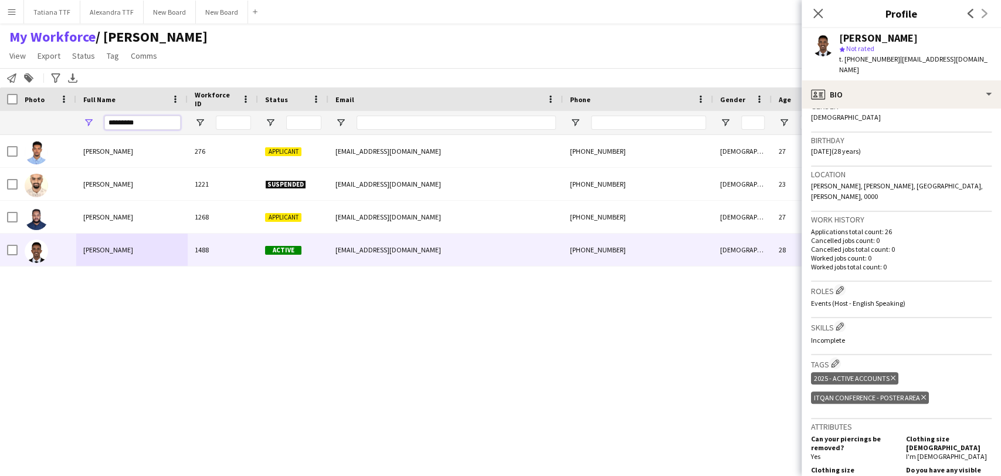
paste input "*******"
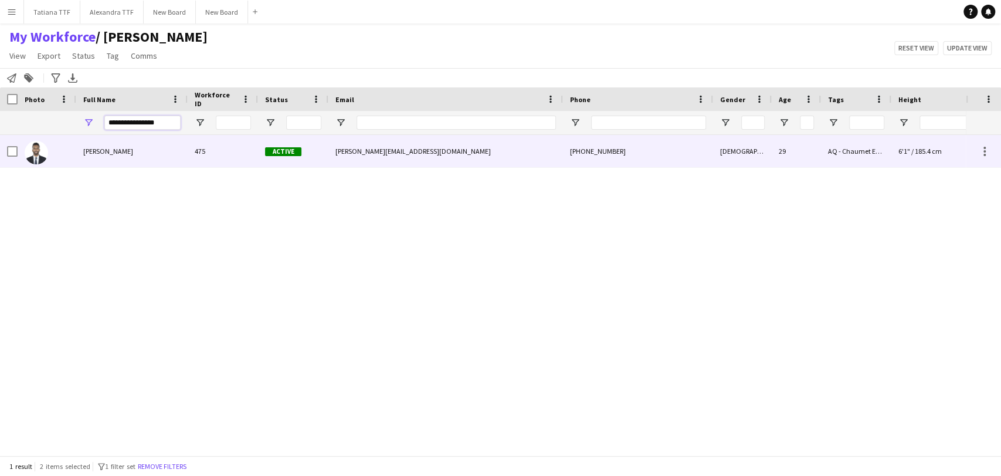
type input "**********"
click at [42, 151] on img at bounding box center [36, 152] width 23 height 23
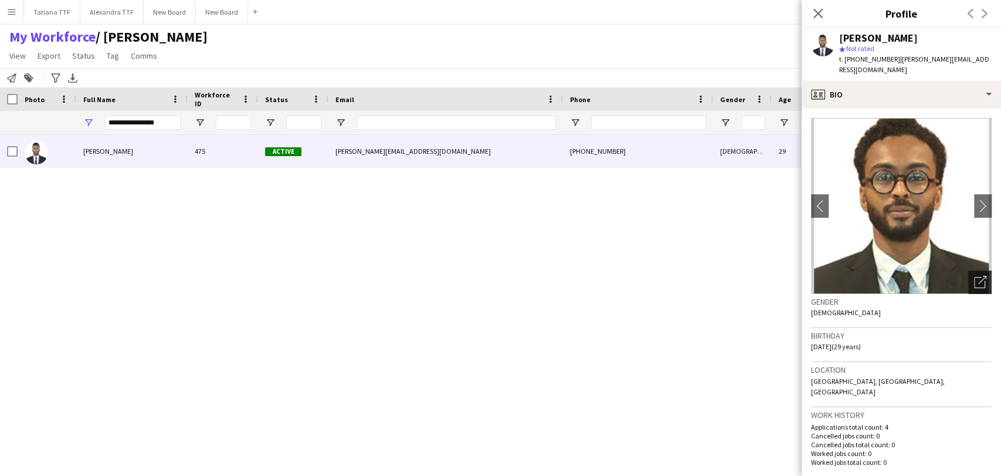
click at [974, 276] on icon "Open photos pop-in" at bounding box center [980, 282] width 12 height 12
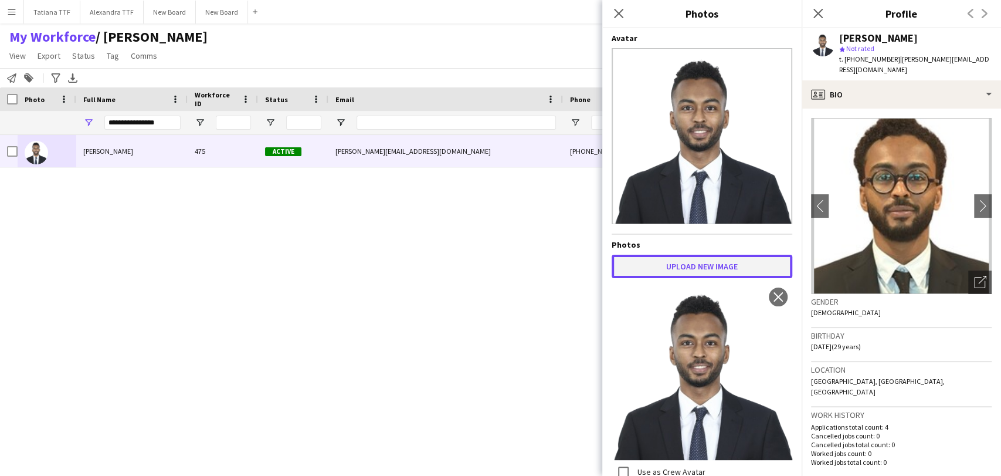
click at [710, 262] on button "Upload new image" at bounding box center [702, 266] width 181 height 23
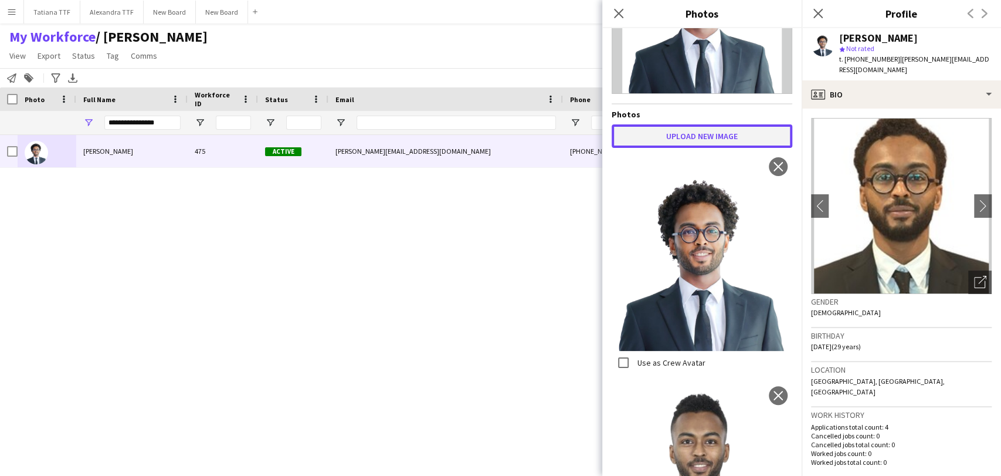
click at [700, 133] on button "Upload new image" at bounding box center [702, 135] width 181 height 23
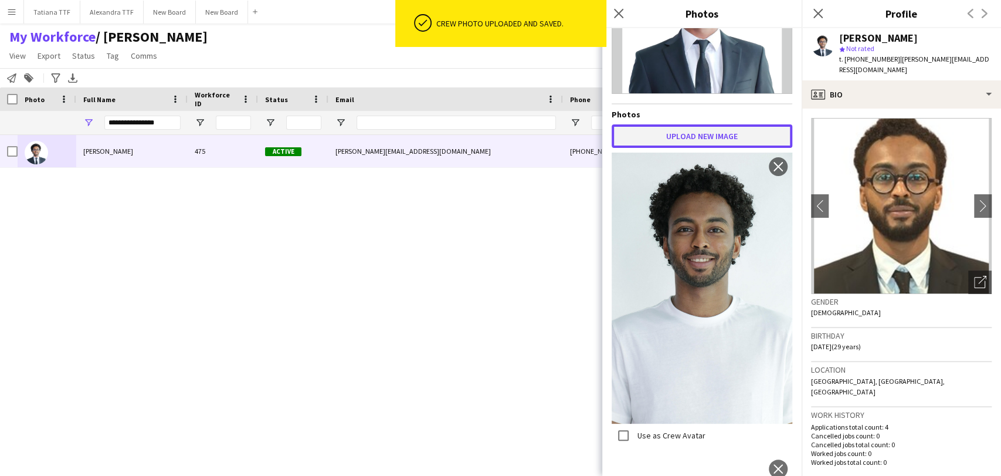
click at [683, 141] on button "Upload new image" at bounding box center [702, 135] width 181 height 23
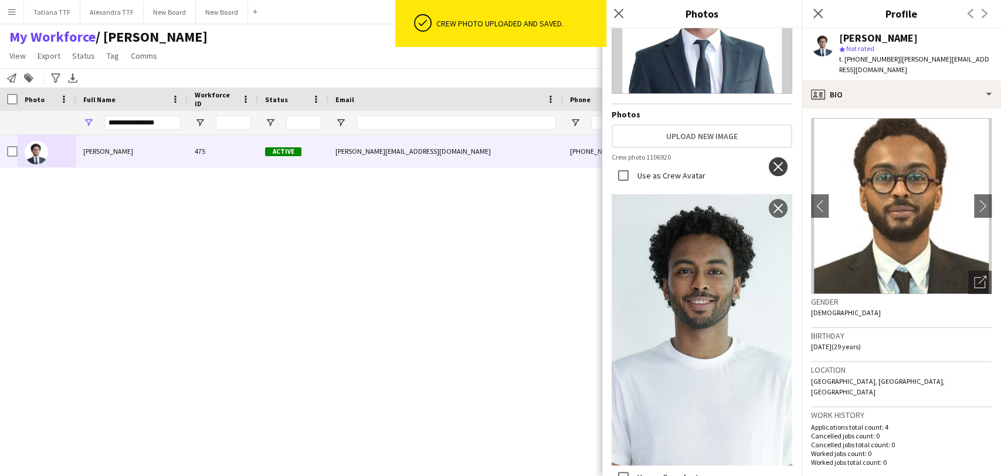
click at [773, 166] on app-icon "close" at bounding box center [779, 166] width 12 height 9
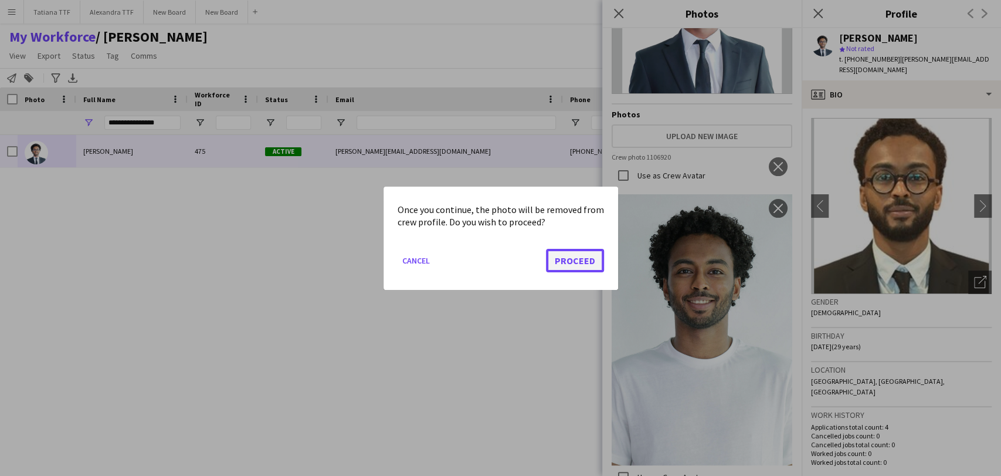
click at [584, 253] on button "Proceed" at bounding box center [575, 259] width 58 height 23
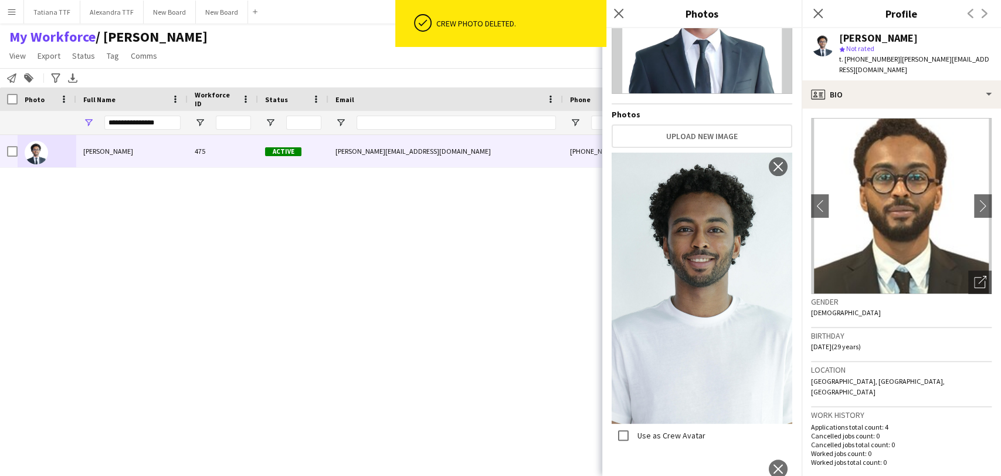
click at [686, 305] on img at bounding box center [702, 288] width 181 height 271
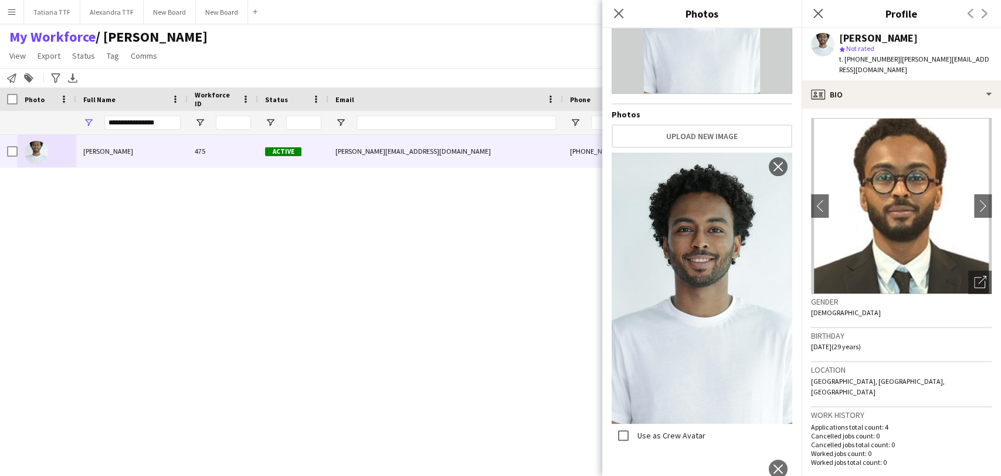
click at [686, 305] on img at bounding box center [702, 288] width 181 height 271
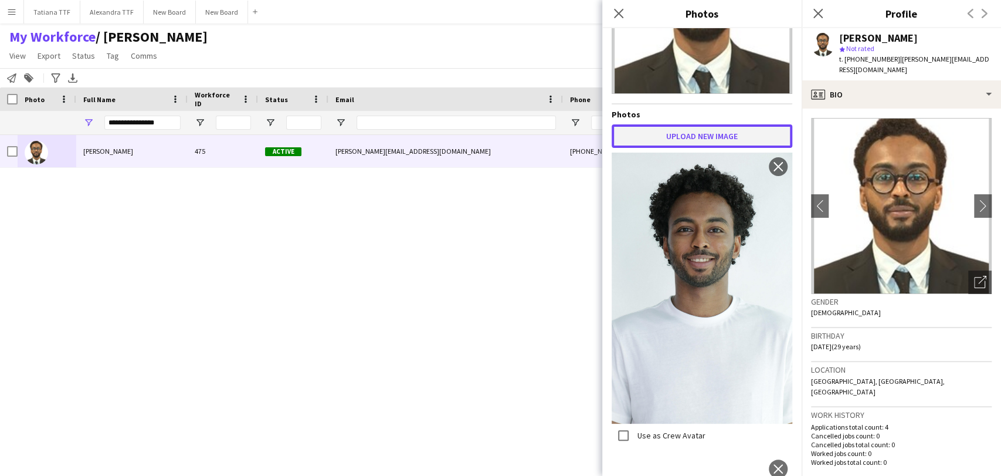
click at [700, 133] on button "Upload new image" at bounding box center [702, 135] width 181 height 23
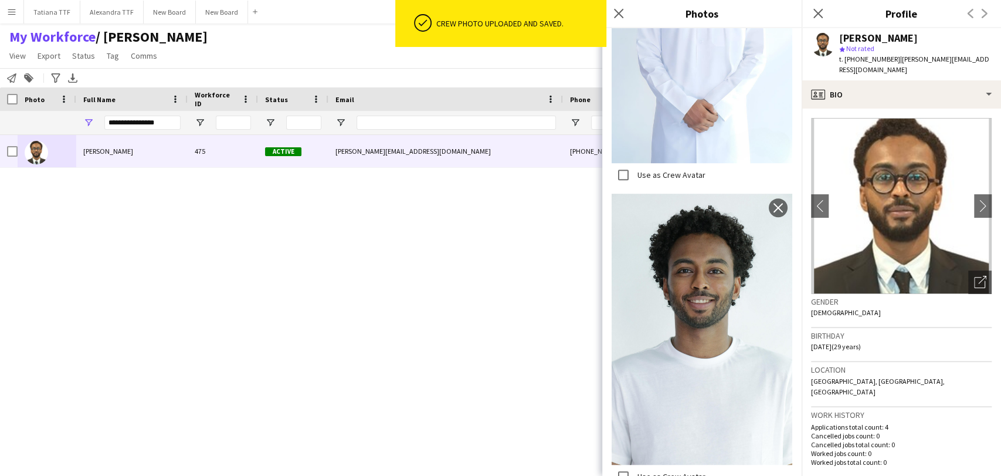
click at [710, 306] on img at bounding box center [702, 329] width 181 height 271
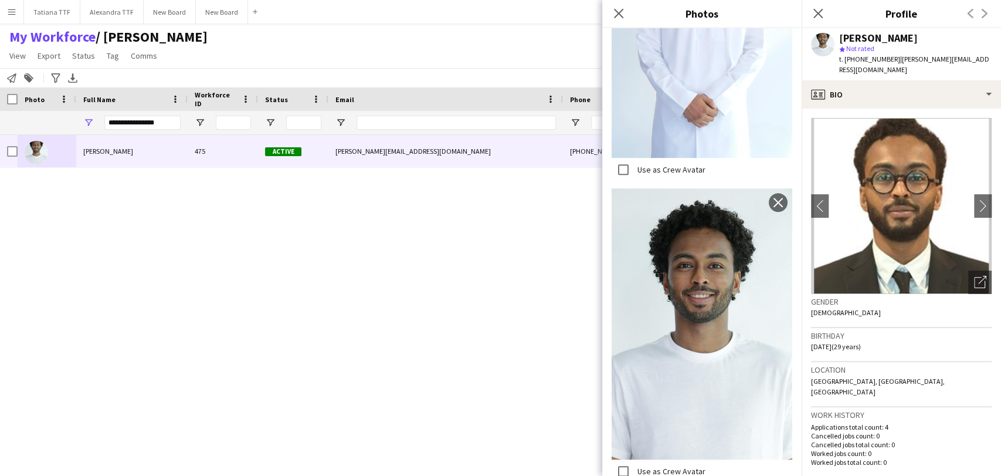
click at [710, 306] on img at bounding box center [702, 323] width 181 height 271
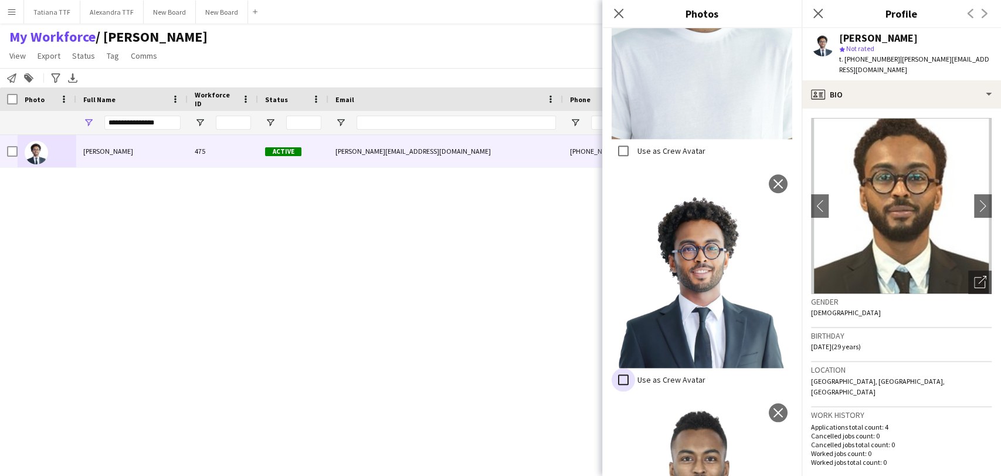
scroll to position [722, 0]
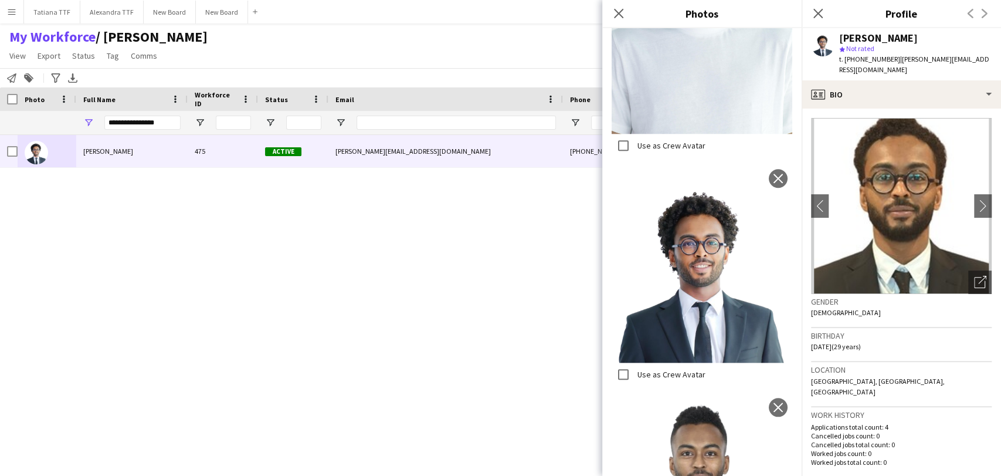
click at [619, 12] on icon "Close pop-in" at bounding box center [618, 13] width 9 height 9
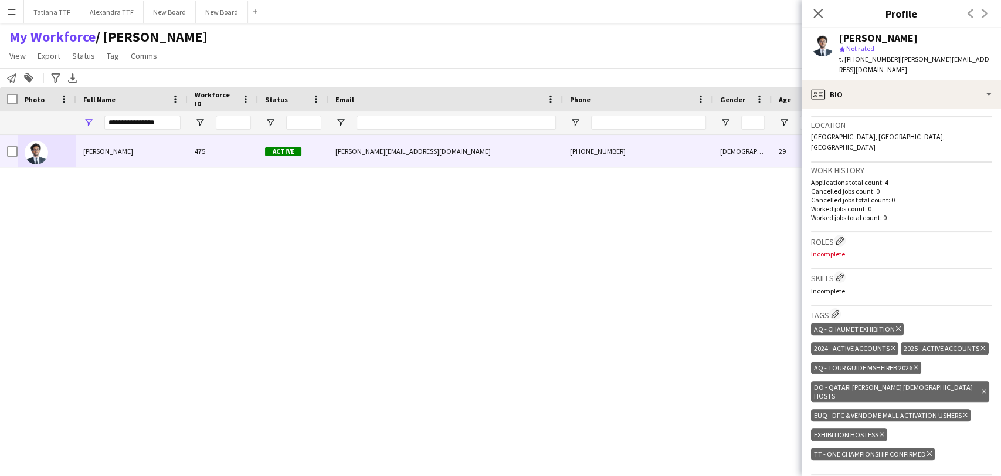
scroll to position [260, 0]
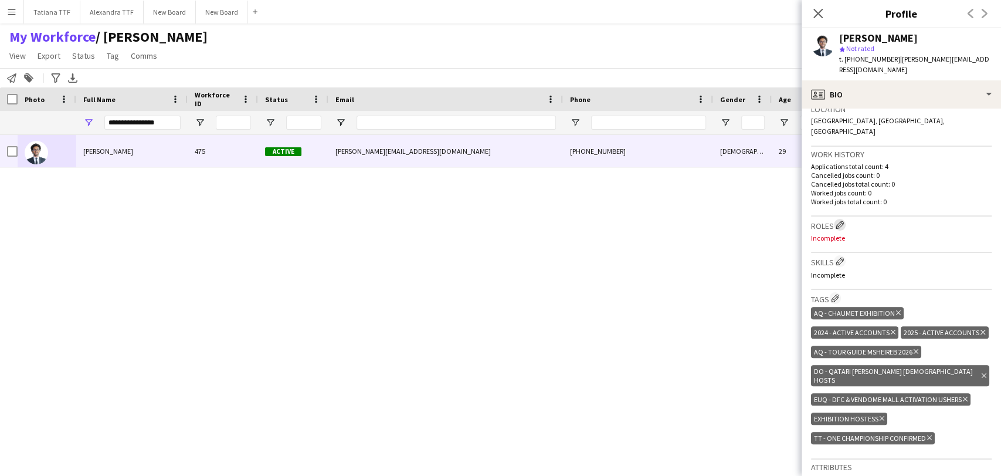
click at [835, 219] on button "Edit crew company roles" at bounding box center [840, 225] width 12 height 12
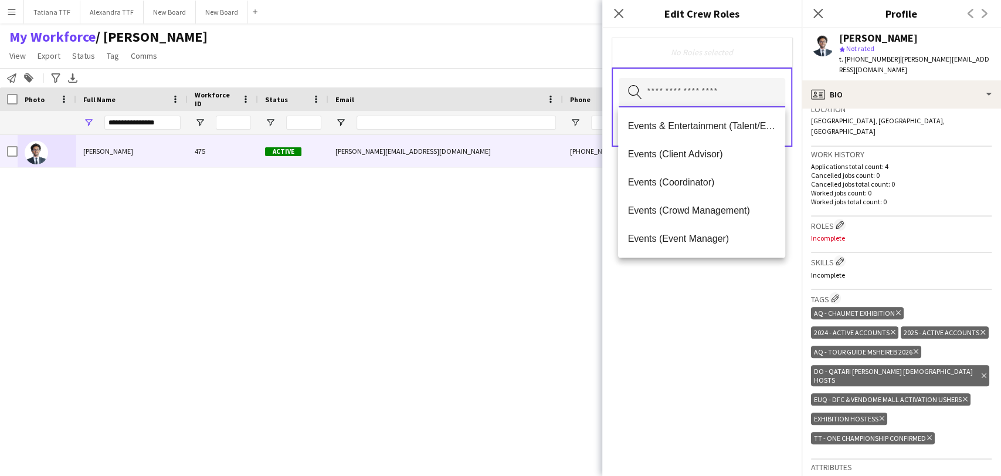
click at [725, 92] on input "text" at bounding box center [702, 92] width 167 height 29
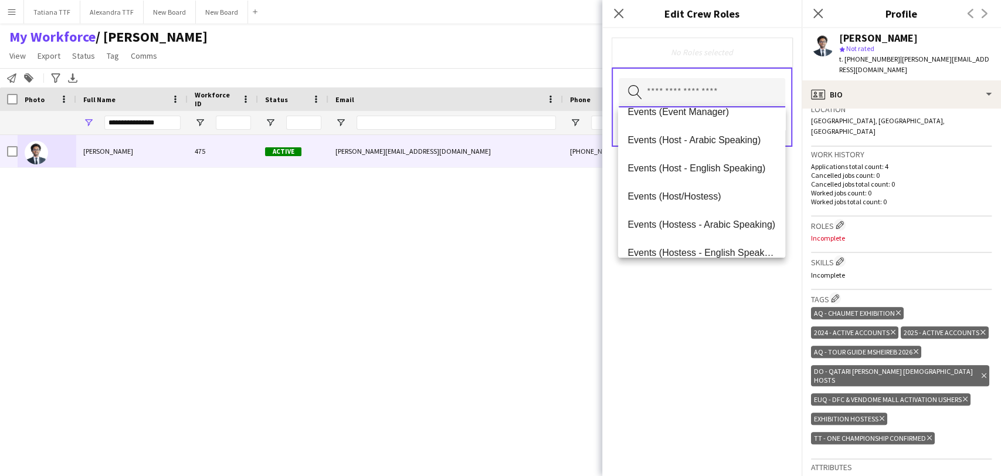
scroll to position [130, 0]
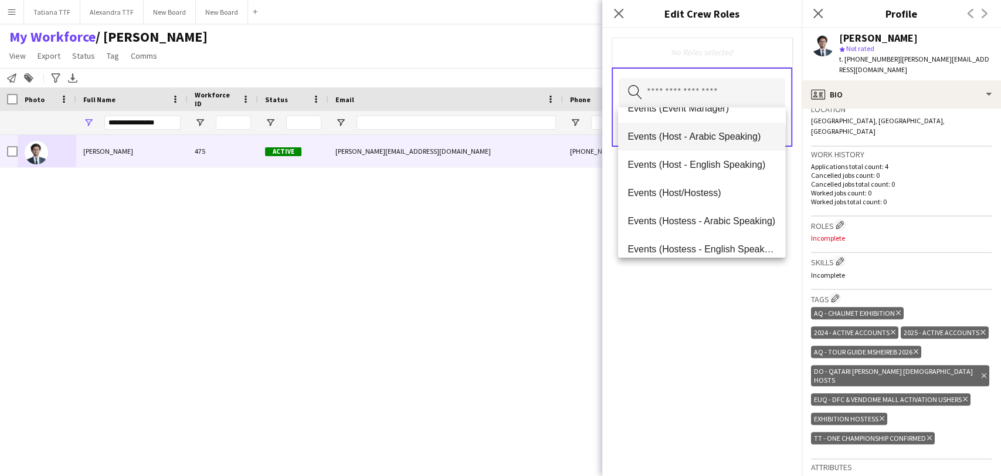
click at [683, 138] on span "Events (Host - Arabic Speaking)" at bounding box center [702, 136] width 148 height 11
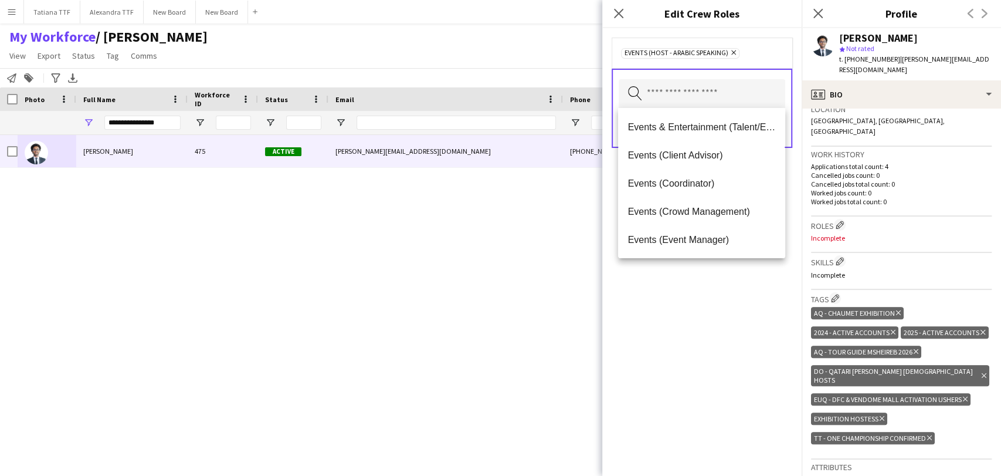
click at [727, 295] on div "Events (Host - Arabic Speaking) Remove Search by role type Save" at bounding box center [702, 252] width 199 height 448
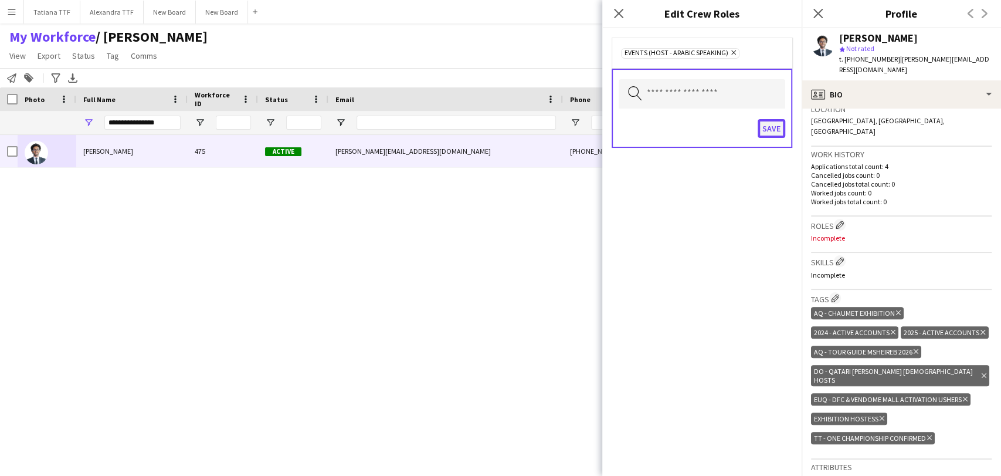
click at [770, 129] on button "Save" at bounding box center [772, 128] width 28 height 19
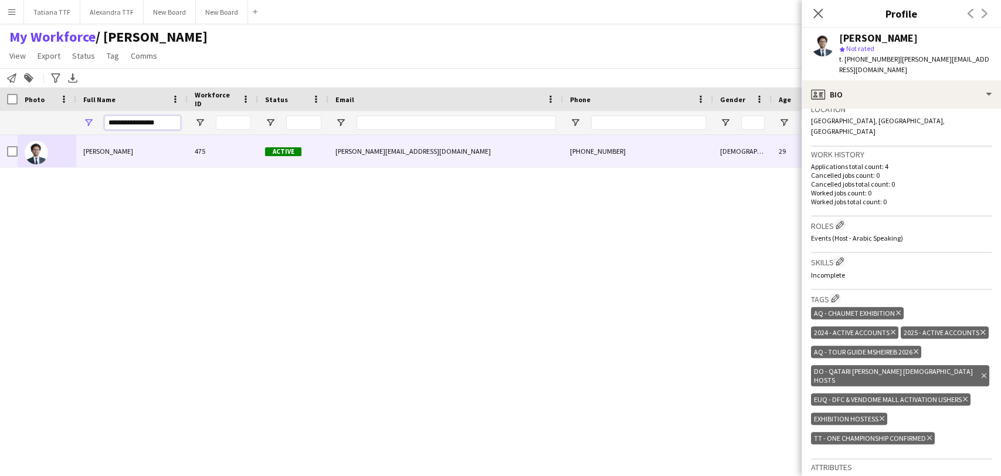
click at [172, 121] on input "**********" at bounding box center [142, 123] width 76 height 14
drag, startPoint x: 172, startPoint y: 121, endPoint x: 84, endPoint y: 121, distance: 88.0
click at [84, 121] on div "**********" at bounding box center [131, 122] width 111 height 23
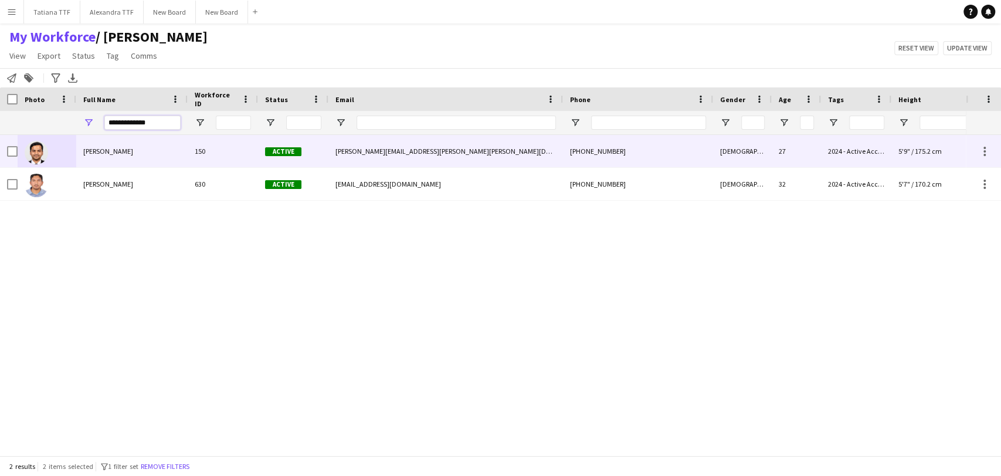
type input "**********"
click at [40, 150] on img at bounding box center [36, 152] width 23 height 23
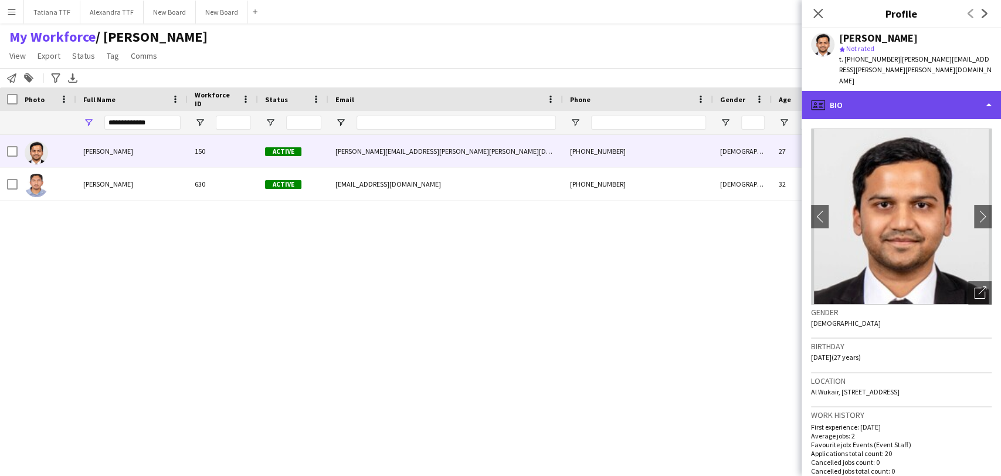
click at [866, 98] on div "profile Bio" at bounding box center [901, 105] width 199 height 28
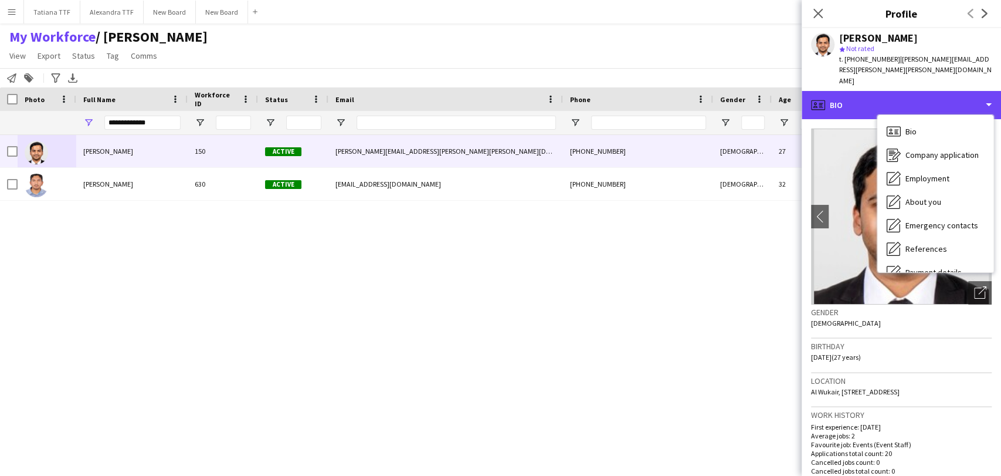
scroll to position [0, 0]
click at [847, 92] on div "profile Bio" at bounding box center [901, 105] width 199 height 28
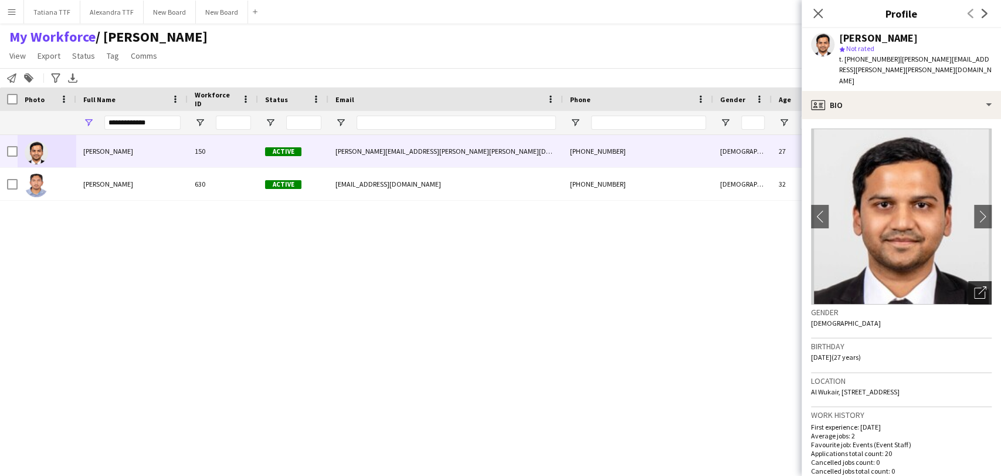
click at [974, 286] on icon "Open photos pop-in" at bounding box center [980, 292] width 12 height 12
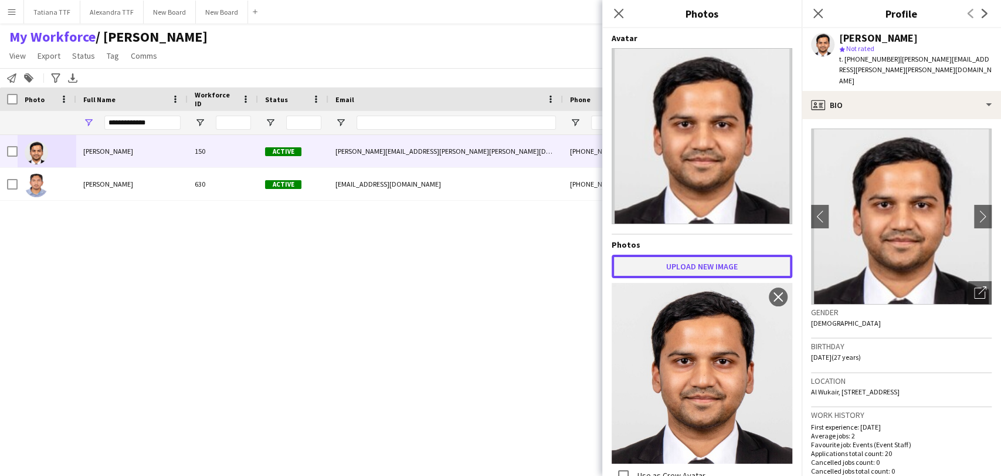
click at [715, 261] on button "Upload new image" at bounding box center [702, 266] width 181 height 23
click at [681, 256] on button "Upload new image" at bounding box center [702, 266] width 181 height 23
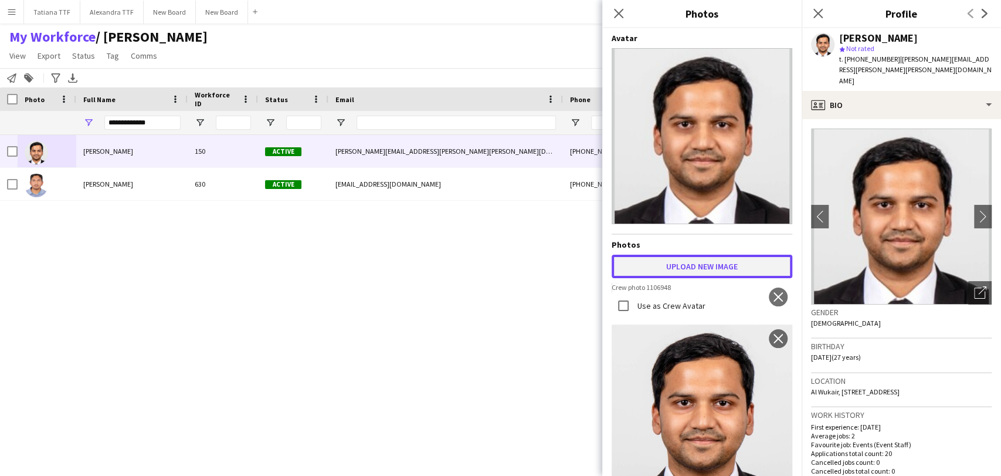
click at [713, 266] on button "Upload new image" at bounding box center [702, 266] width 181 height 23
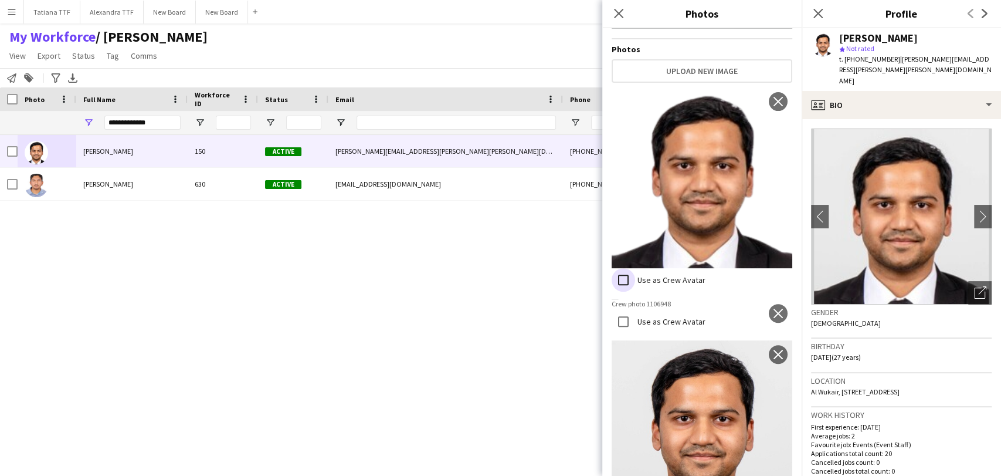
scroll to position [456, 0]
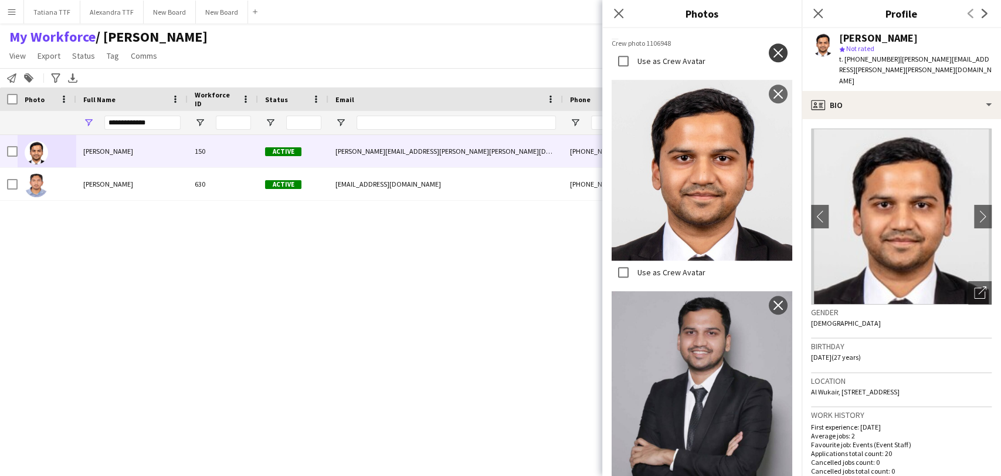
click at [773, 48] on app-icon "close" at bounding box center [779, 52] width 12 height 9
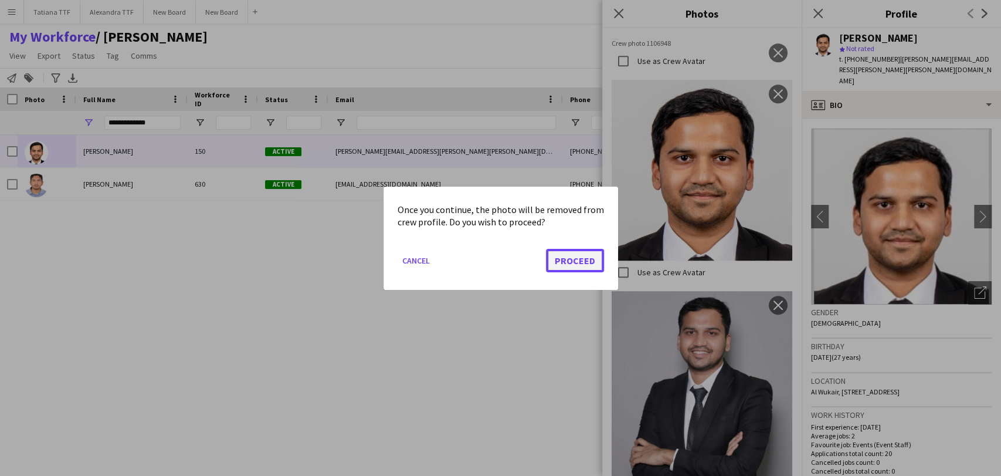
click at [573, 266] on button "Proceed" at bounding box center [575, 259] width 58 height 23
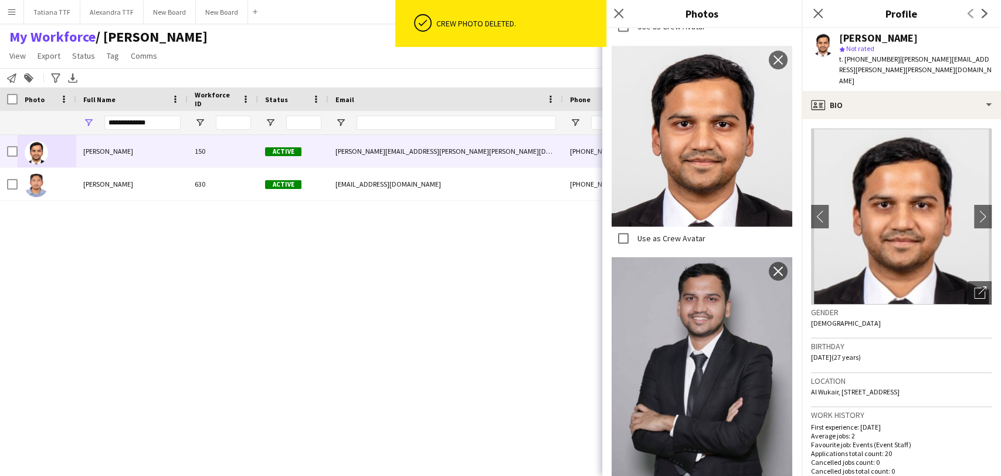
scroll to position [0, 0]
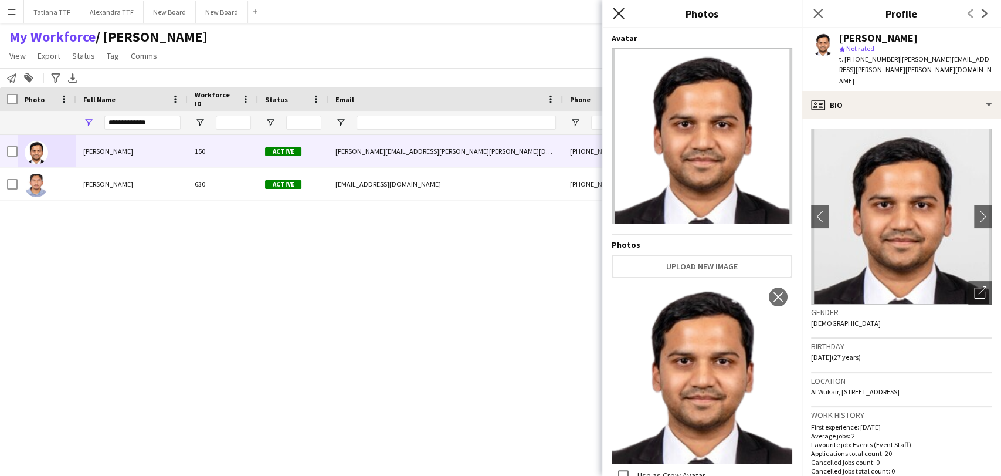
click at [621, 13] on icon "Close pop-in" at bounding box center [618, 13] width 11 height 11
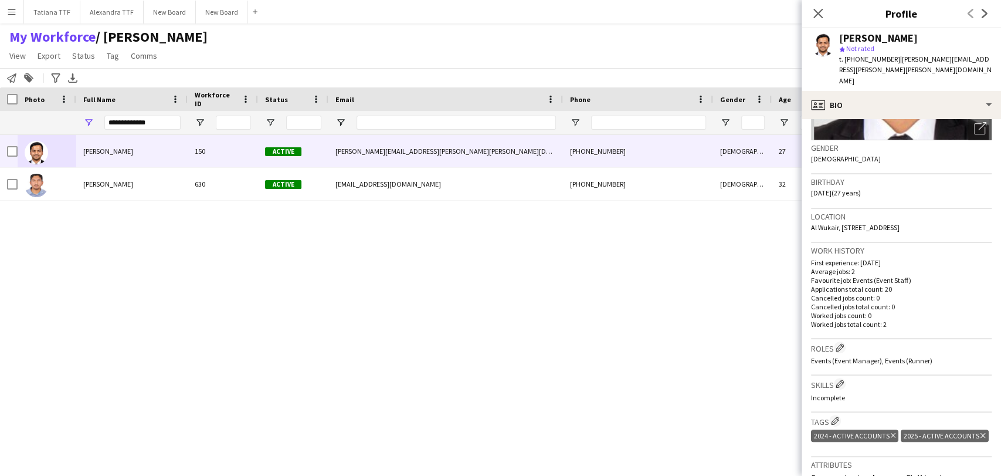
scroll to position [260, 0]
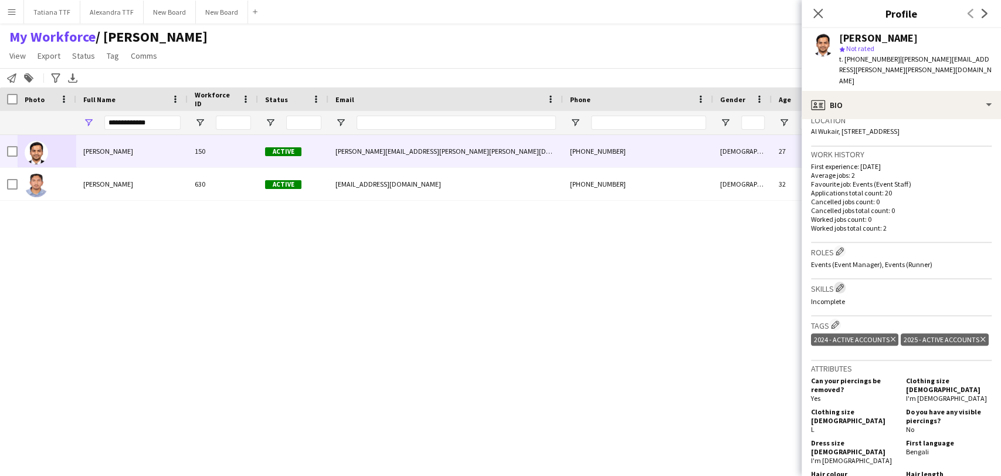
click at [841, 283] on app-icon "Edit crew company skills" at bounding box center [840, 287] width 8 height 8
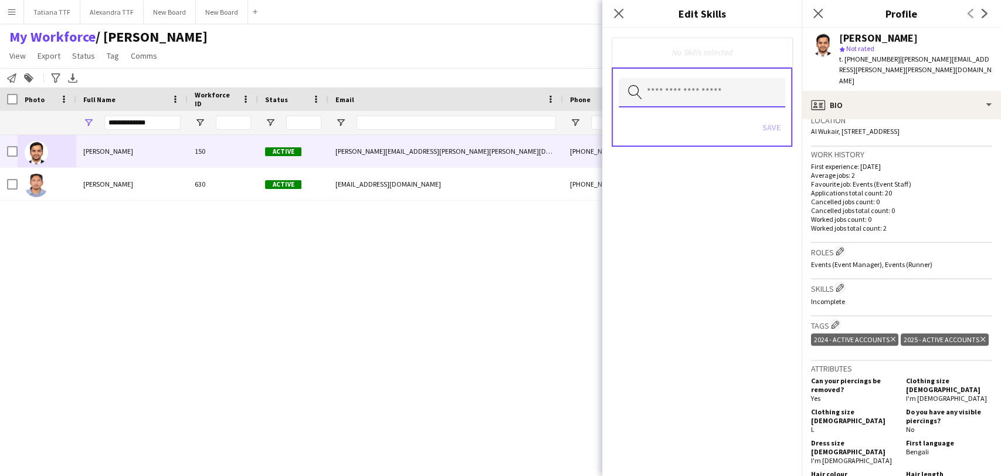
click at [723, 93] on input "text" at bounding box center [702, 92] width 167 height 29
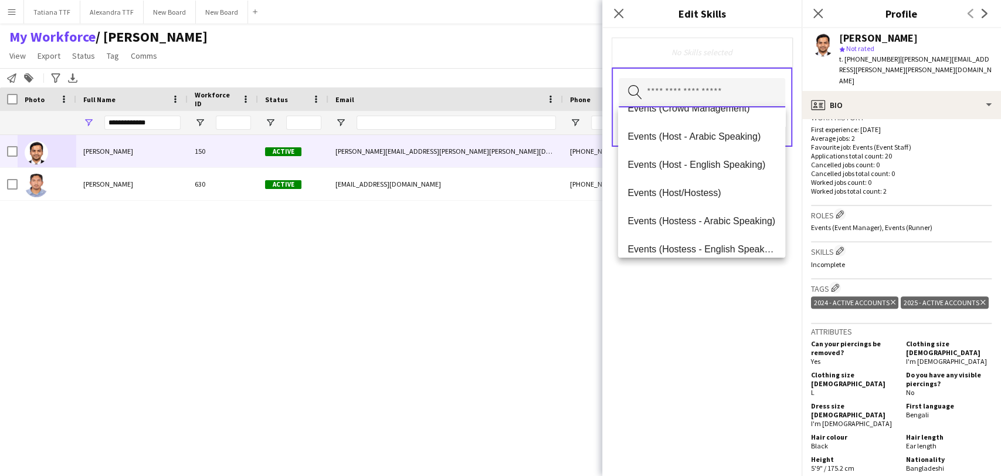
scroll to position [326, 0]
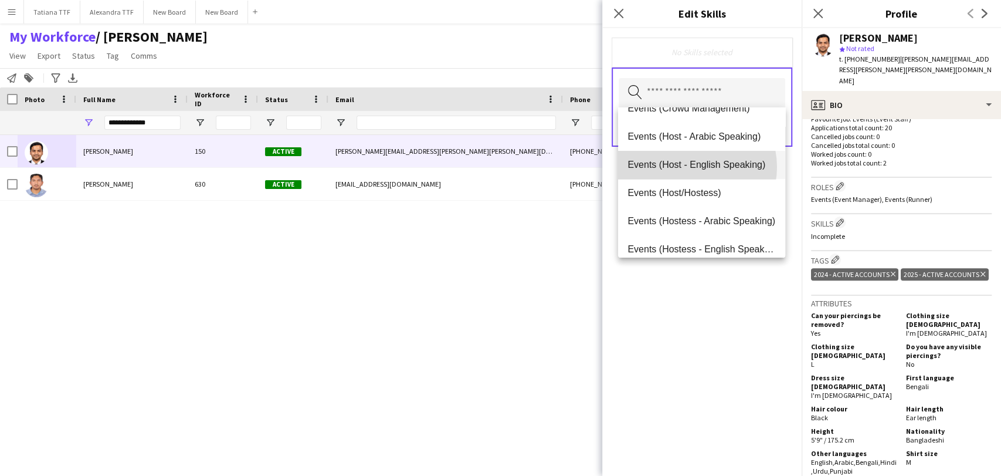
click at [689, 167] on span "Events (Host - English Speaking)" at bounding box center [702, 164] width 148 height 11
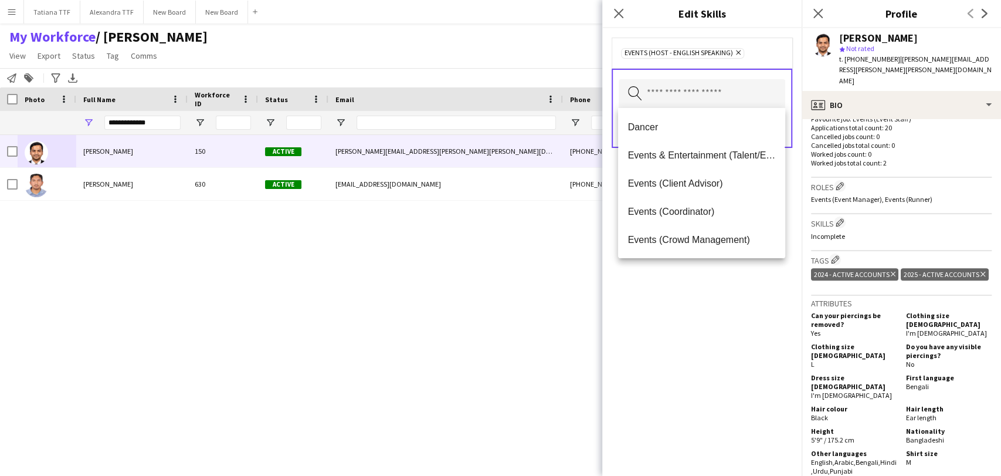
click at [705, 289] on div "Events (Host - English Speaking) Remove Search by skill name Save" at bounding box center [702, 252] width 199 height 448
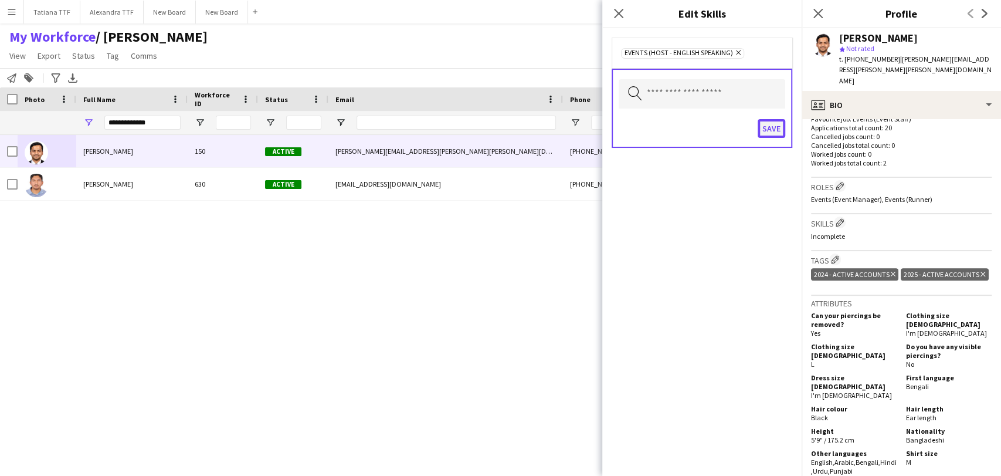
click at [774, 122] on button "Save" at bounding box center [772, 128] width 28 height 19
